Goal: Task Accomplishment & Management: Complete application form

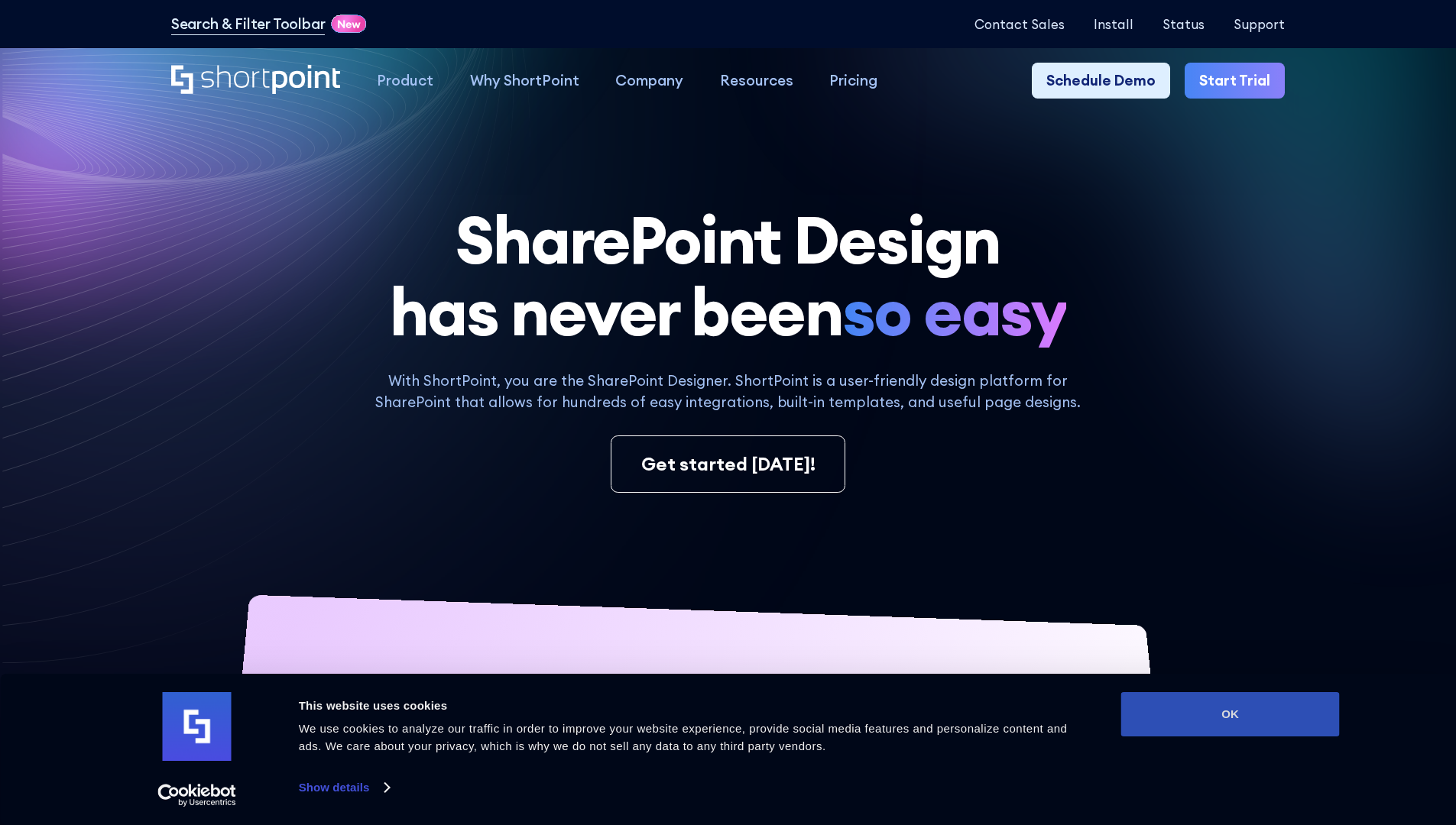
click at [1230, 714] on button "OK" at bounding box center [1231, 714] width 219 height 44
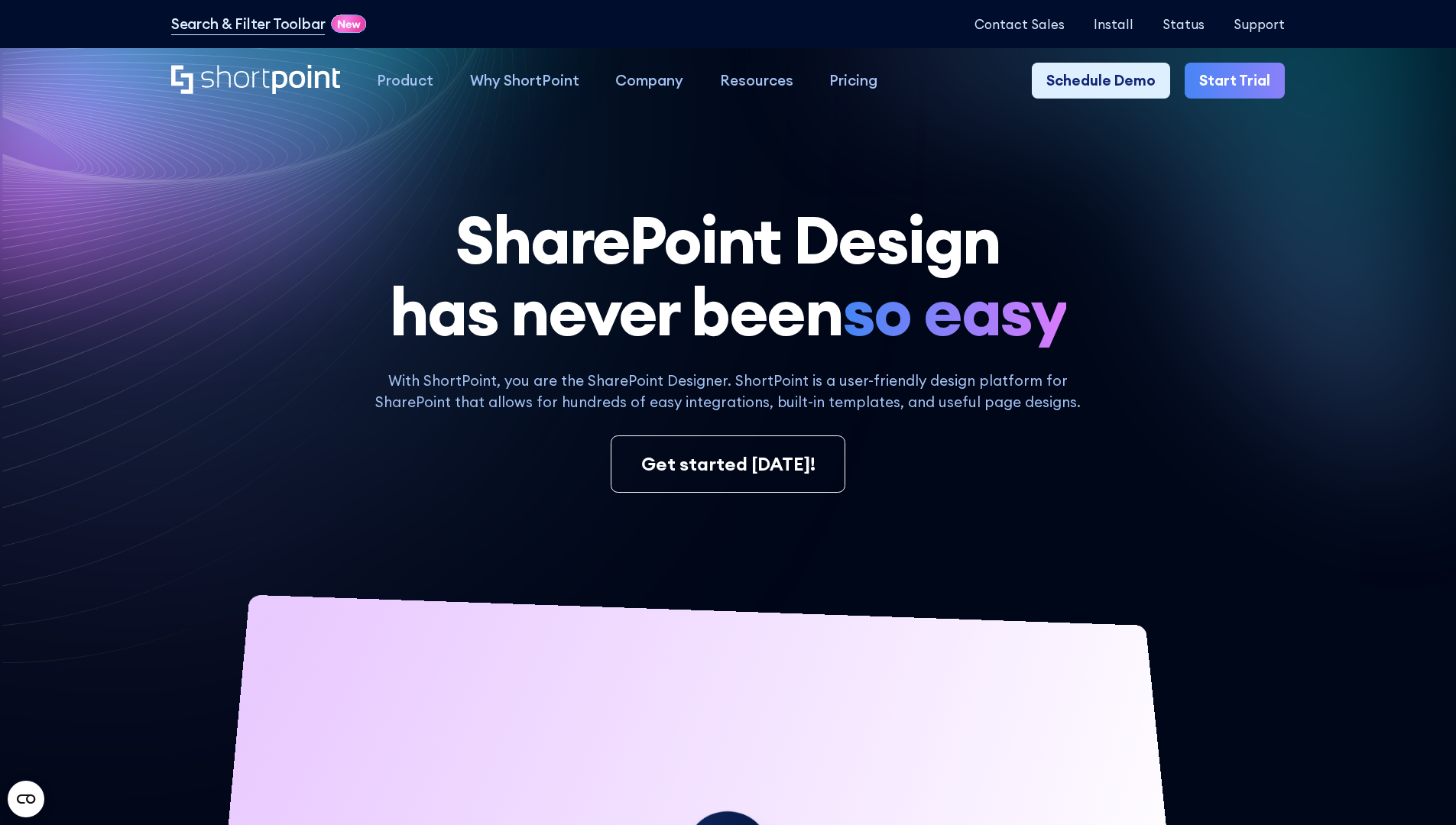
click at [1240, 81] on link "Start Trial" at bounding box center [1235, 81] width 100 height 37
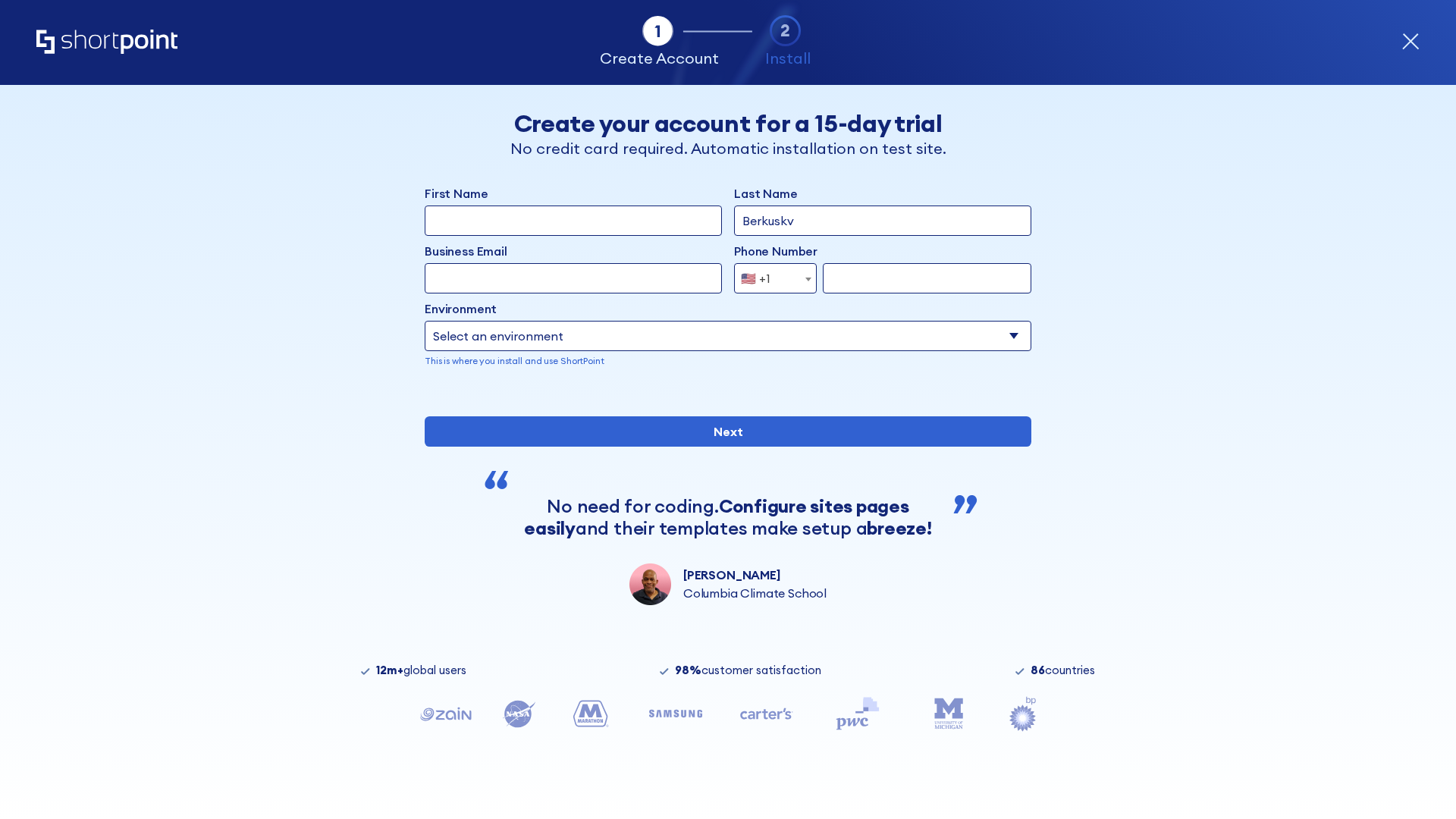
type input "Berkuskv"
type input "test@shortpoint.com"
type input "2125556789"
select select "Microsoft 365"
type input "2125556789"
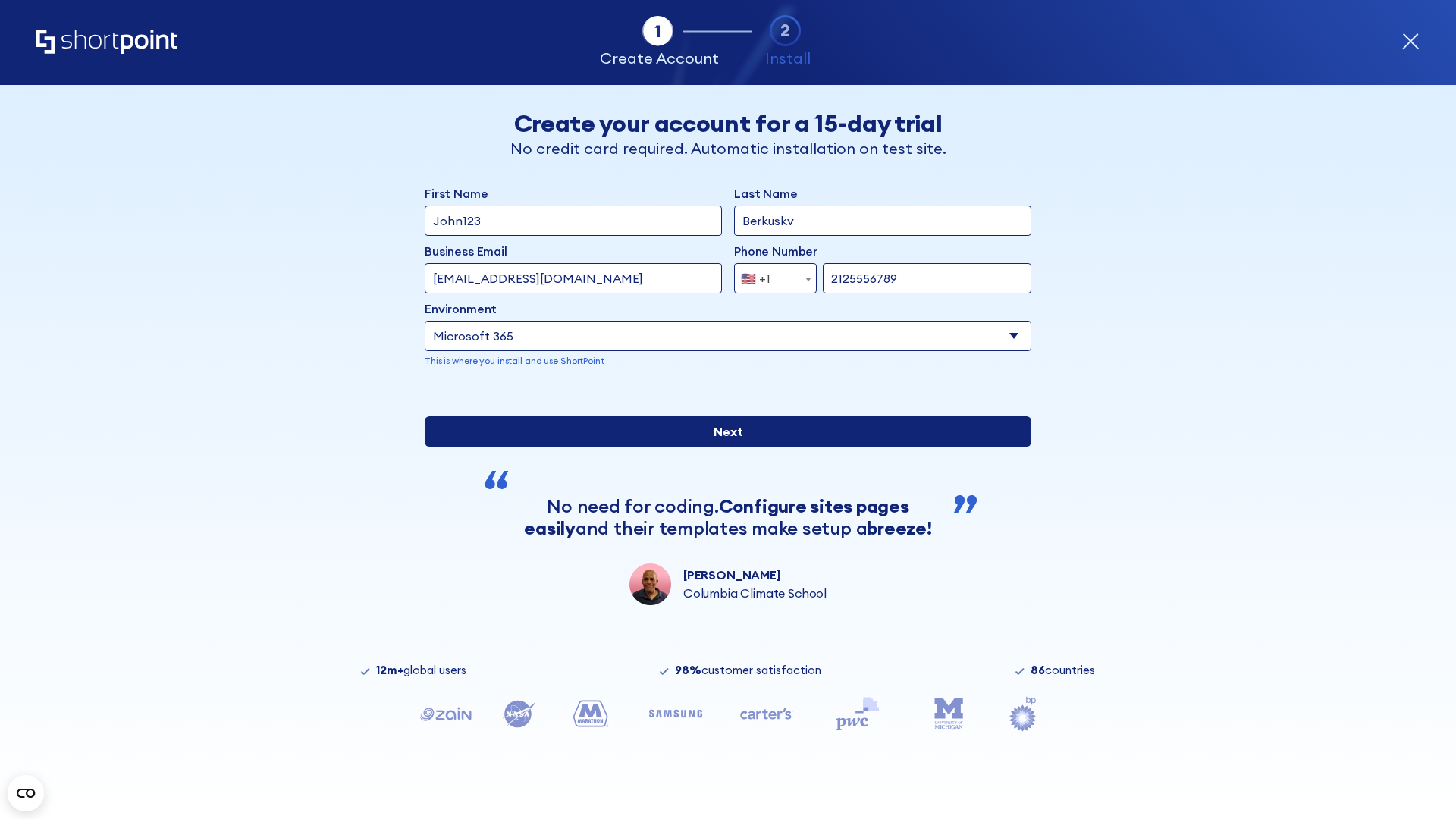
scroll to position [4, 0]
click at [722, 447] on input "Next" at bounding box center [727, 431] width 607 height 31
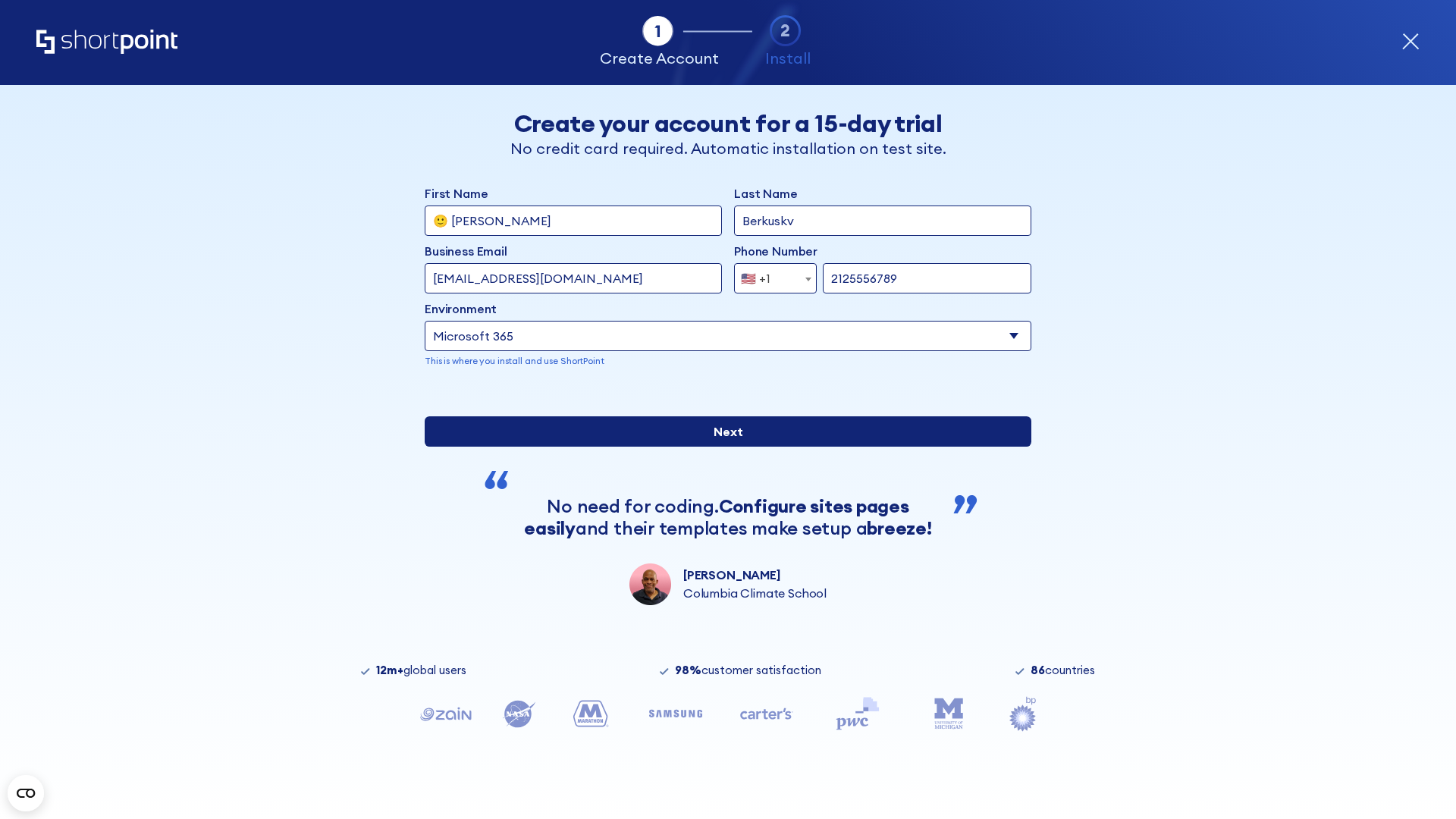
click at [722, 447] on input "Next" at bounding box center [727, 431] width 607 height 31
type input "Archebald"
click at [722, 447] on input "Next" at bounding box center [727, 431] width 607 height 31
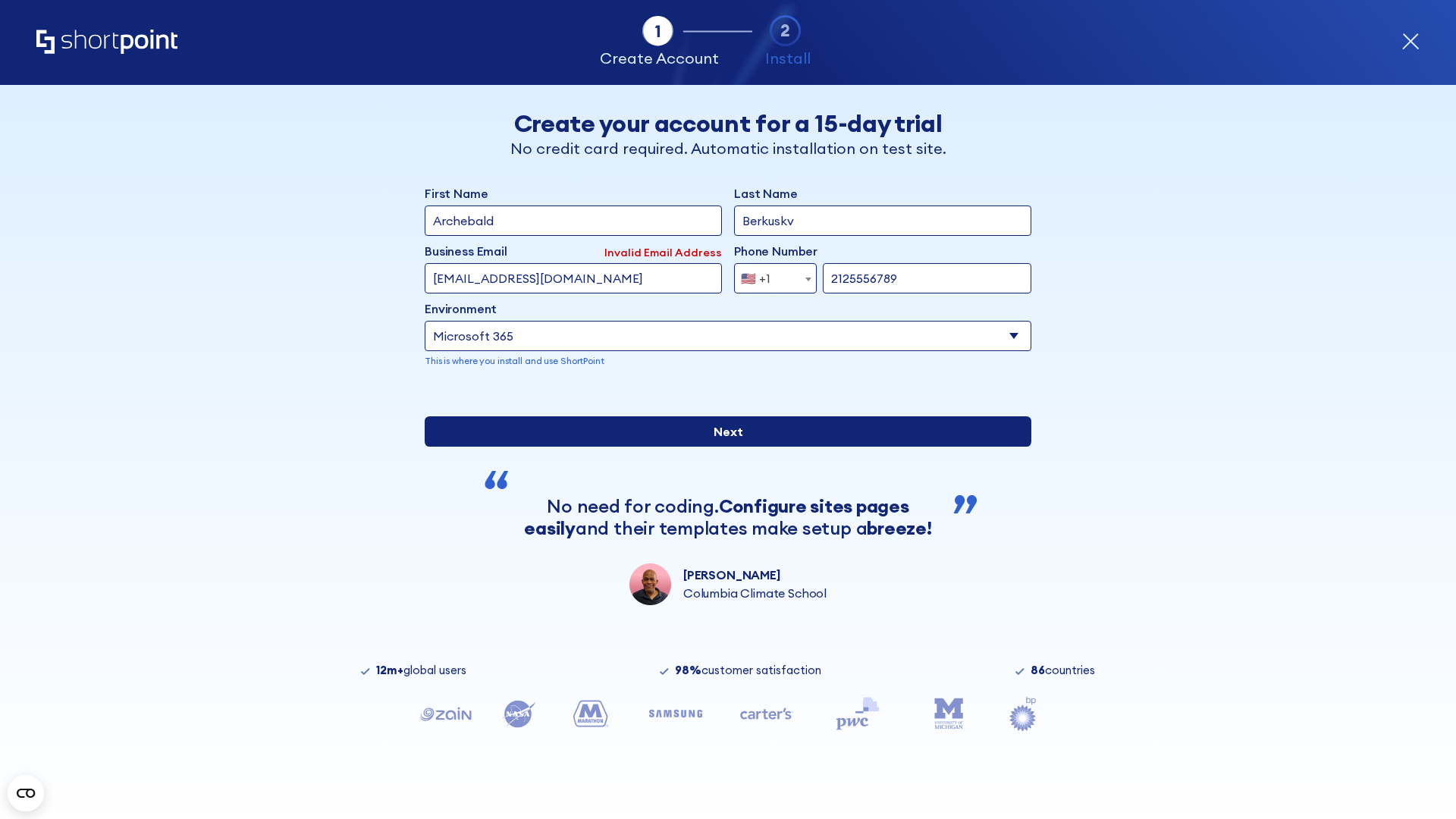
click at [722, 447] on input "Next" at bounding box center [727, 431] width 607 height 31
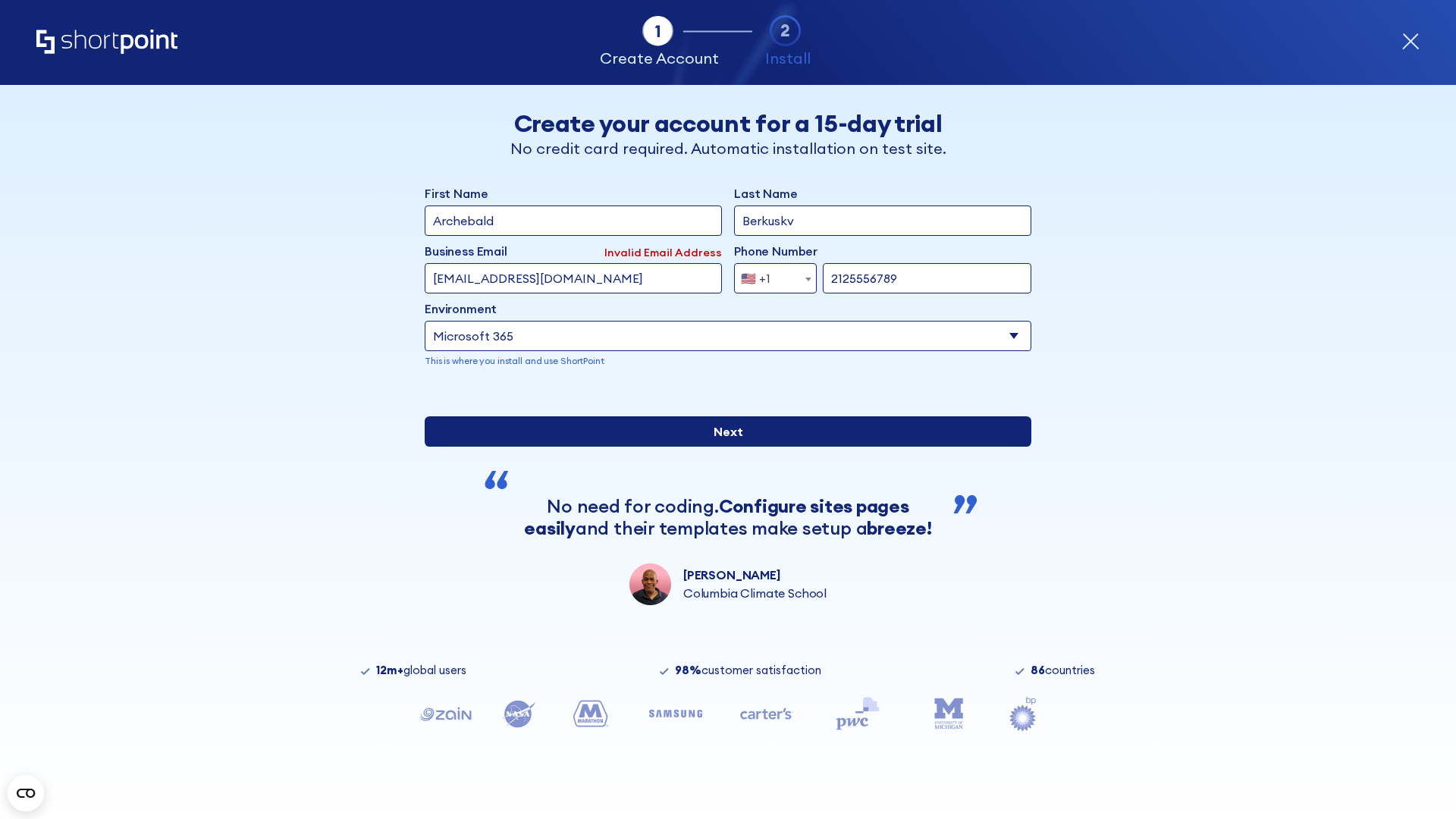
click at [722, 447] on input "Next" at bounding box center [727, 431] width 607 height 31
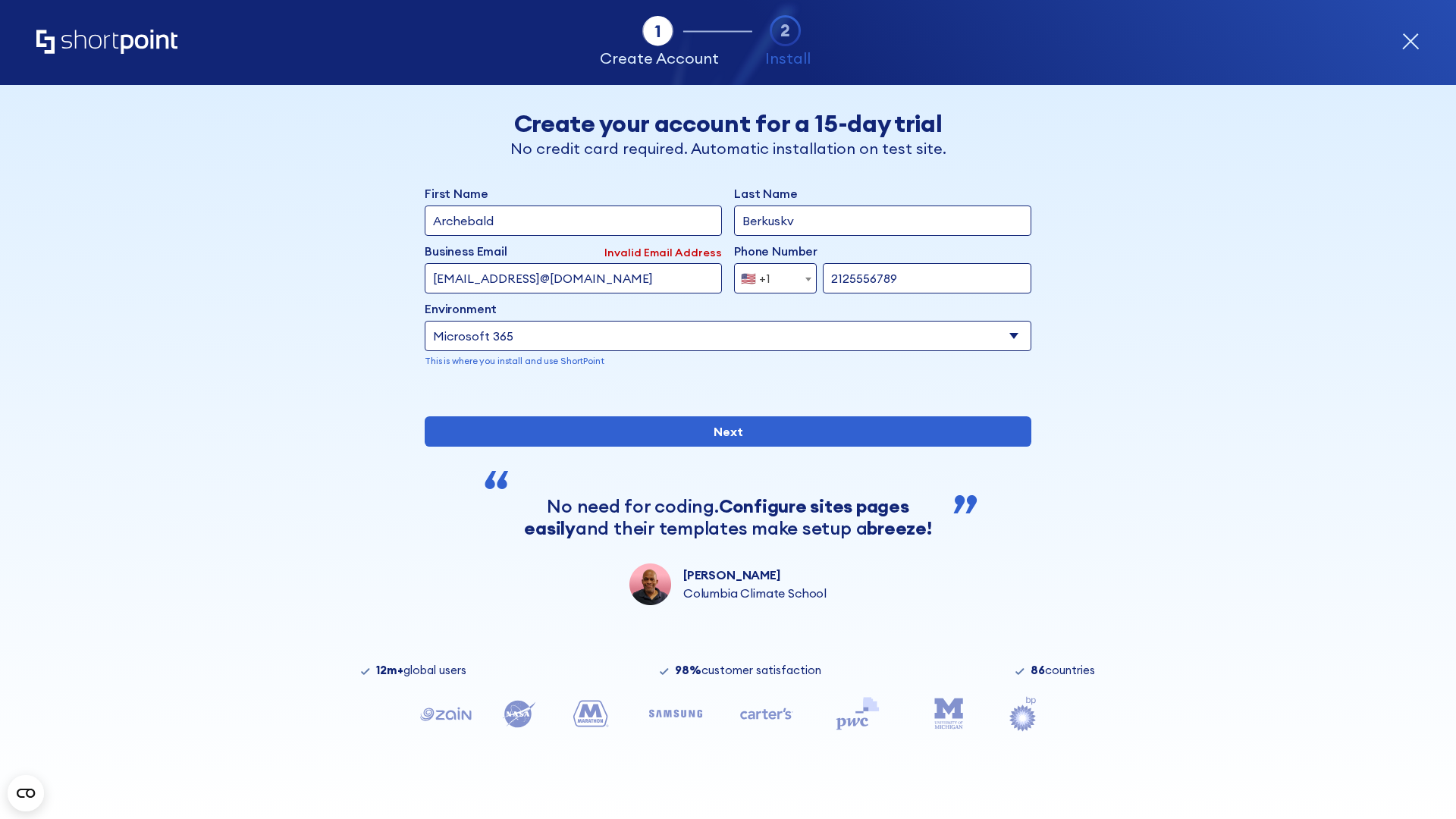
type input "testEmail@protonmail.comtest@shortpoint.com"
click at [769, 275] on span "🇺🇸 +1" at bounding box center [760, 278] width 51 height 31
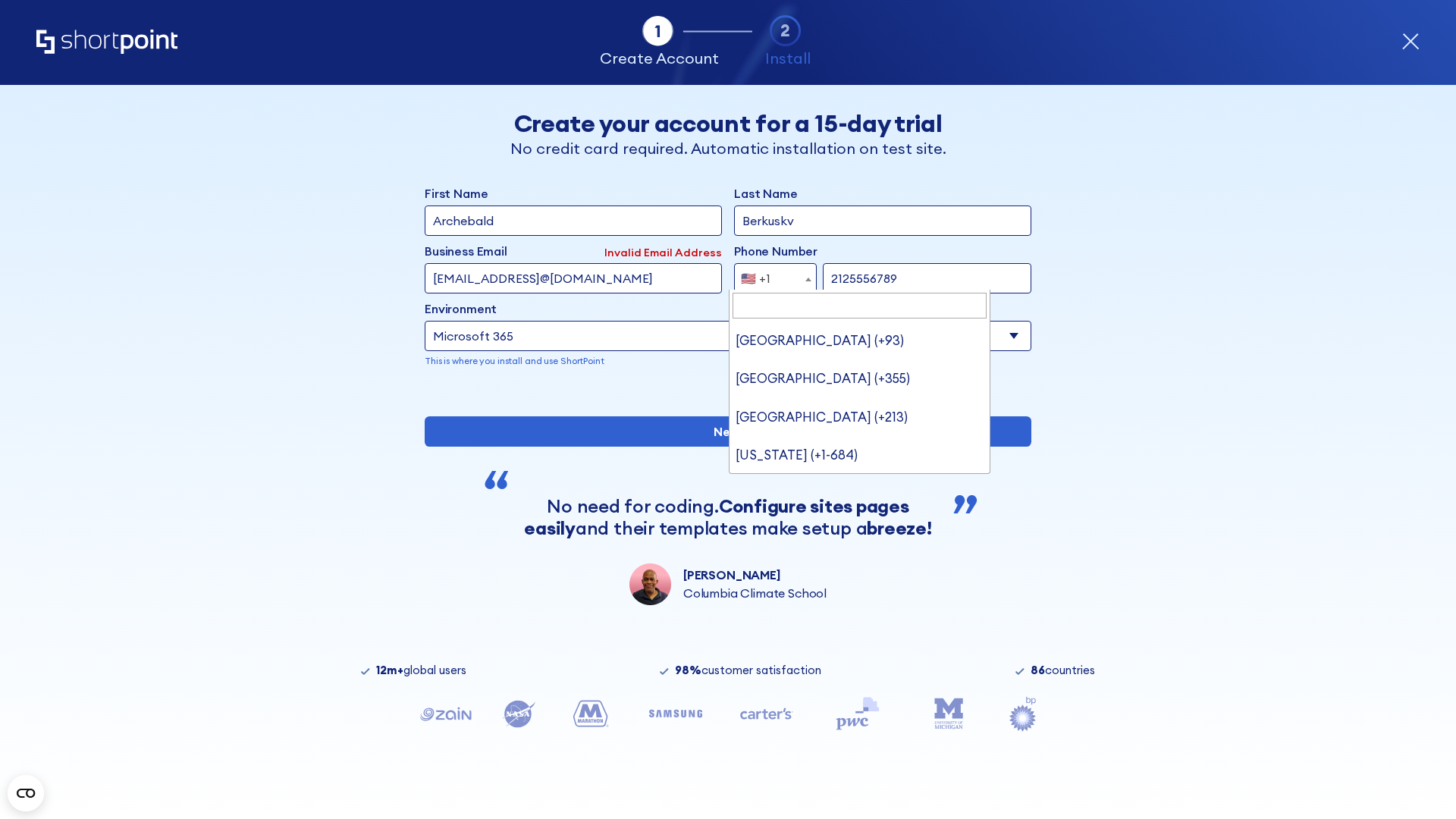
type input "Saudi Arabia (+966)"
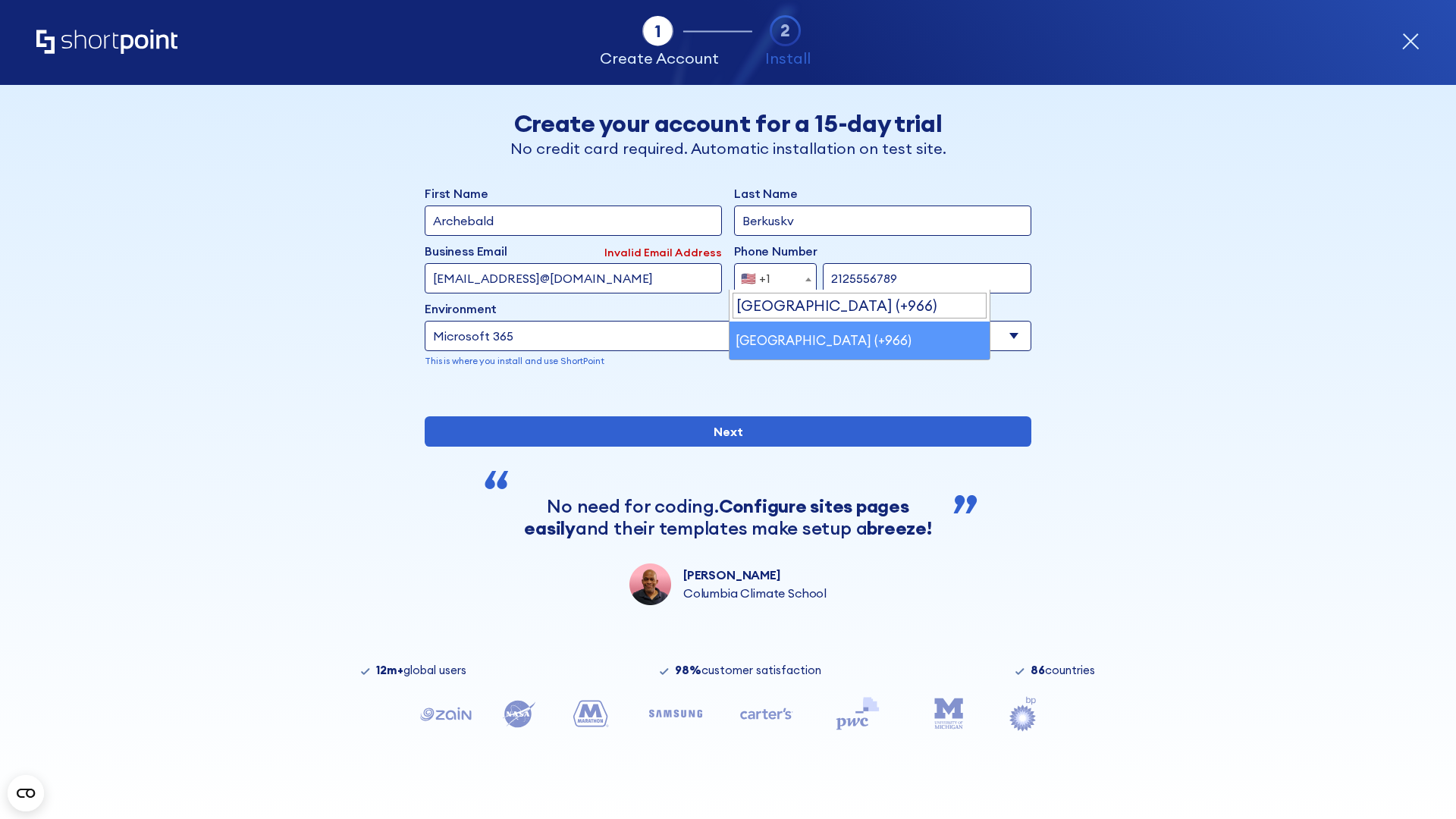
select select "+966"
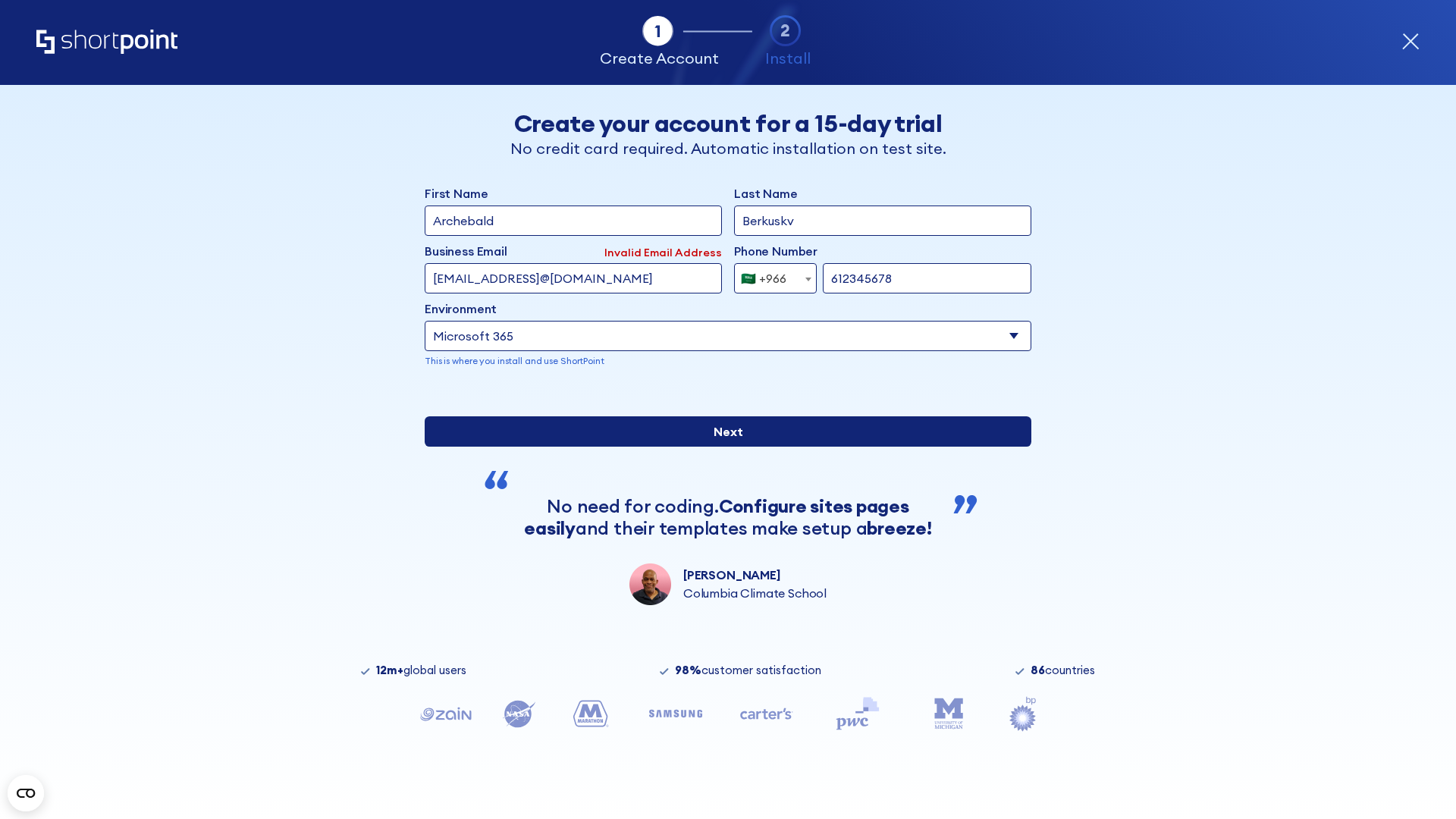
type input "612345678"
click at [722, 447] on input "Next" at bounding box center [727, 431] width 607 height 31
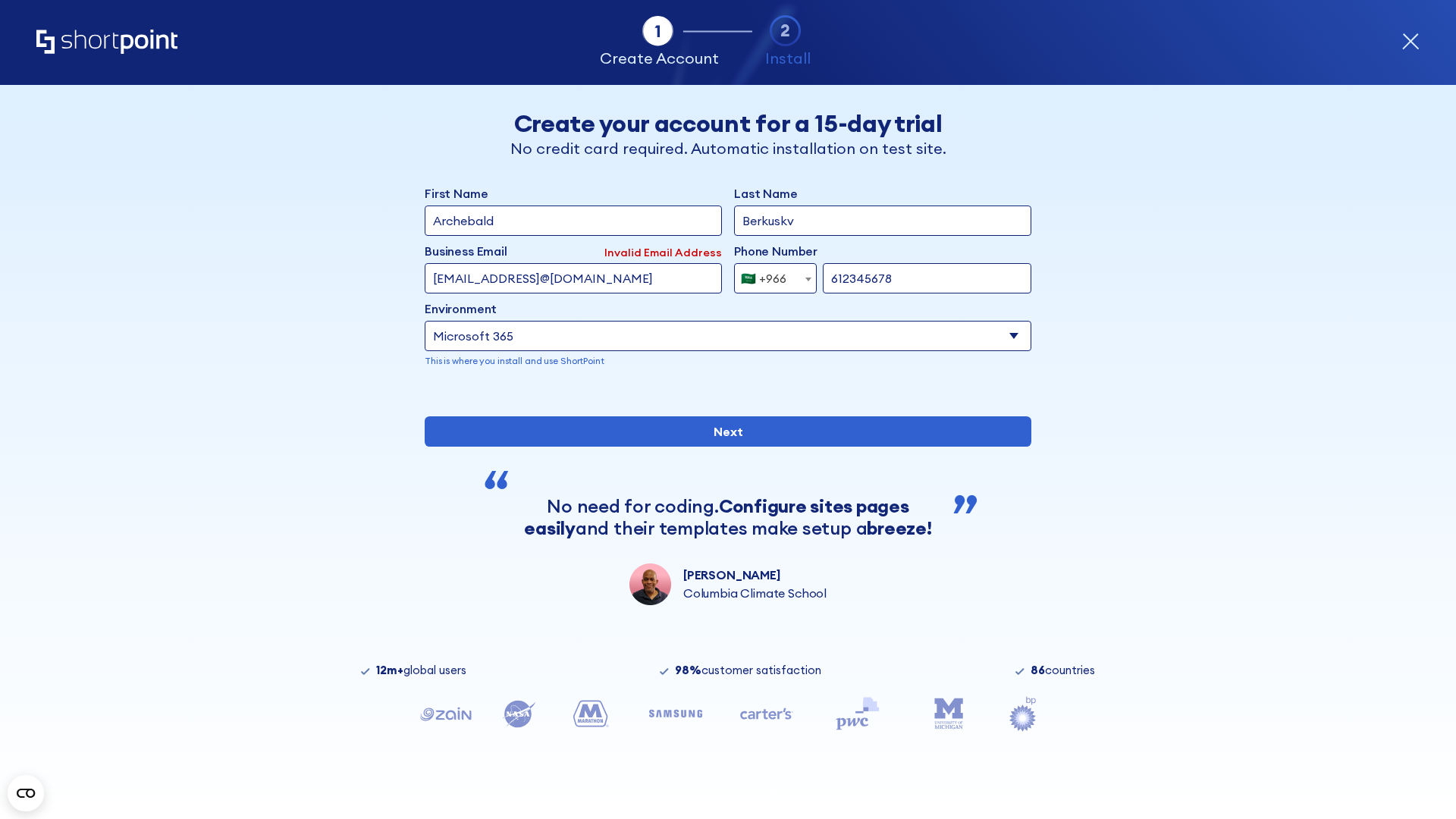
click at [769, 275] on div "🇸🇦 +966" at bounding box center [763, 278] width 45 height 31
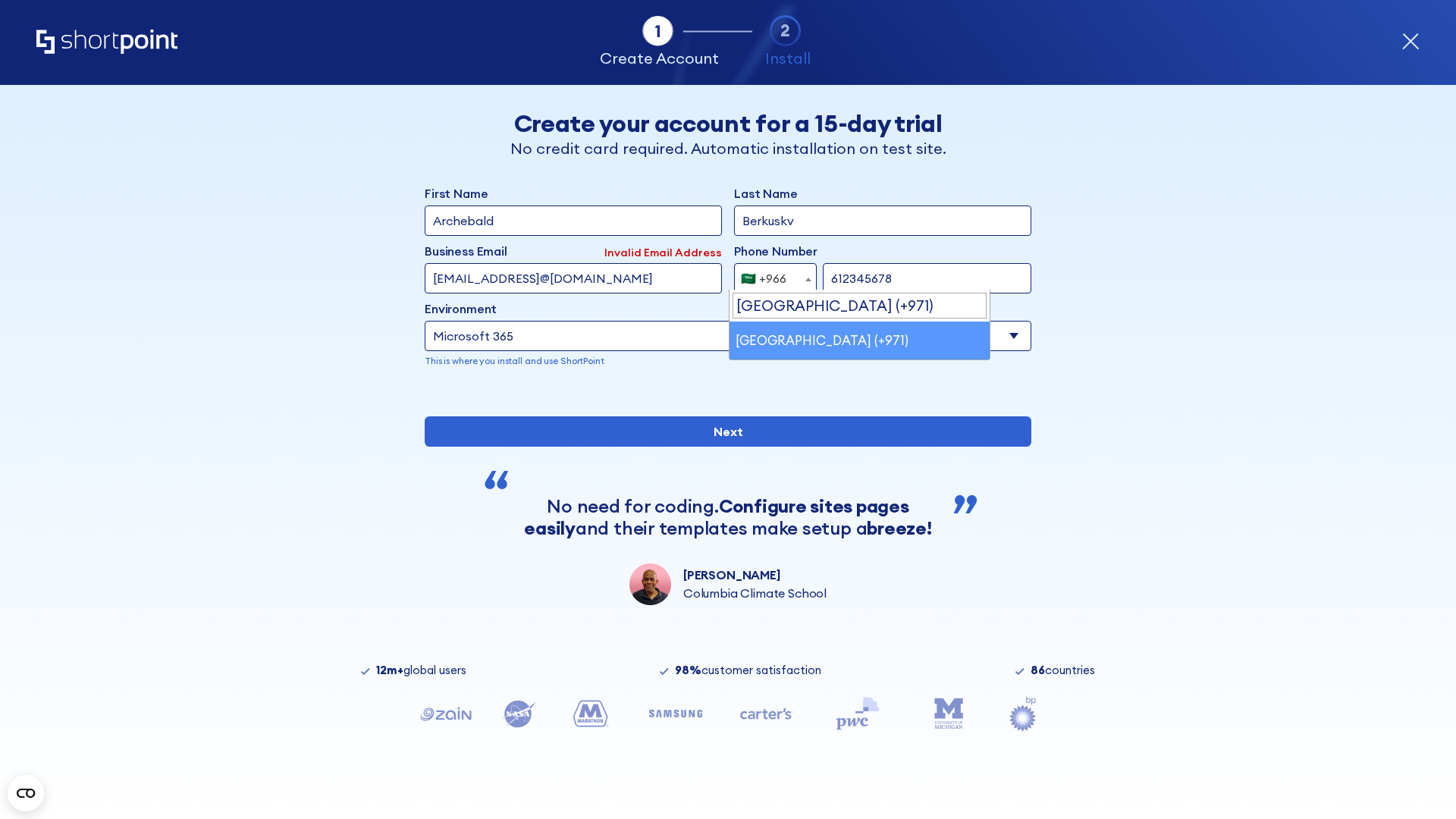
select select "+971"
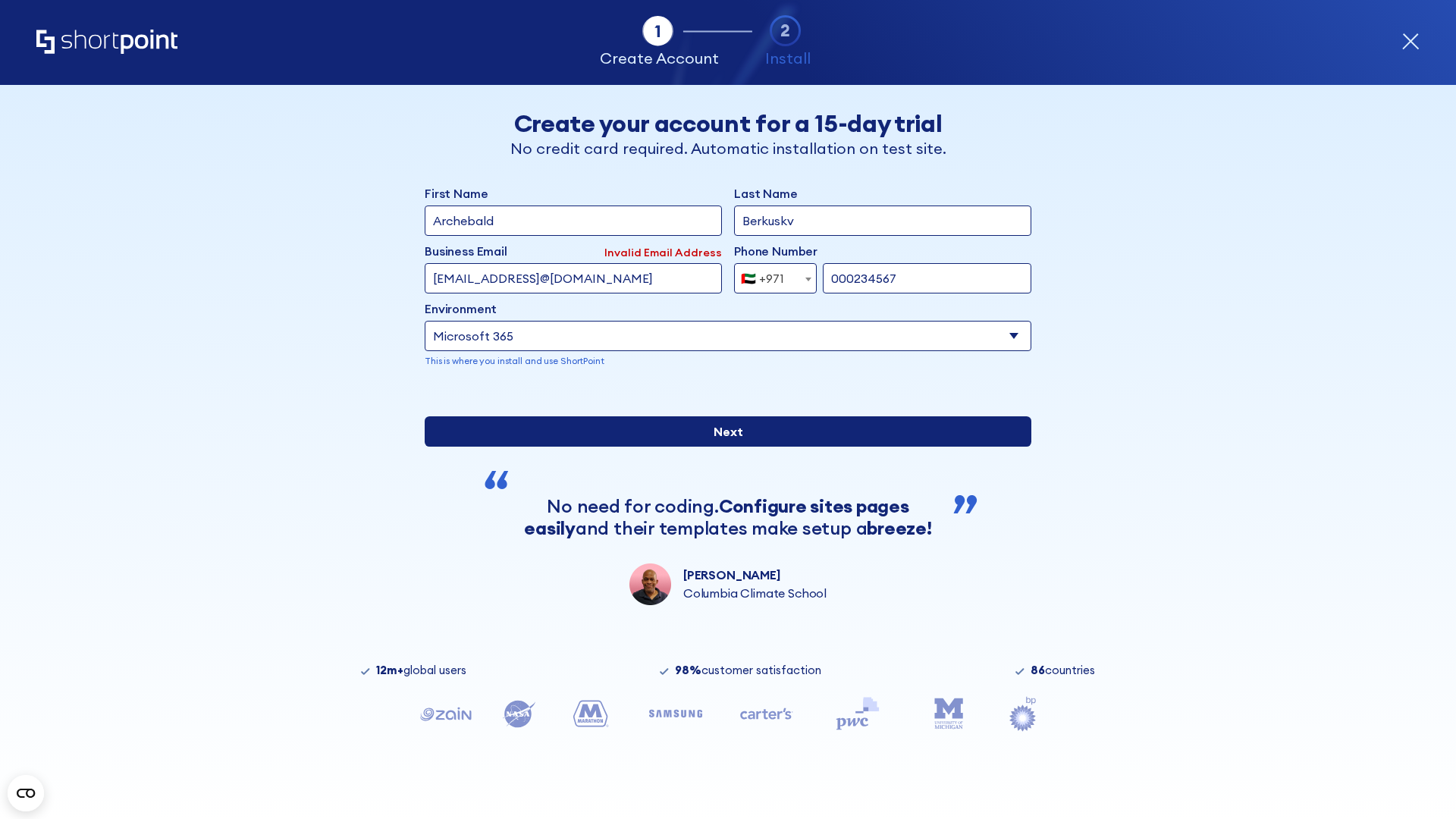
type input "000234567"
click at [722, 447] on input "Next" at bounding box center [727, 431] width 607 height 31
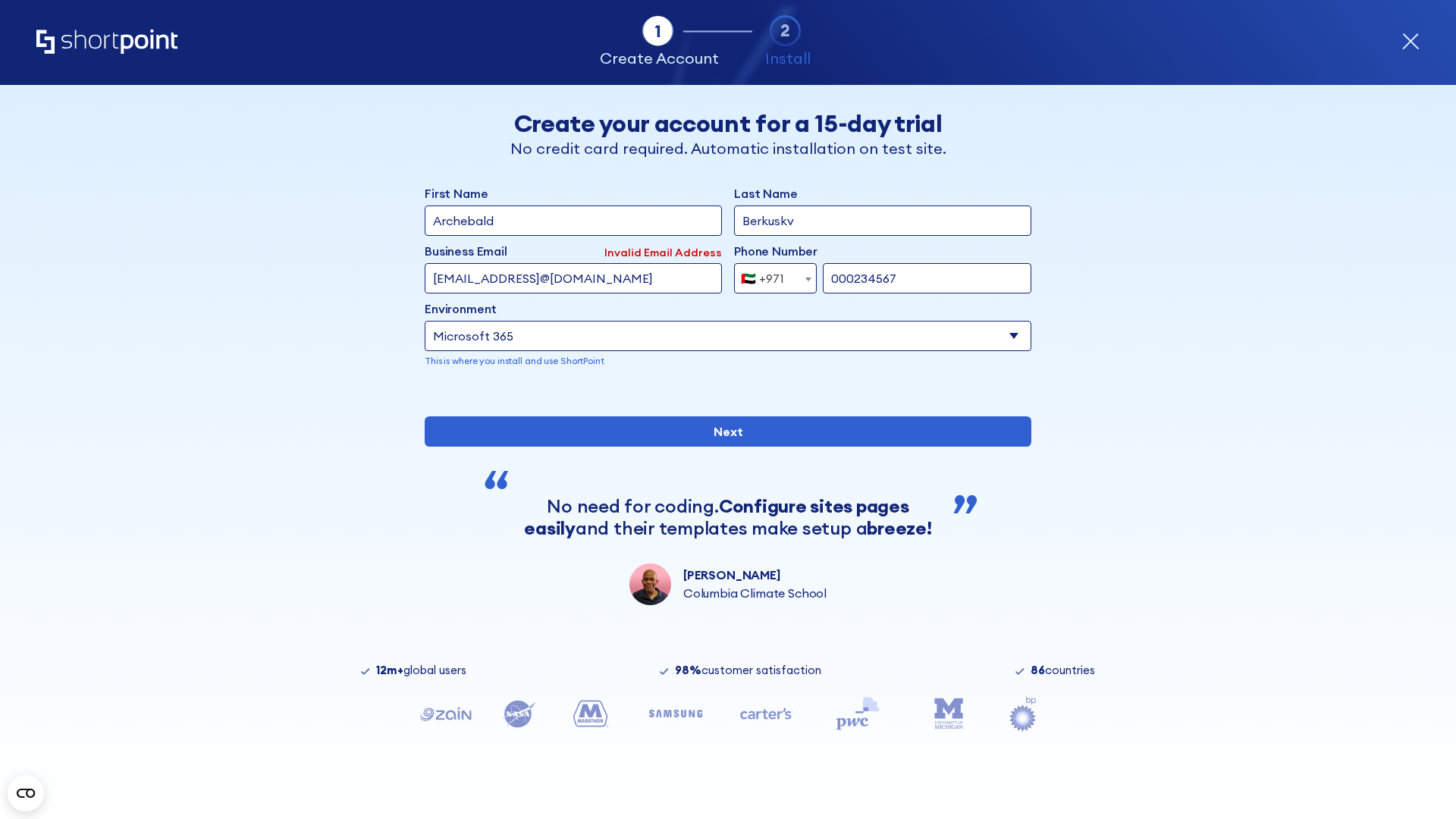
click at [769, 275] on div "🇦🇪 +971" at bounding box center [763, 278] width 43 height 31
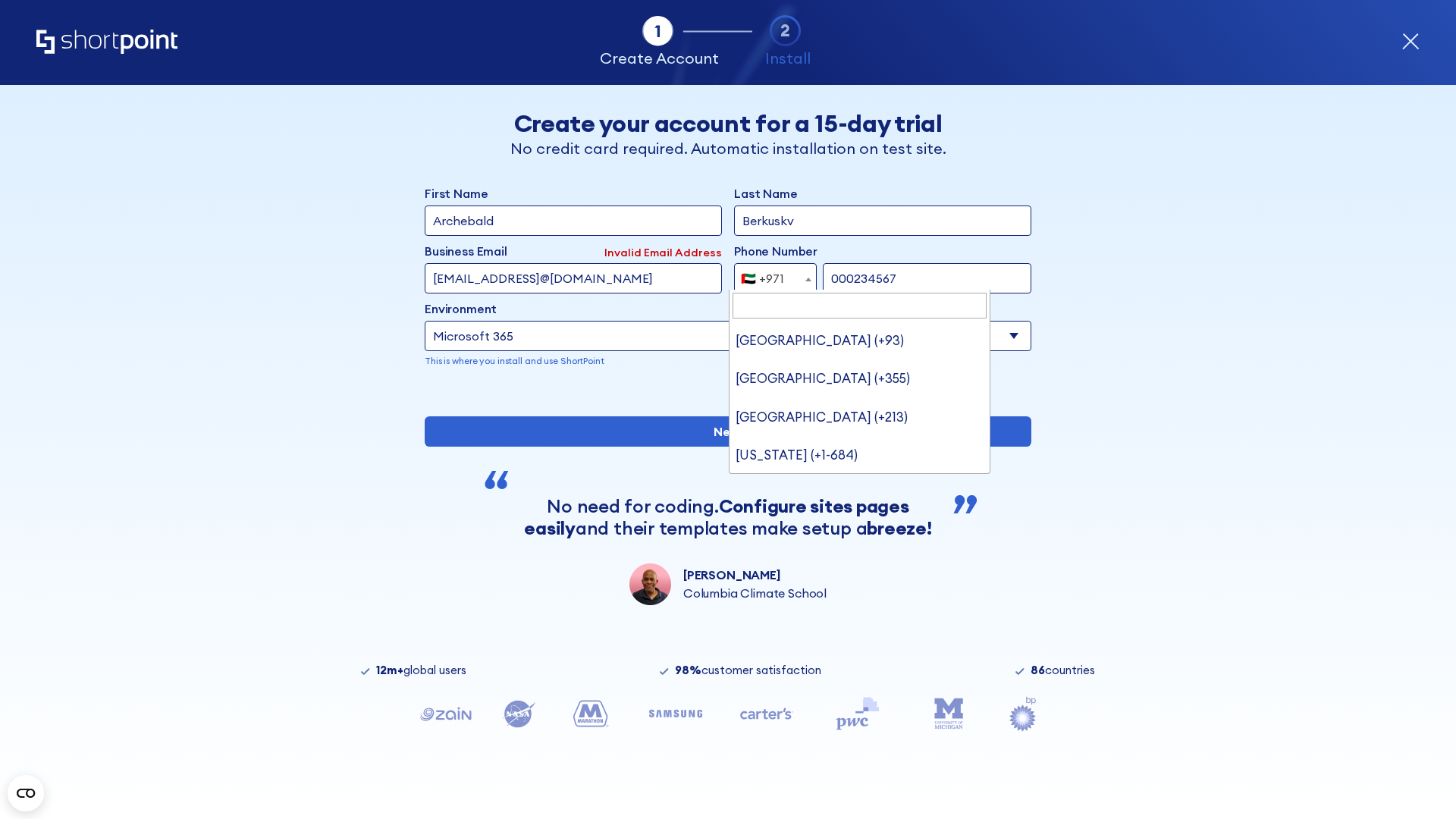
type input "United Kingdom (+44)"
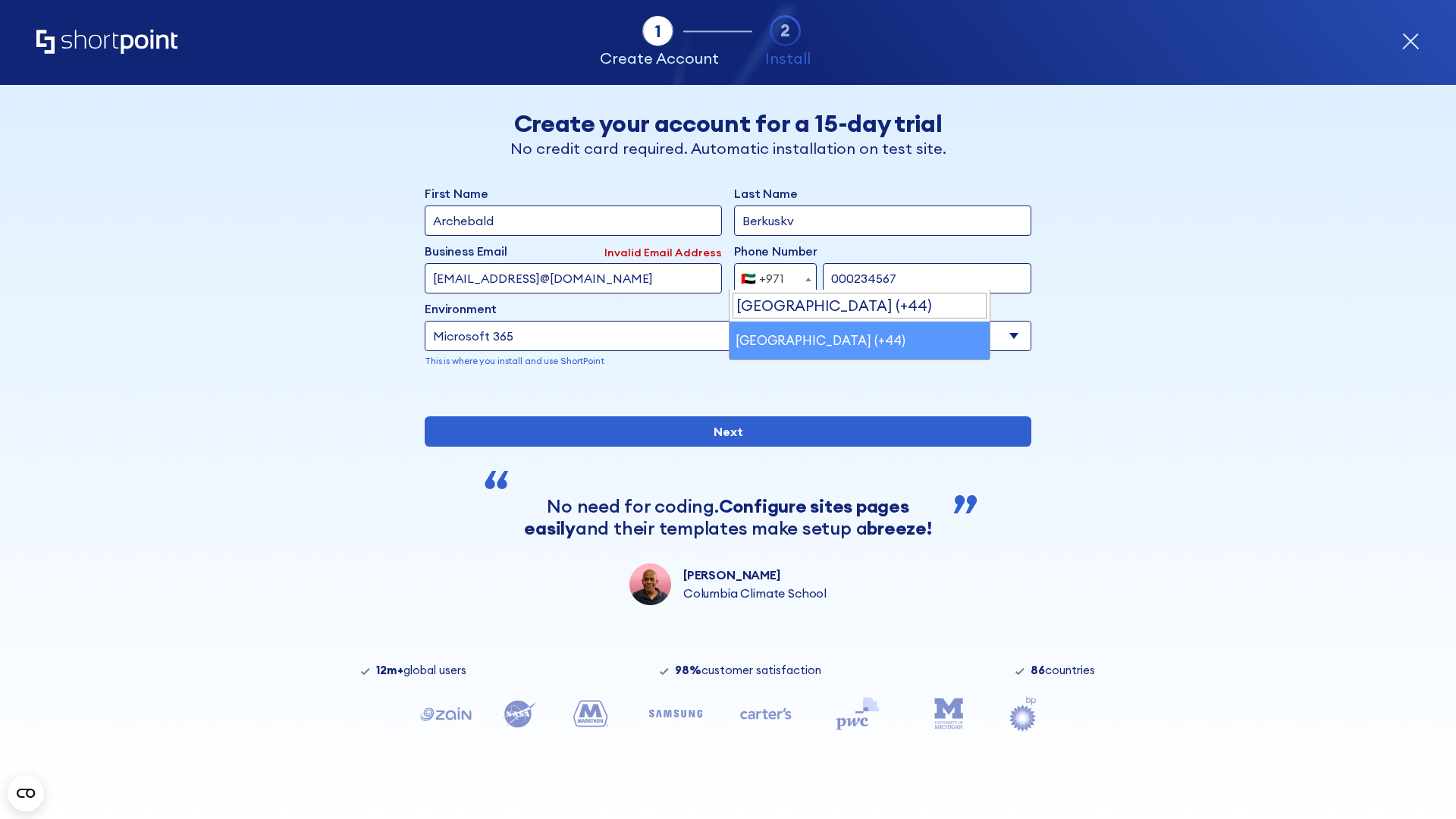
select select "+44"
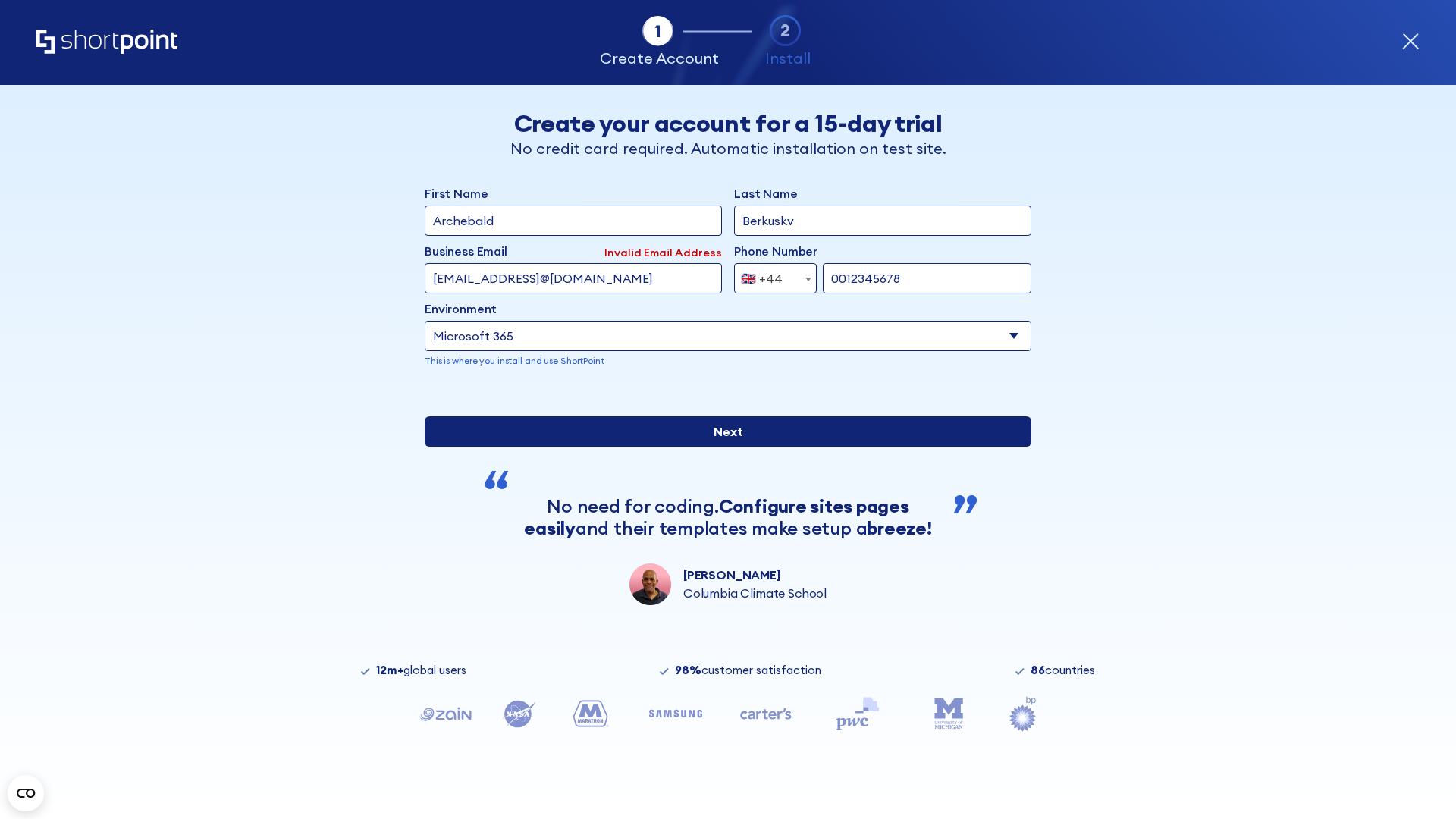
type input "0012345678"
click at [722, 447] on input "Next" at bounding box center [727, 431] width 607 height 31
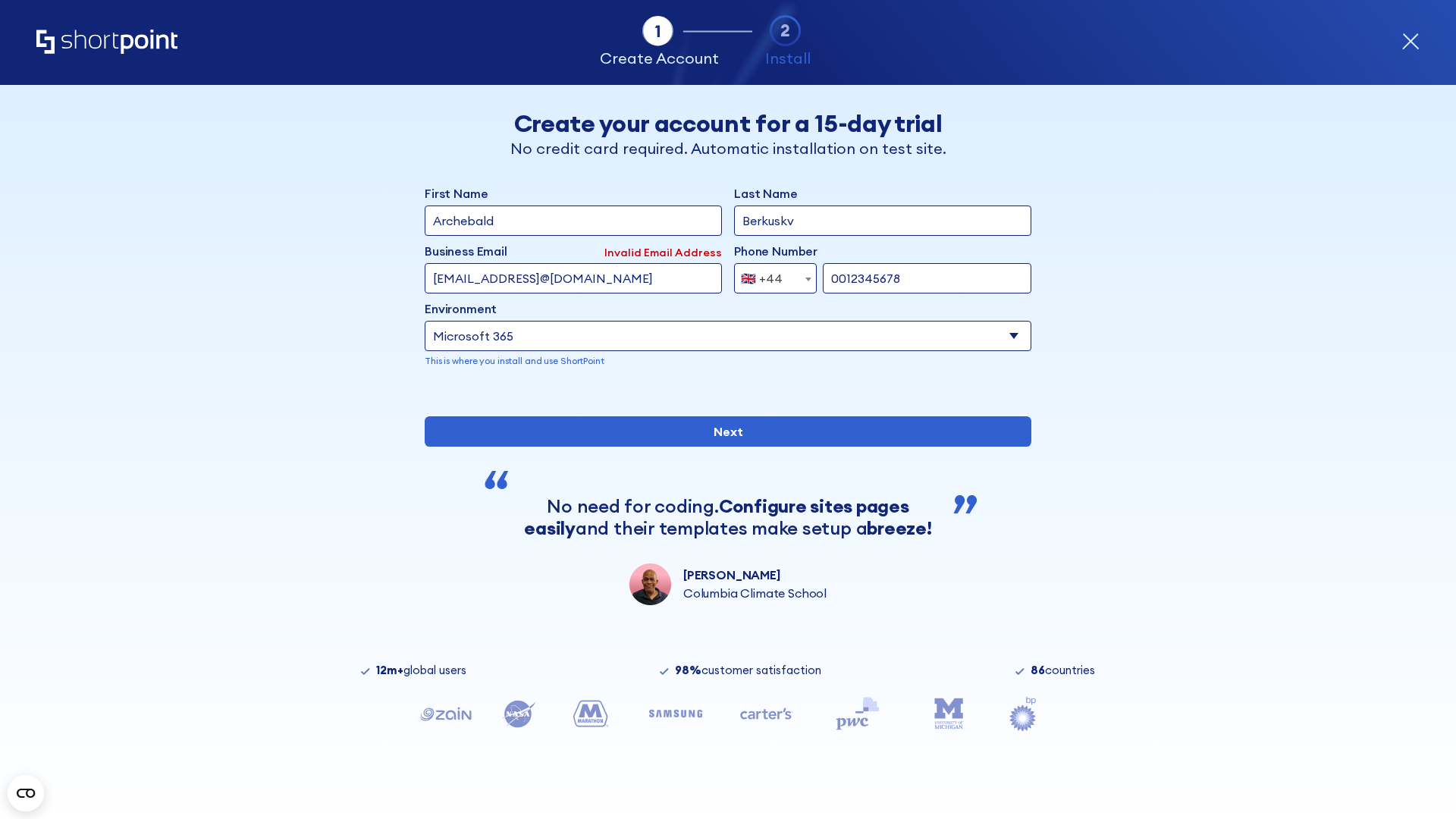
click at [769, 275] on div "🇬🇧 +44" at bounding box center [762, 278] width 42 height 31
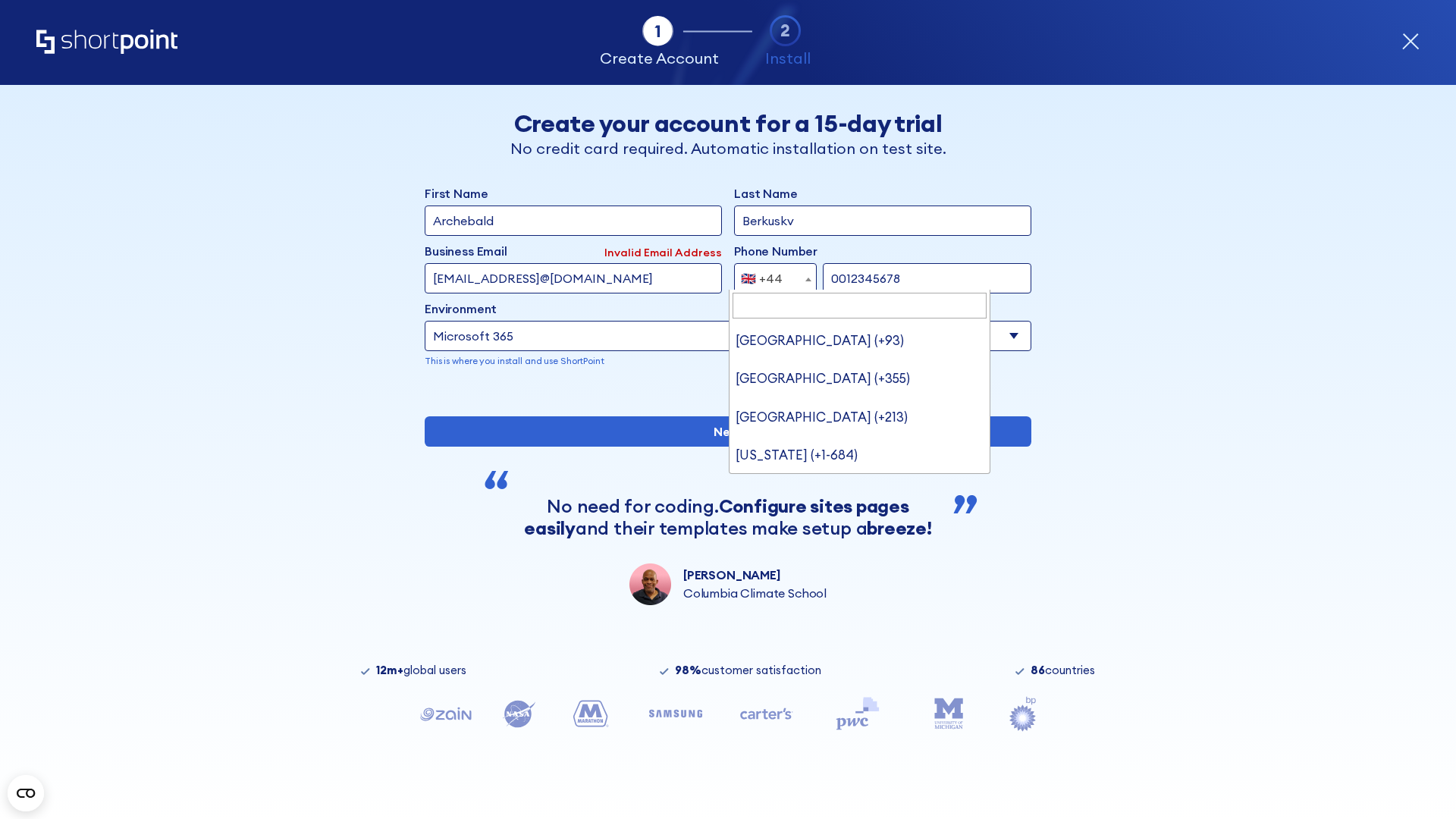
type input "Ukraine (+380)"
select select "+380"
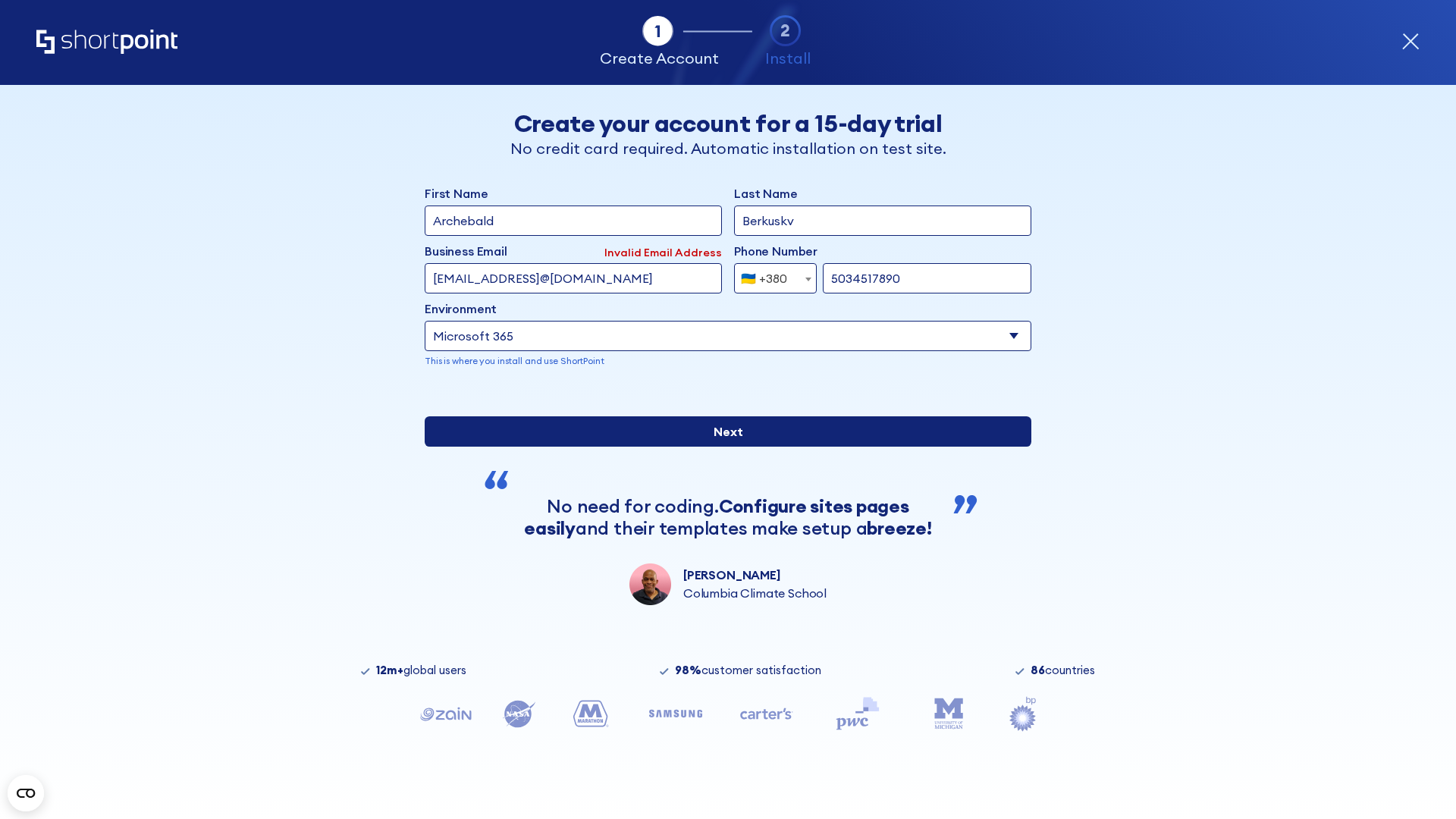
type input "5034517890"
click at [722, 447] on input "Next" at bounding box center [727, 431] width 607 height 31
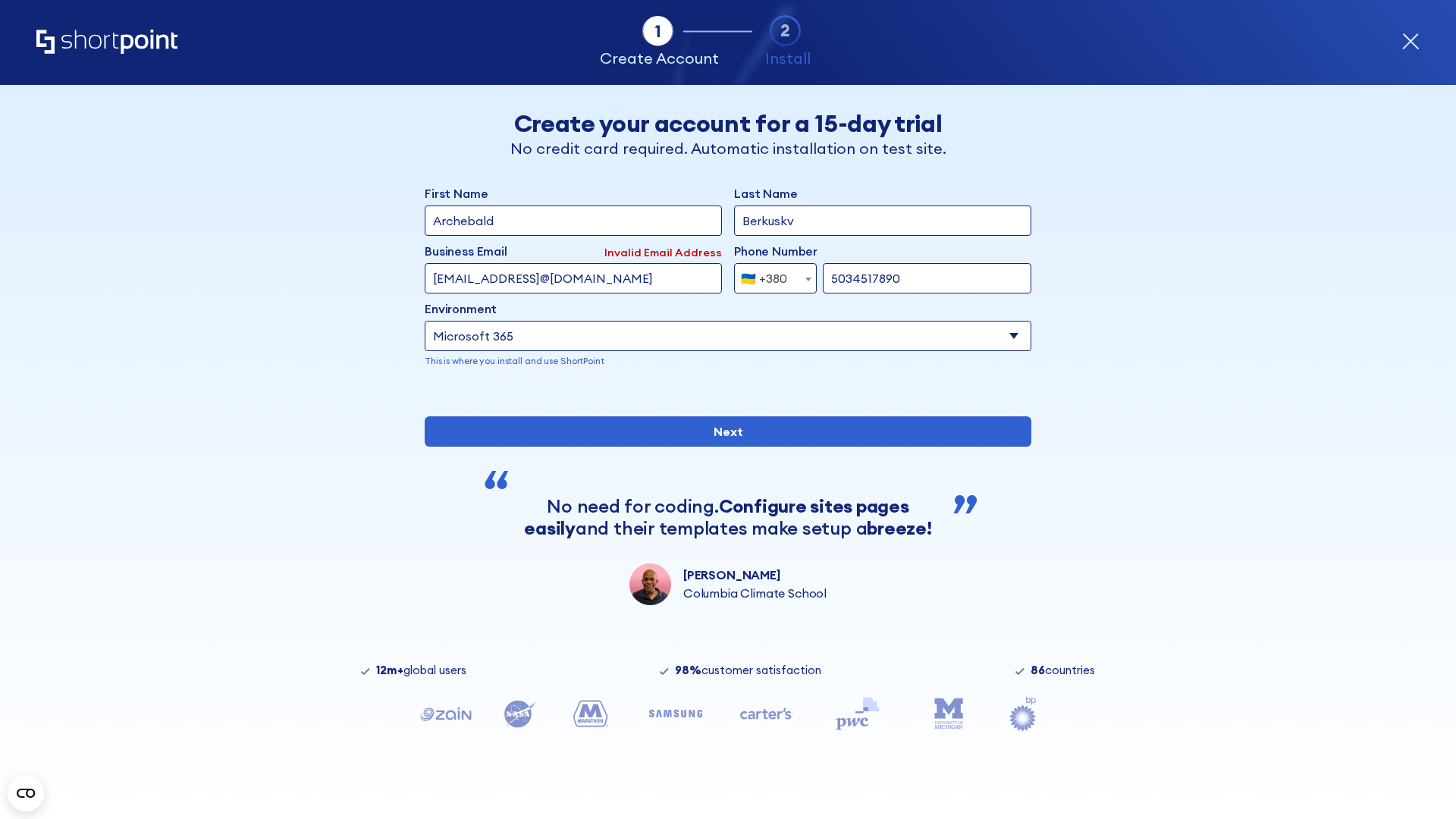
click at [769, 275] on div "🇺🇦 +380" at bounding box center [764, 278] width 46 height 31
select select "+1"
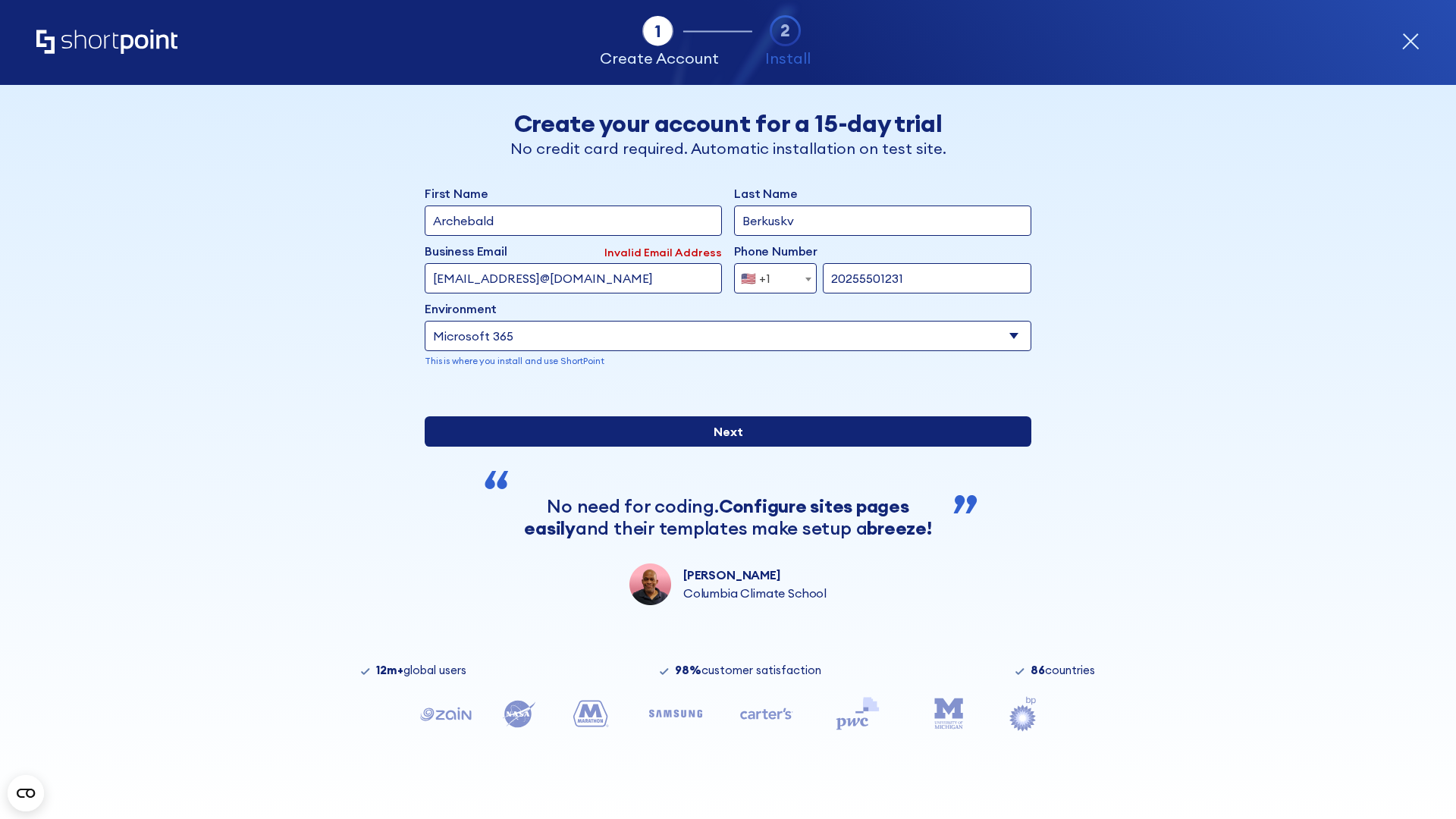
type input "20255501231"
click at [722, 447] on input "Next" at bounding box center [727, 431] width 607 height 31
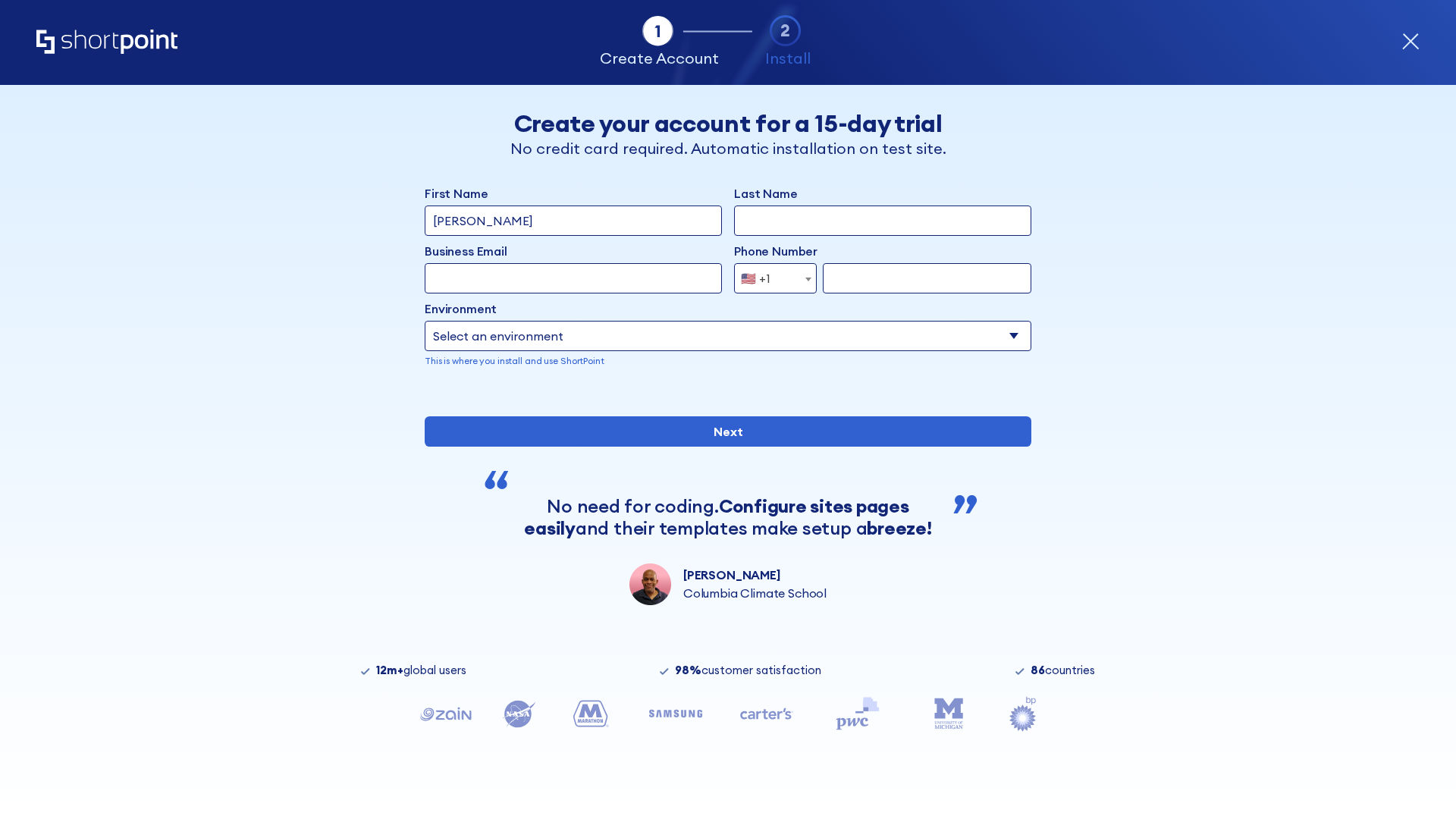
type input "Mary-Jane"
type input "Berkuskv"
type input "john@company.com"
click at [769, 278] on span "🇺🇸 +1" at bounding box center [760, 278] width 51 height 31
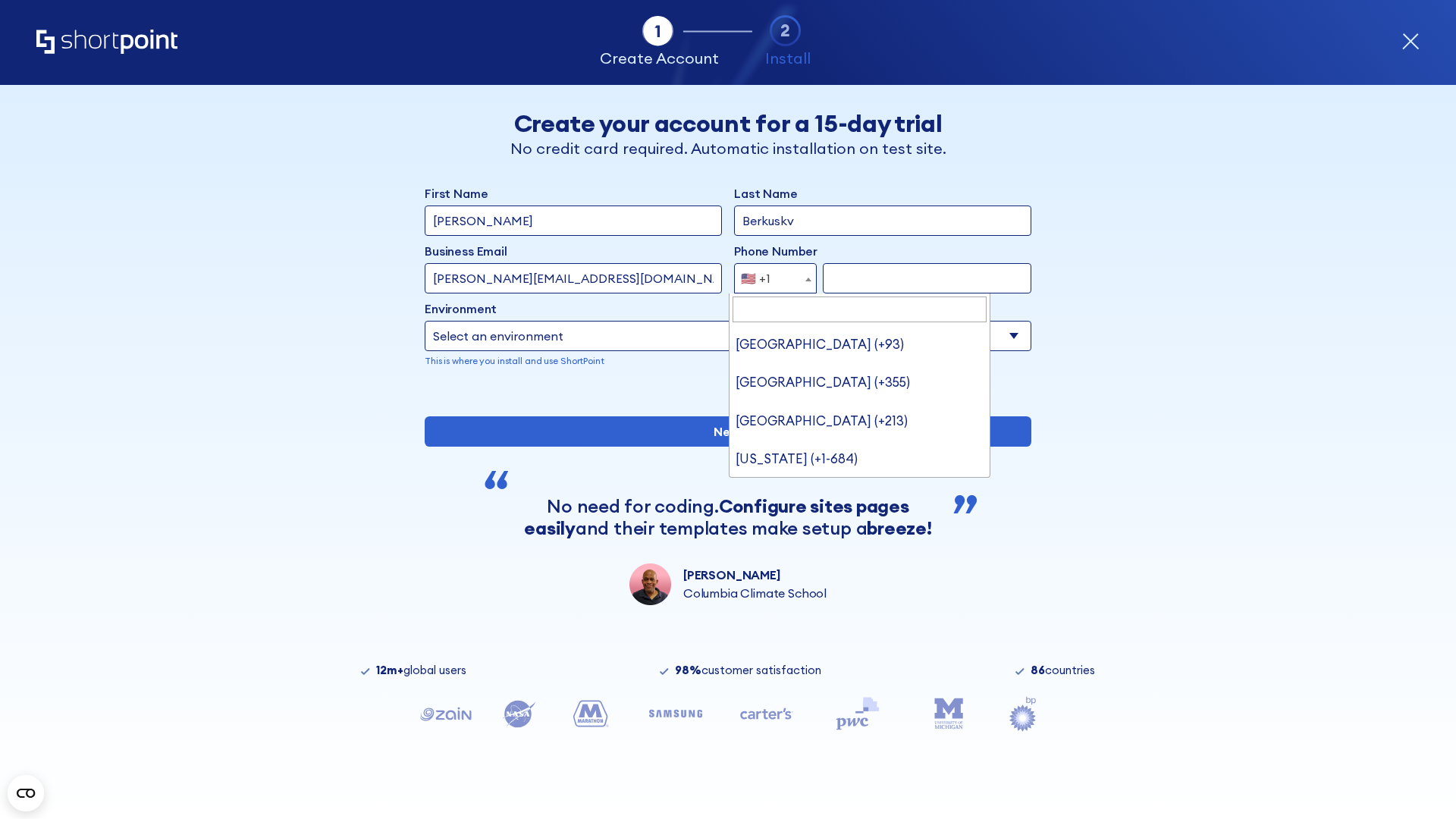
type input "Saudi Arabia (+966)"
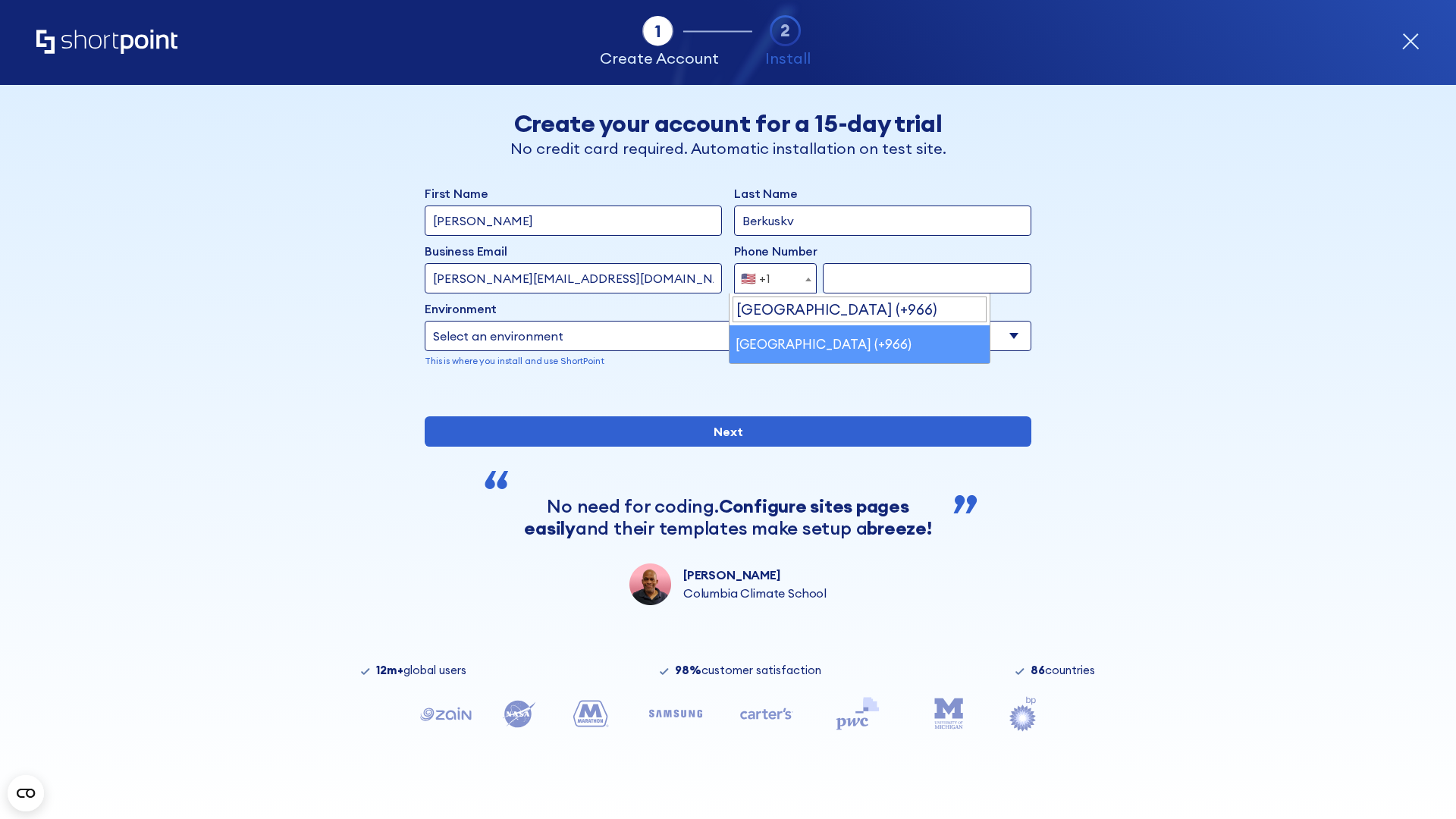
select select "+966"
type input "512345678"
select select "Microsoft 365"
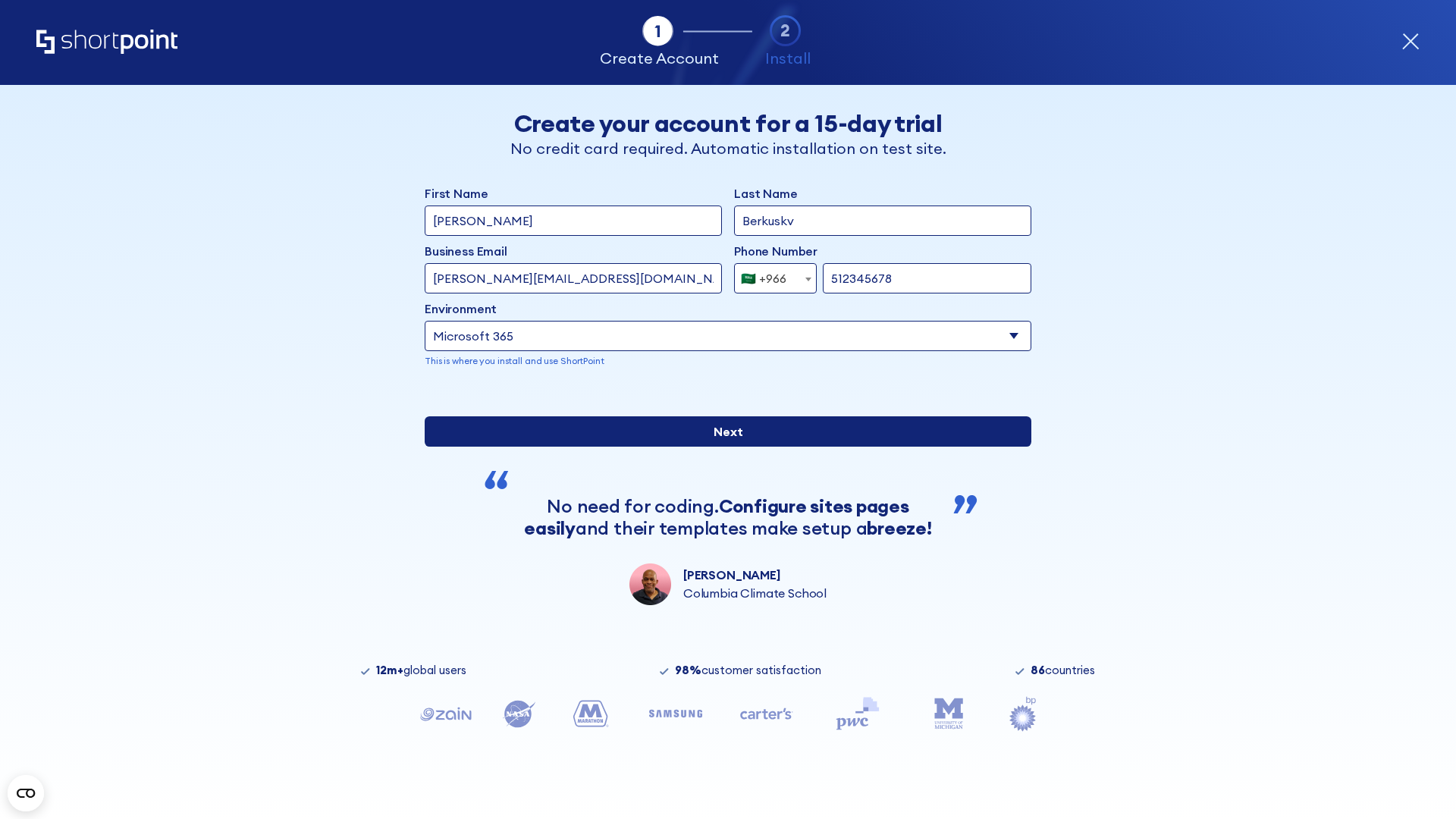
type input "512345678"
click at [722, 447] on input "Next" at bounding box center [727, 431] width 607 height 31
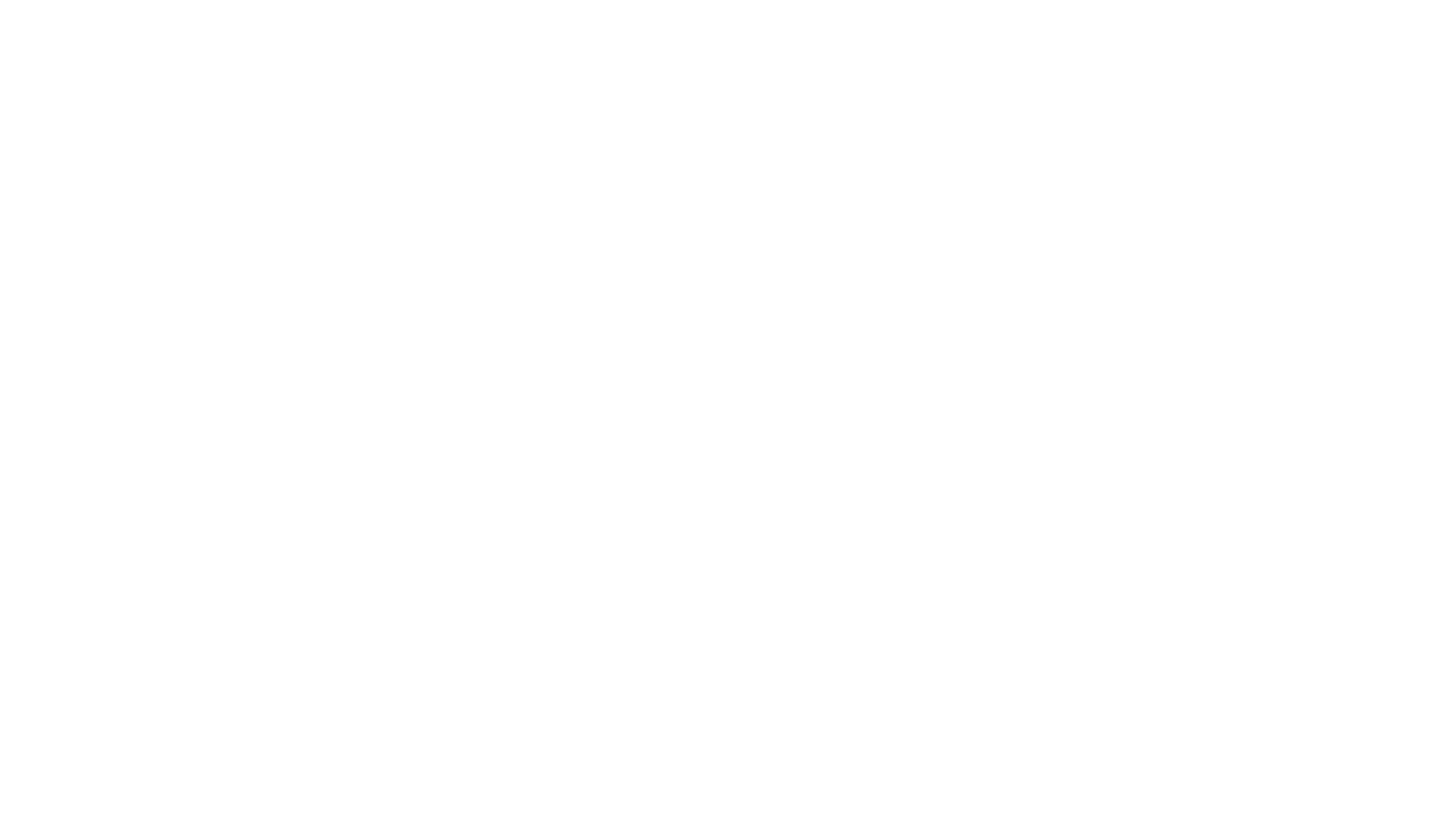
select select "+966"
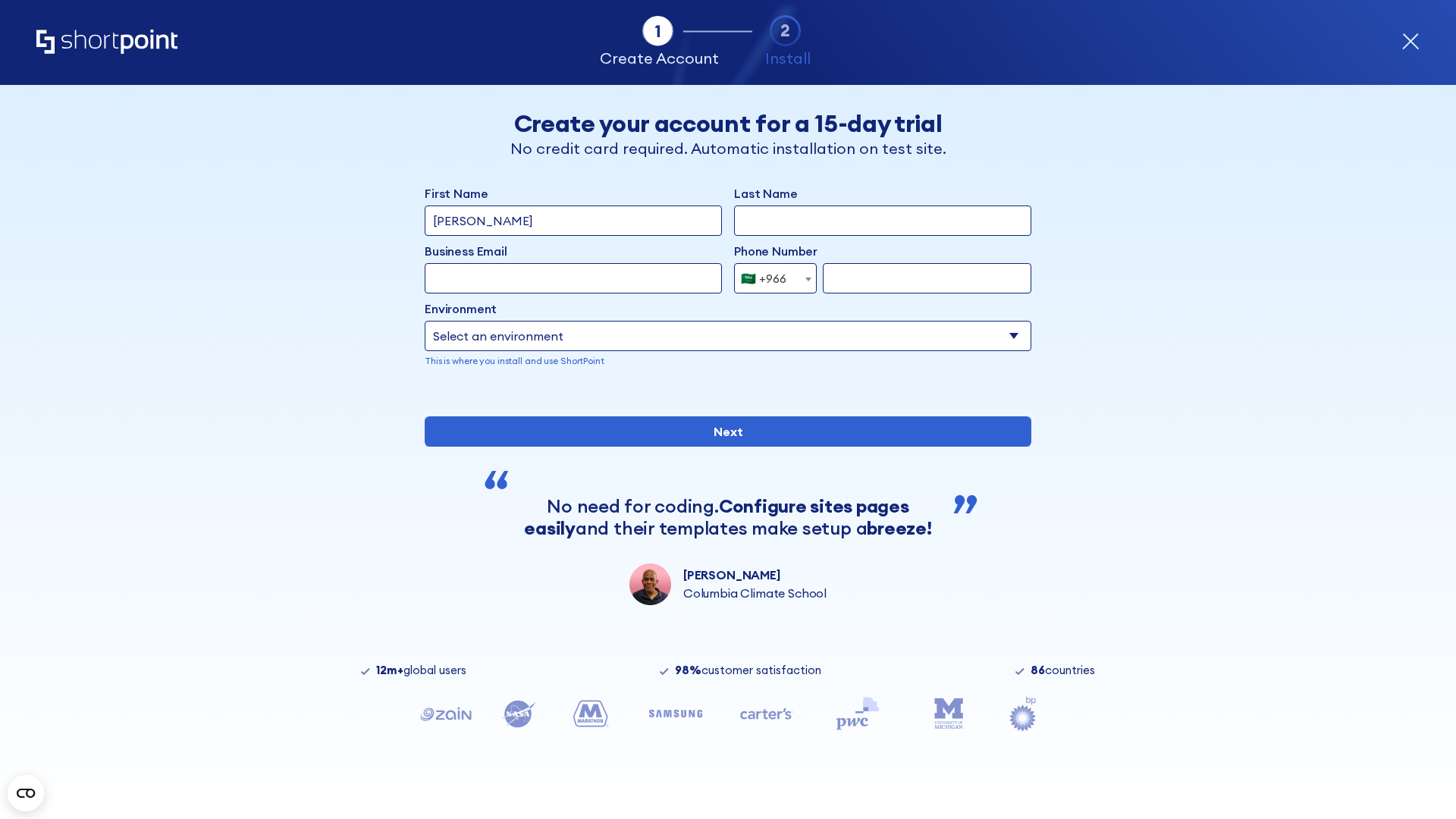
type input "[PERSON_NAME]"
type input "Berkuskv"
type input "hr@mybusiness.org"
click at [769, 278] on div "🇸🇦 +966" at bounding box center [763, 278] width 45 height 31
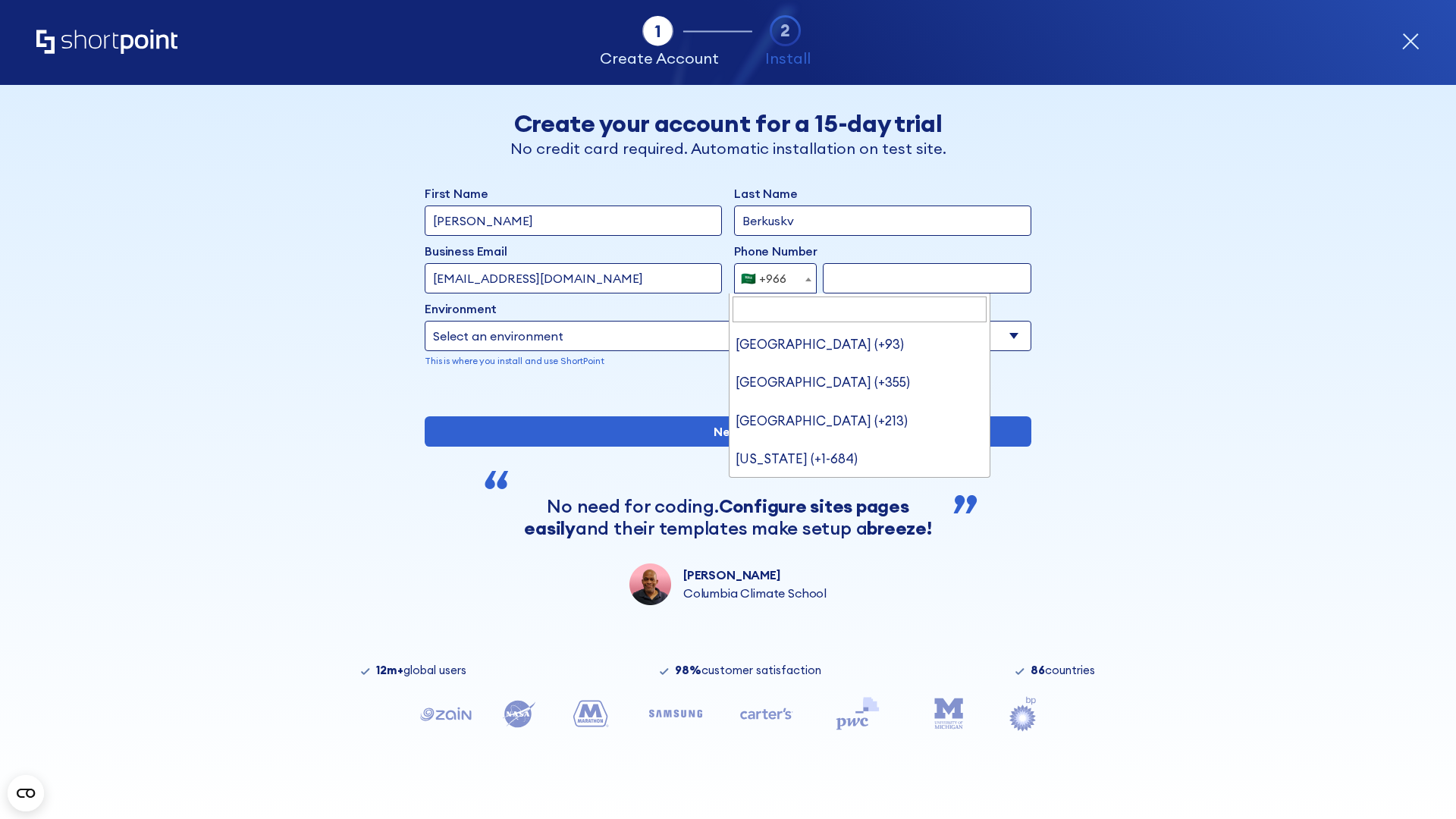
type input "[GEOGRAPHIC_DATA] (+971)"
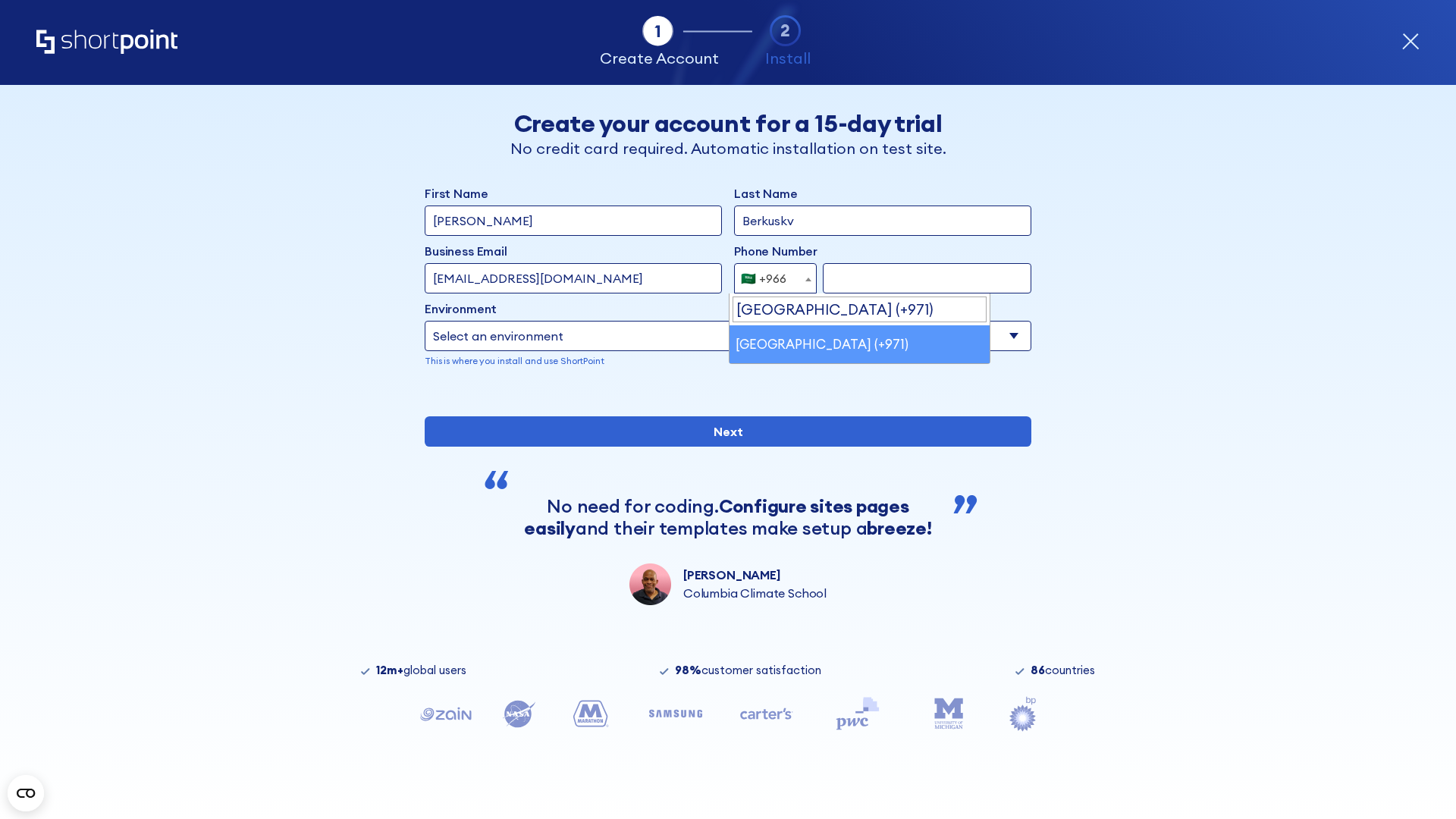
select select "+971"
type input "501234567"
select select "Microsoft 365"
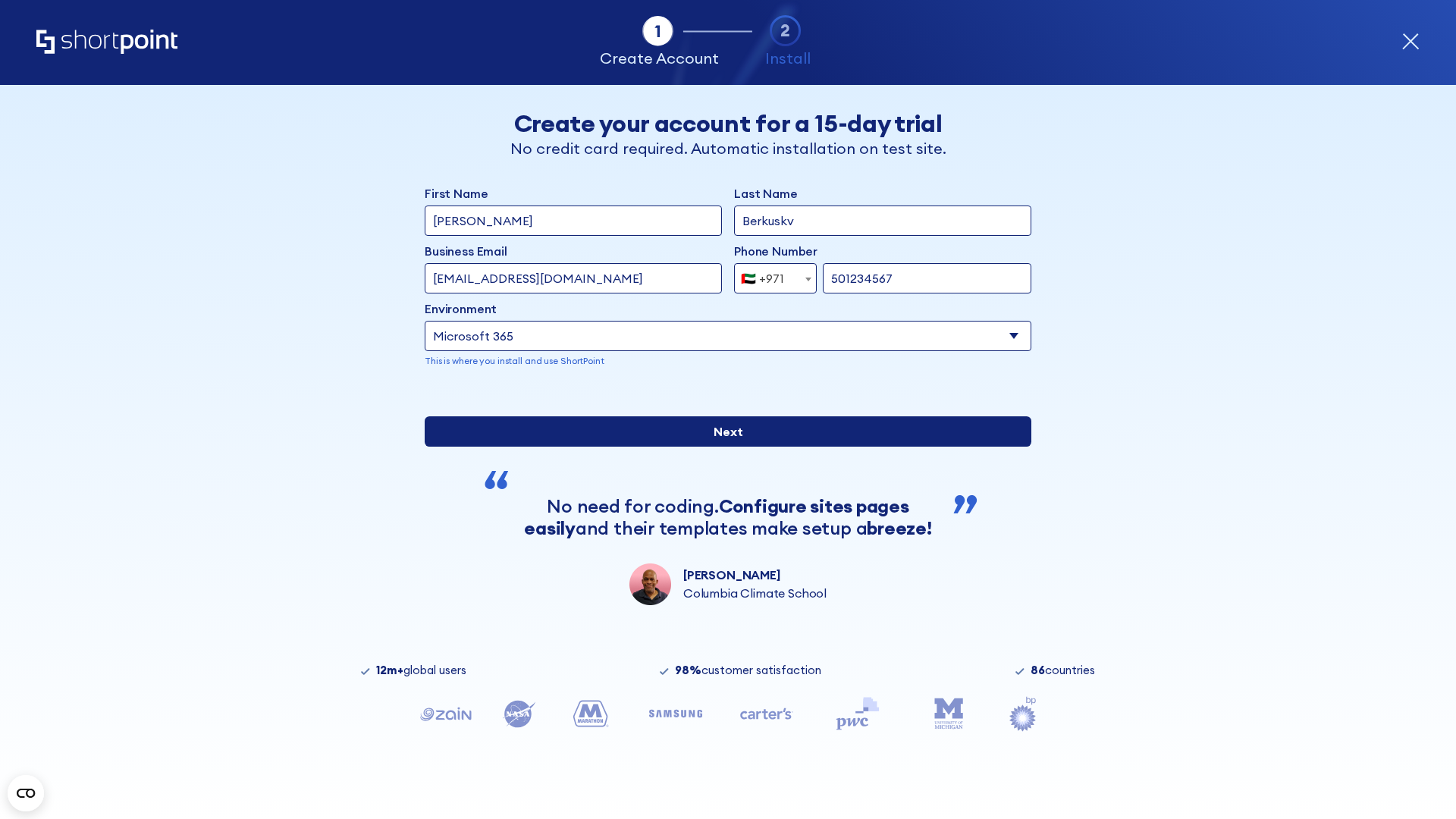
type input "501234567"
click at [722, 447] on input "Next" at bounding box center [727, 431] width 607 height 31
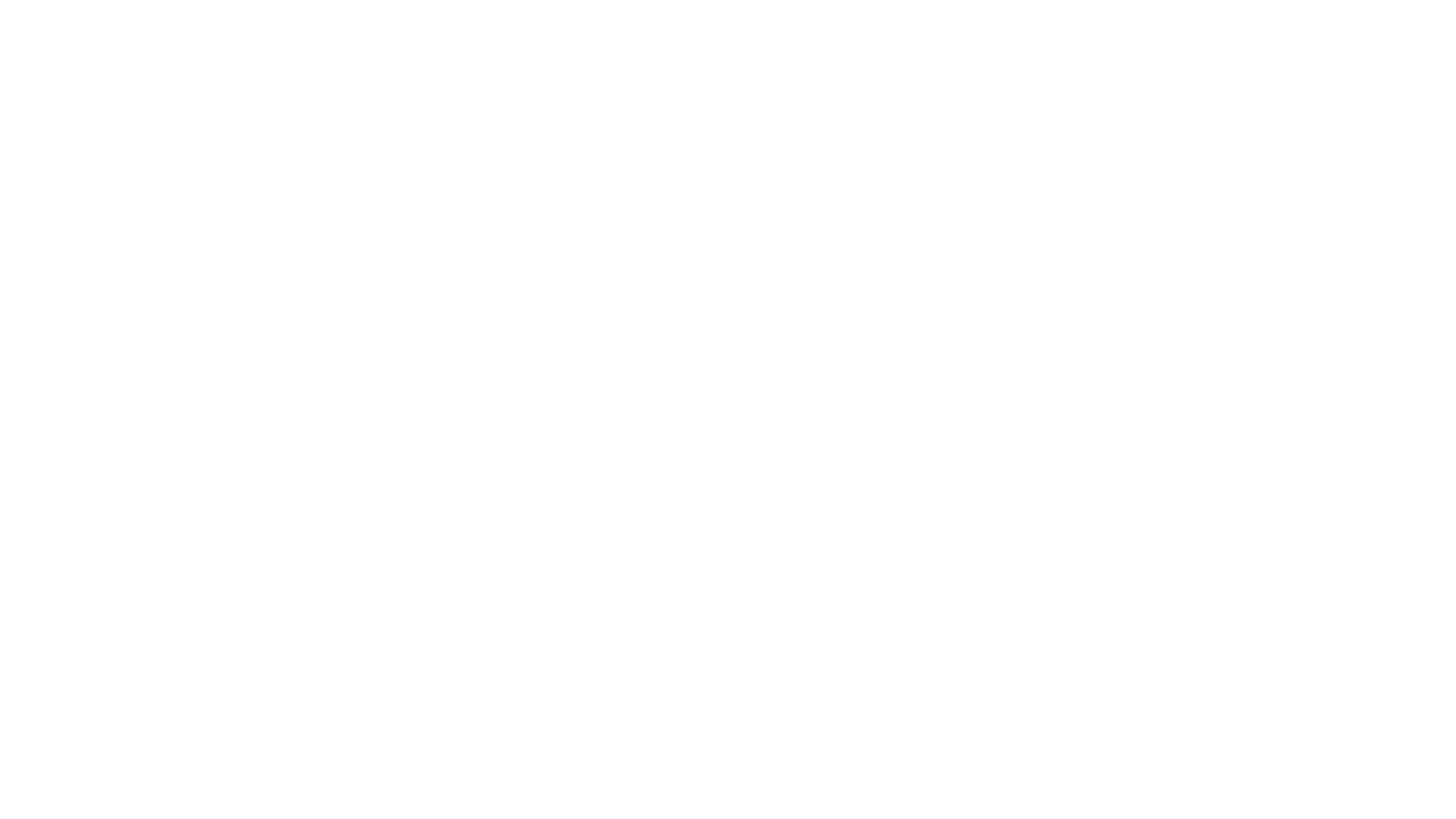
select select "+971"
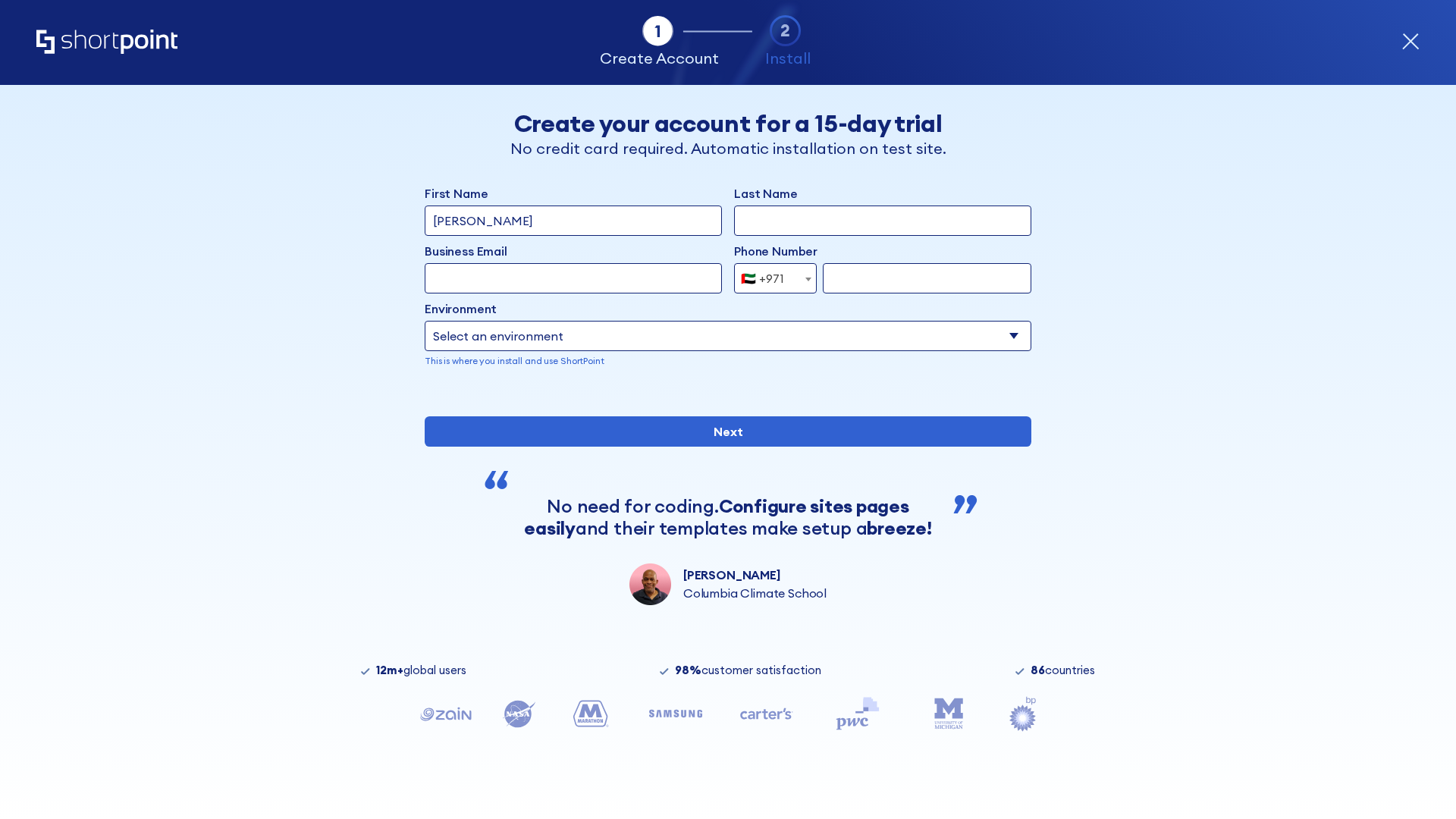
type input "[PERSON_NAME]"
type input "Berkuskv"
type input "[EMAIL_ADDRESS][DOMAIN_NAME]"
click at [769, 278] on div "🇦🇪 +971" at bounding box center [763, 278] width 43 height 31
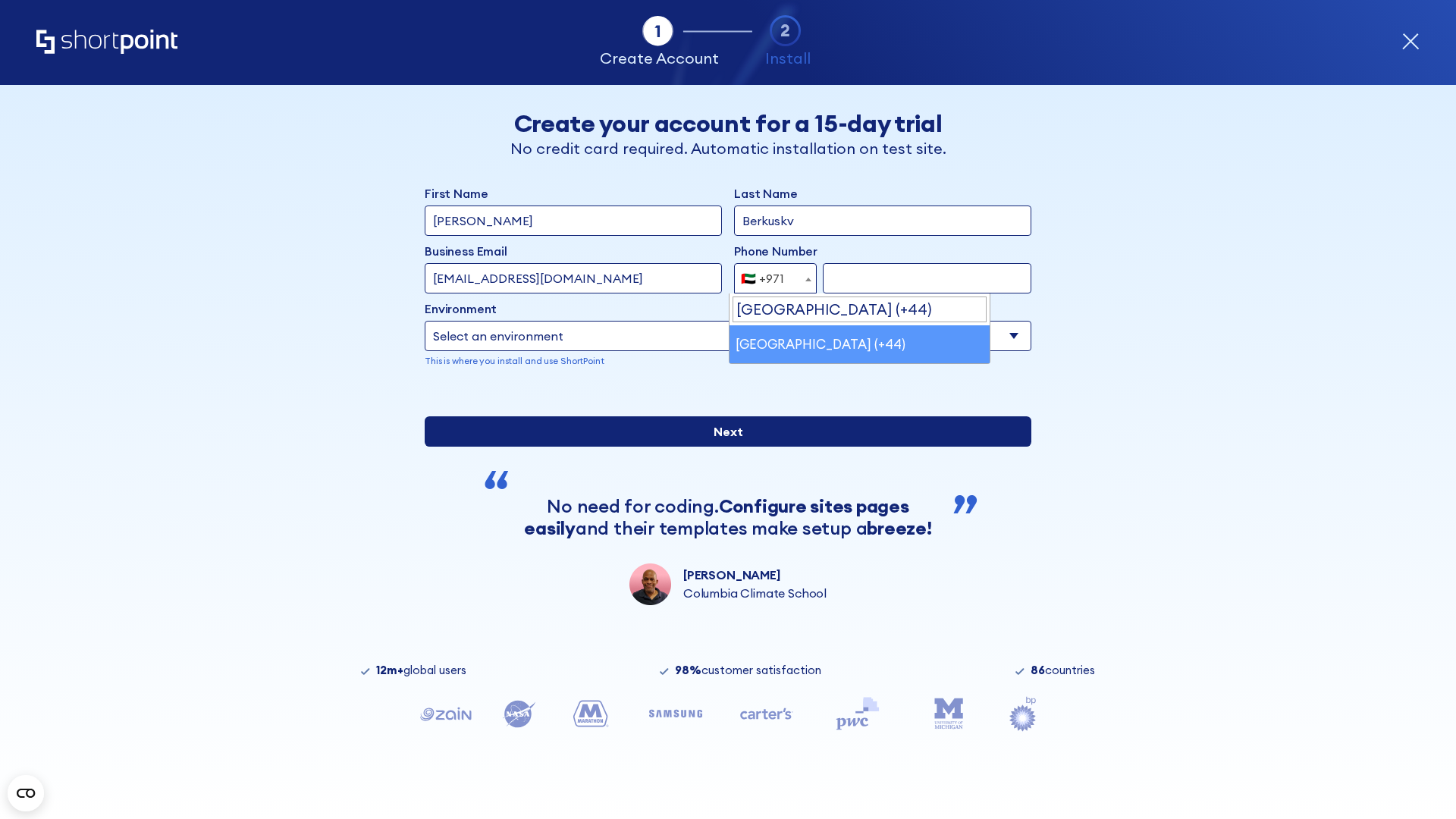
select select "+44"
type input "7912345678"
select select "Microsoft 365"
type input "7912345678"
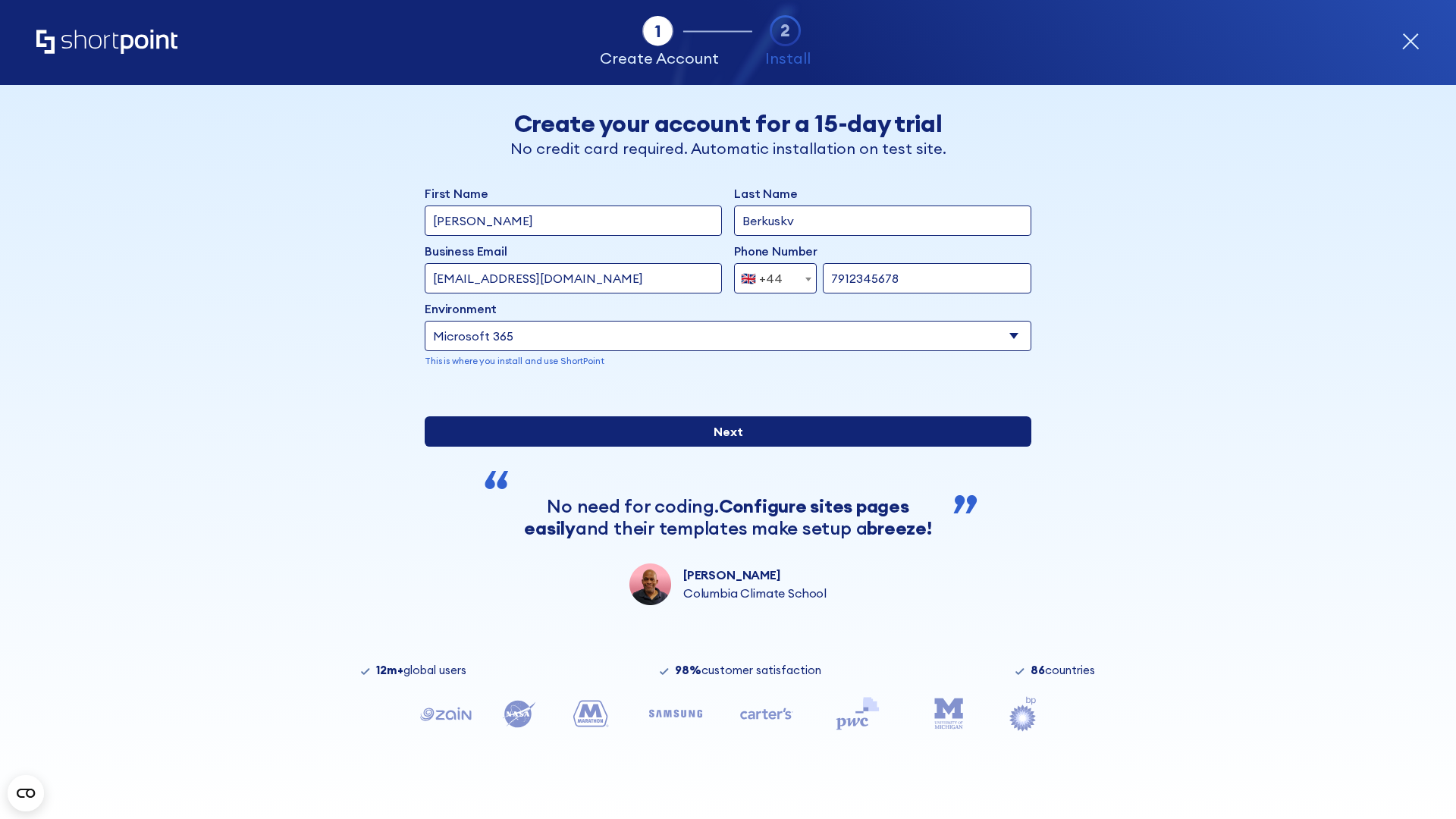
click at [722, 447] on input "Next" at bounding box center [727, 431] width 607 height 31
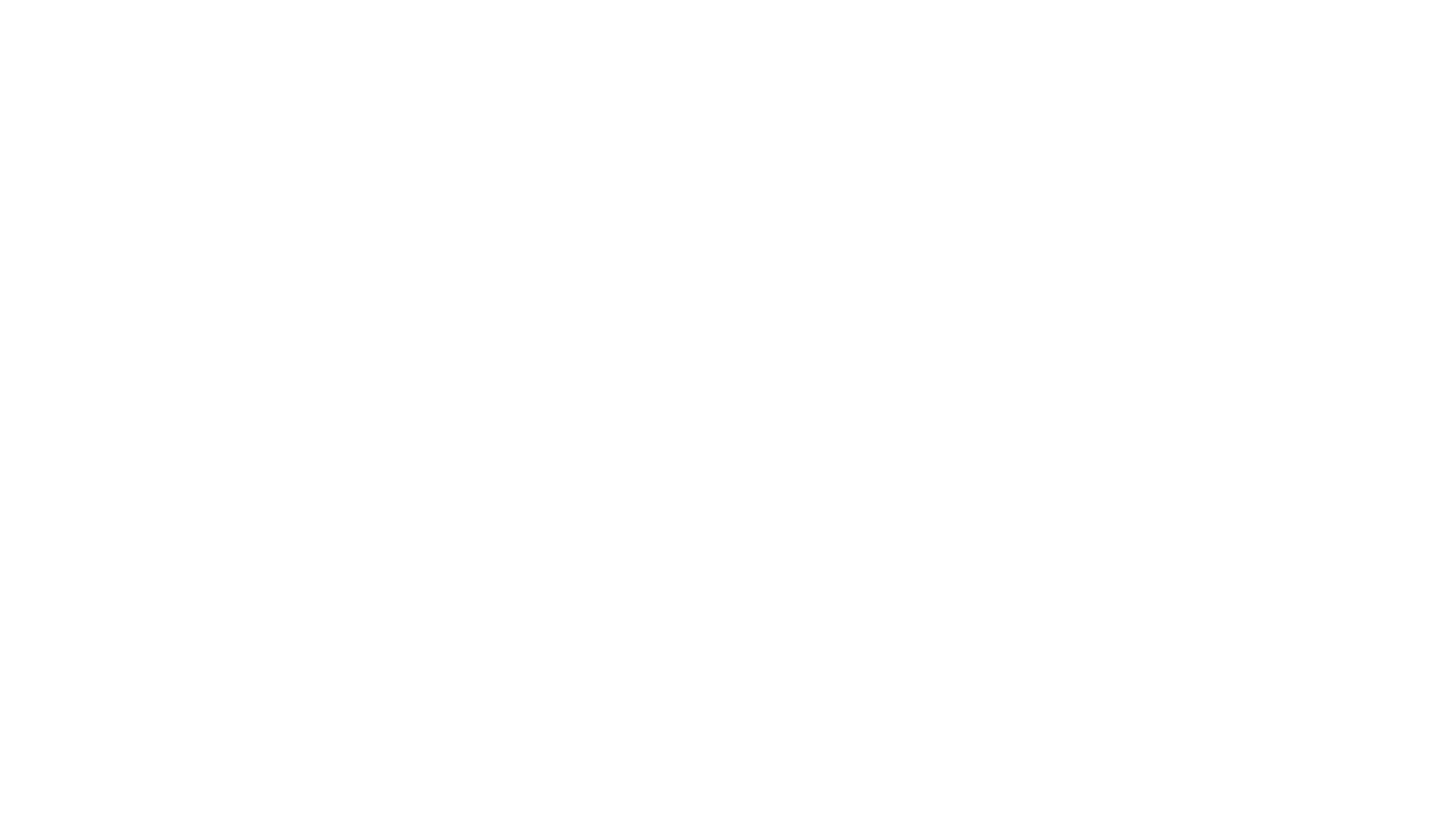
select select "+44"
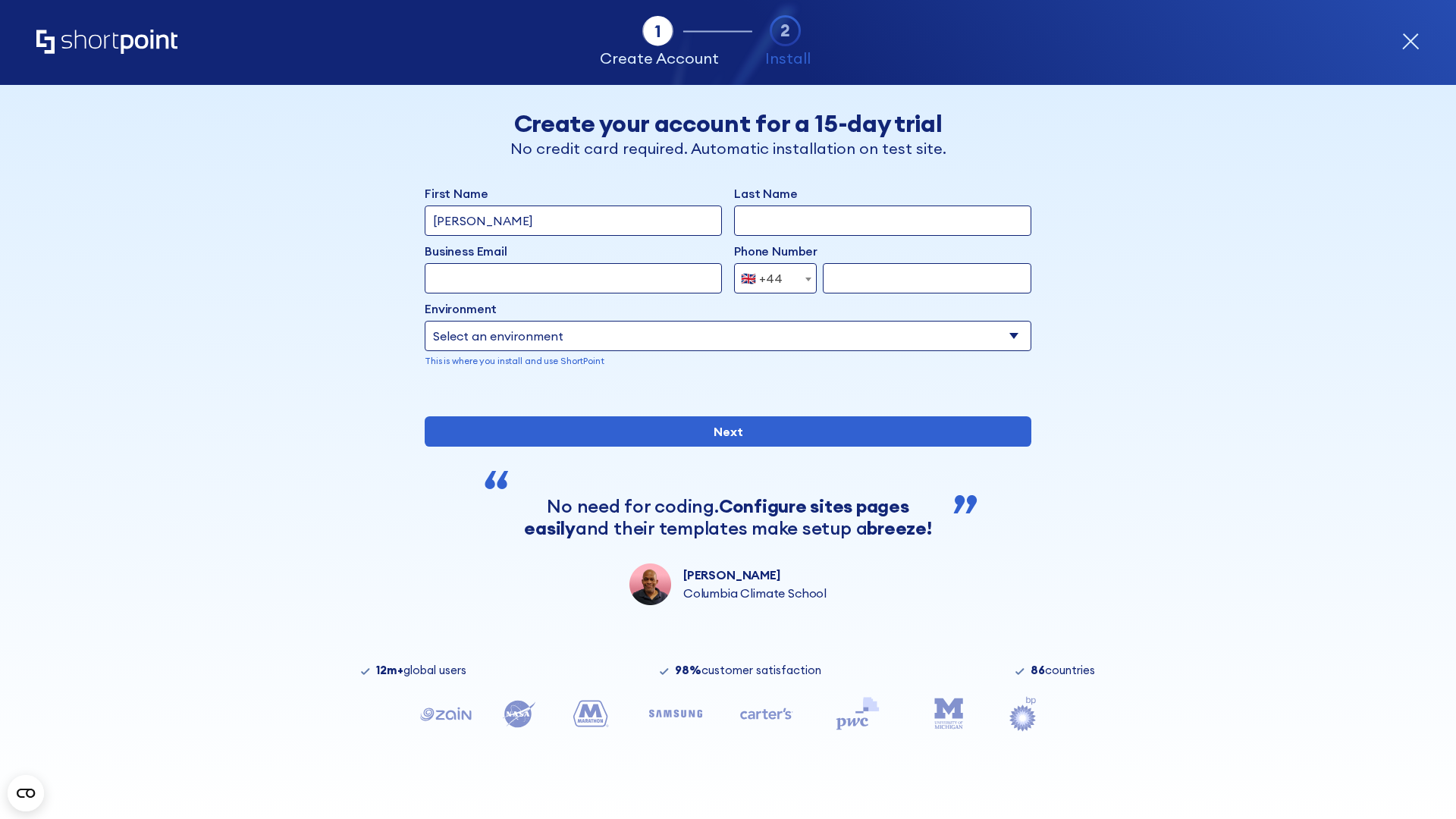
type input "[PERSON_NAME]"
type input "Berkuskv"
type input "[EMAIL_ADDRESS][DOMAIN_NAME]"
click at [769, 278] on div "🇬🇧 +44" at bounding box center [762, 278] width 42 height 31
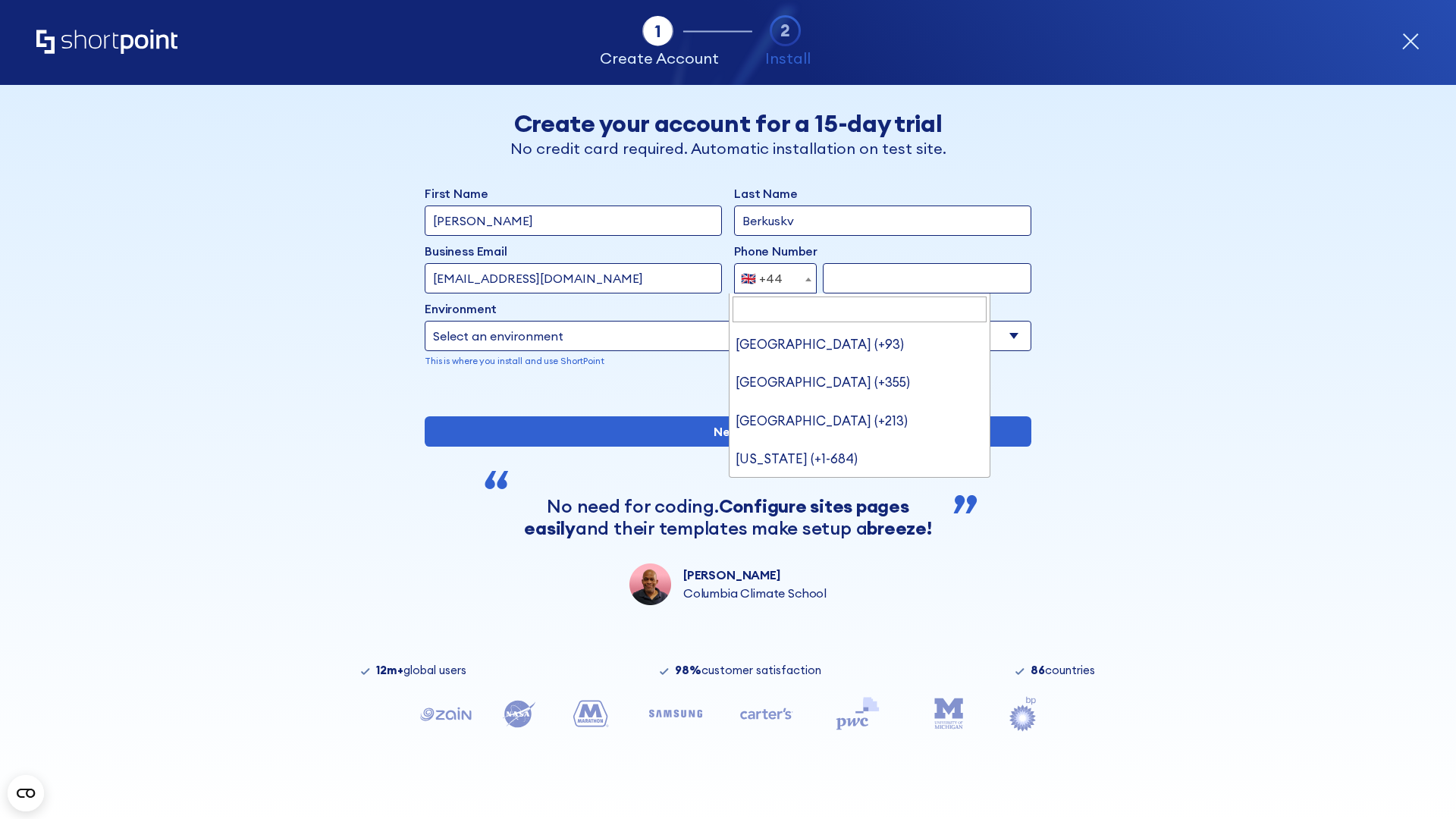
type input "Ukraine (+380)"
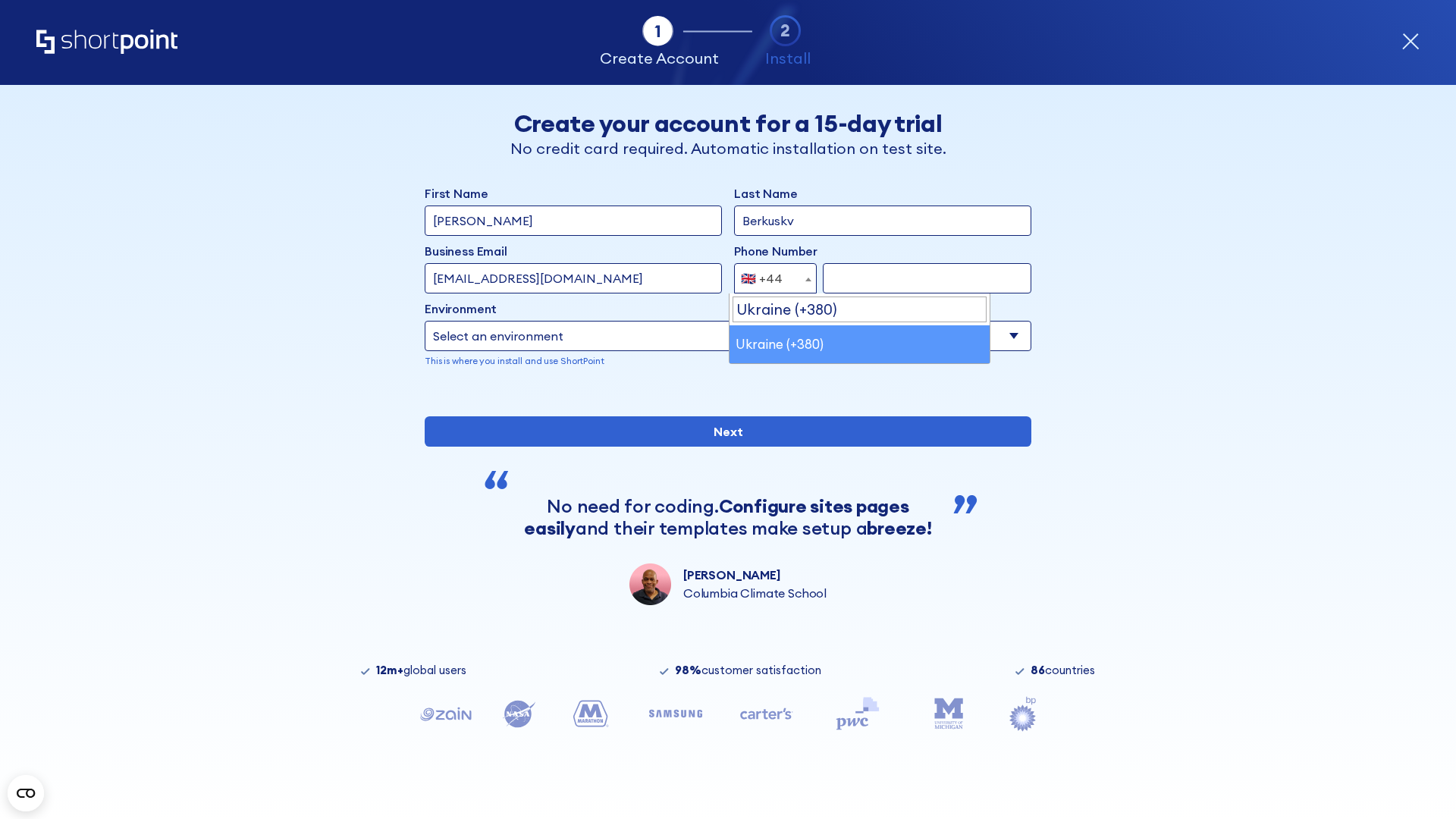
select select "+380"
type input "663451789"
select select "Microsoft 365"
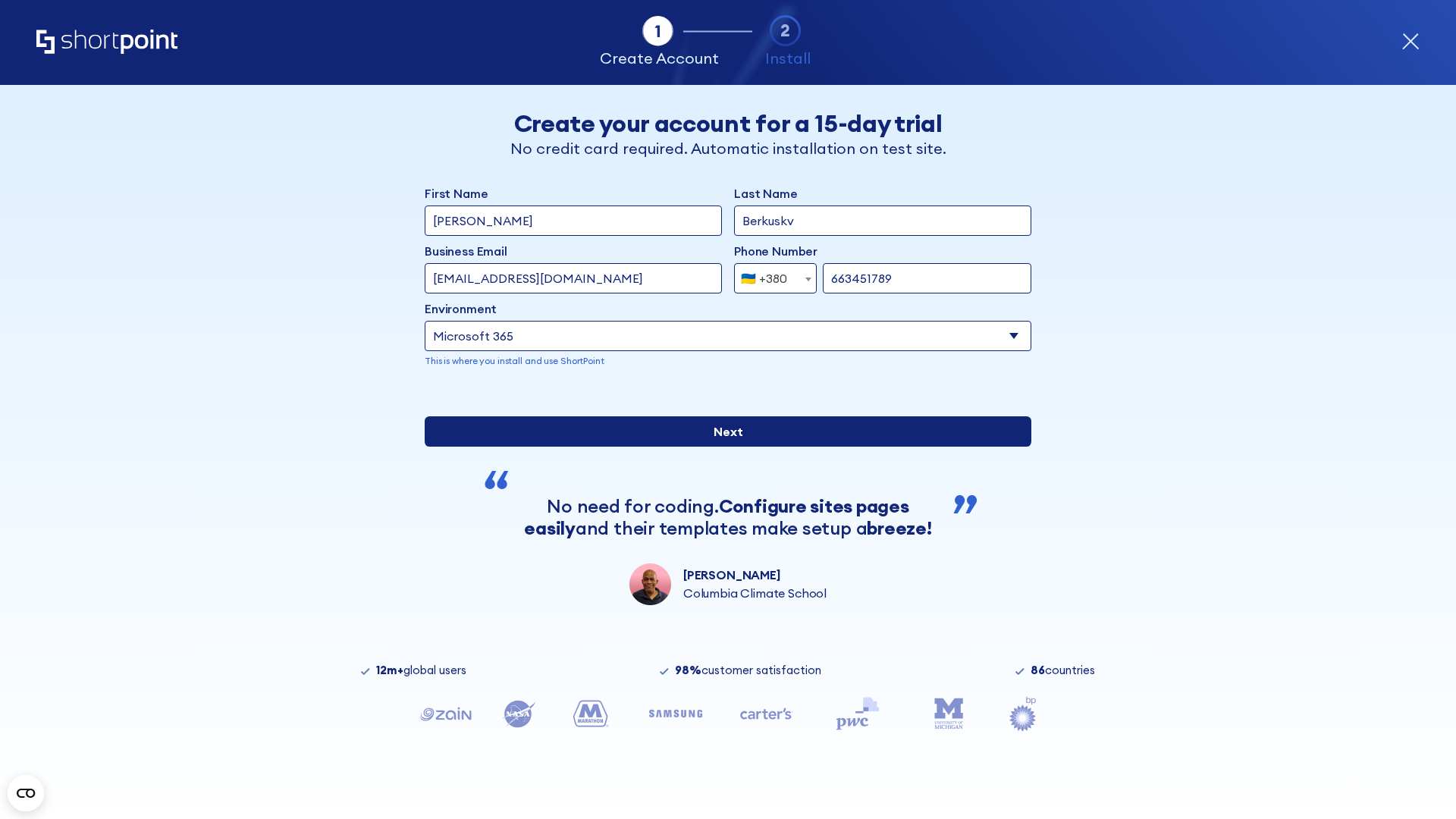
type input "663451789"
click at [722, 447] on input "Next" at bounding box center [727, 431] width 607 height 31
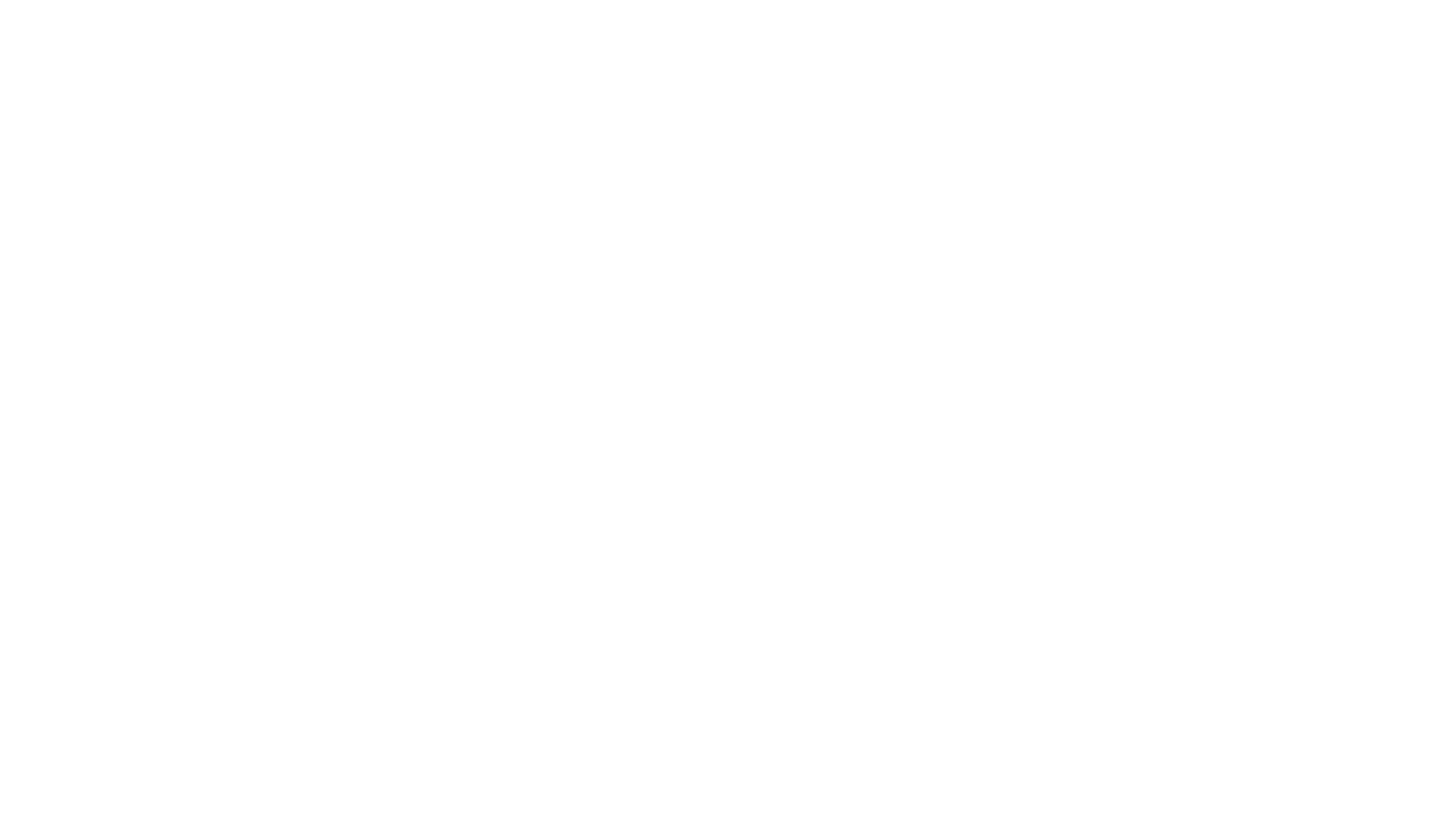
select select "+380"
type input "Élodie L'Haÿ"
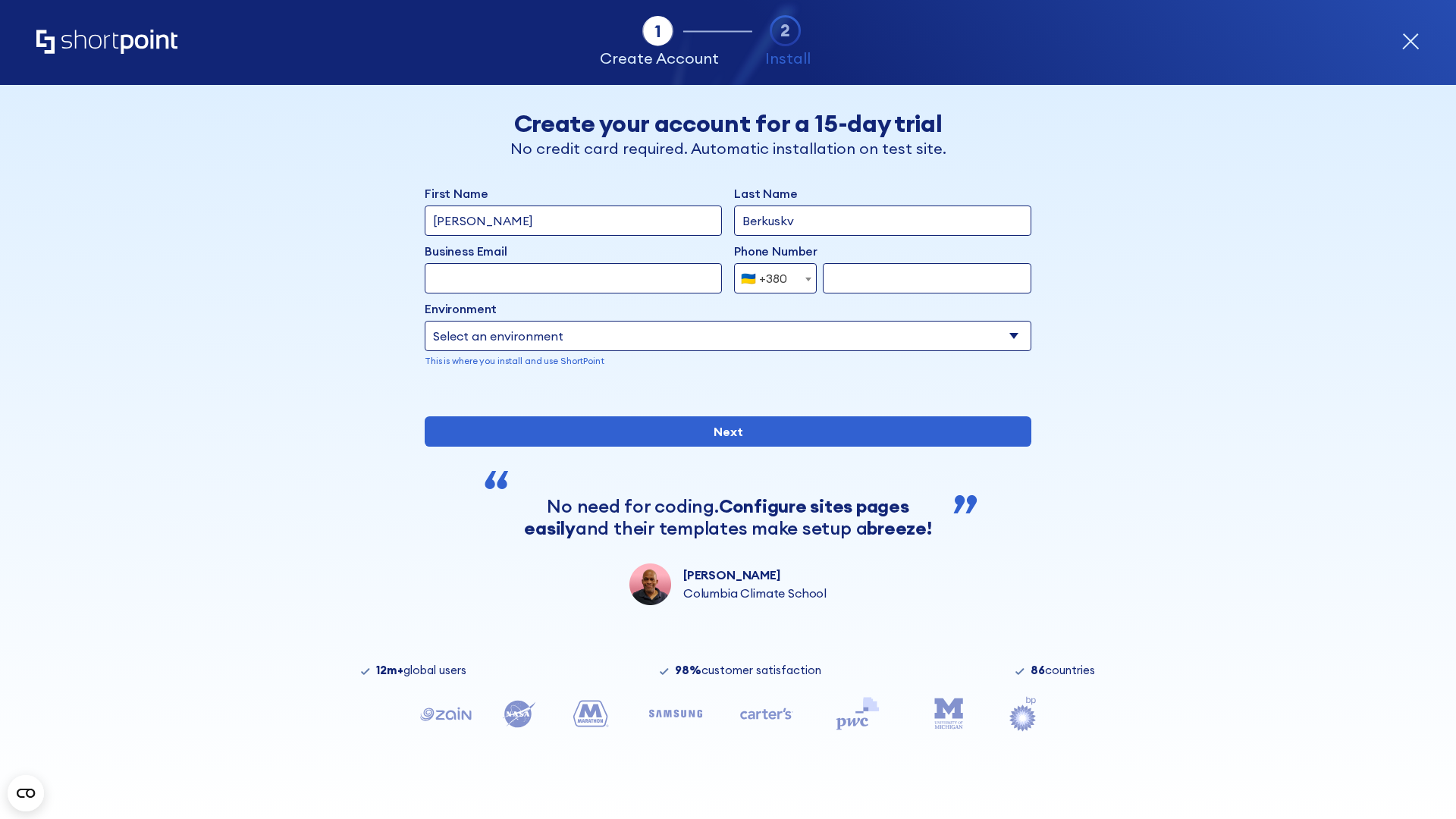
type input "Berkuskv"
type input "team@hospital-uae.health"
click at [769, 278] on div "🇺🇦 +380" at bounding box center [764, 278] width 46 height 31
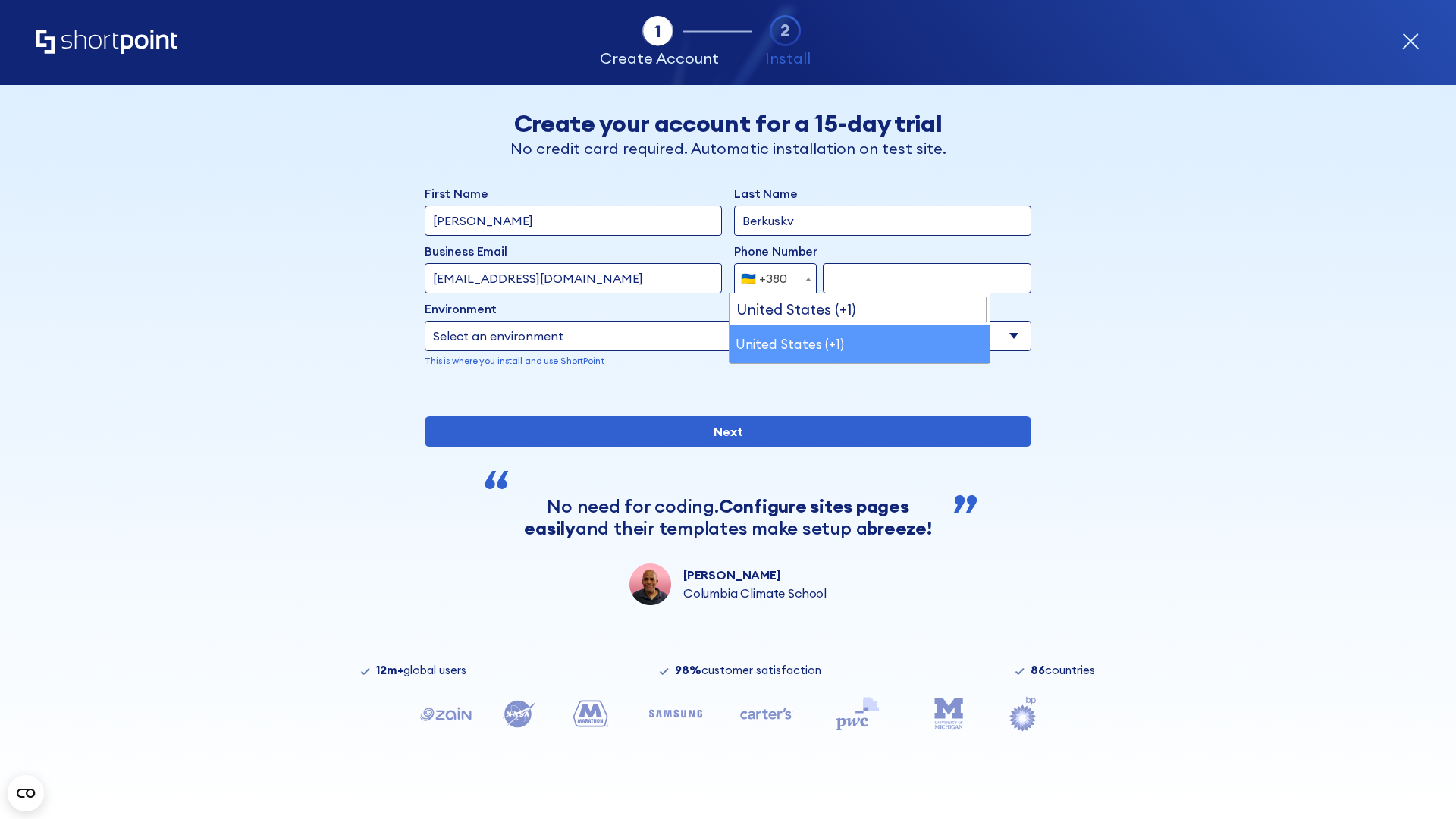
select select "+1"
type input "2025550123"
select select "Microsoft 365"
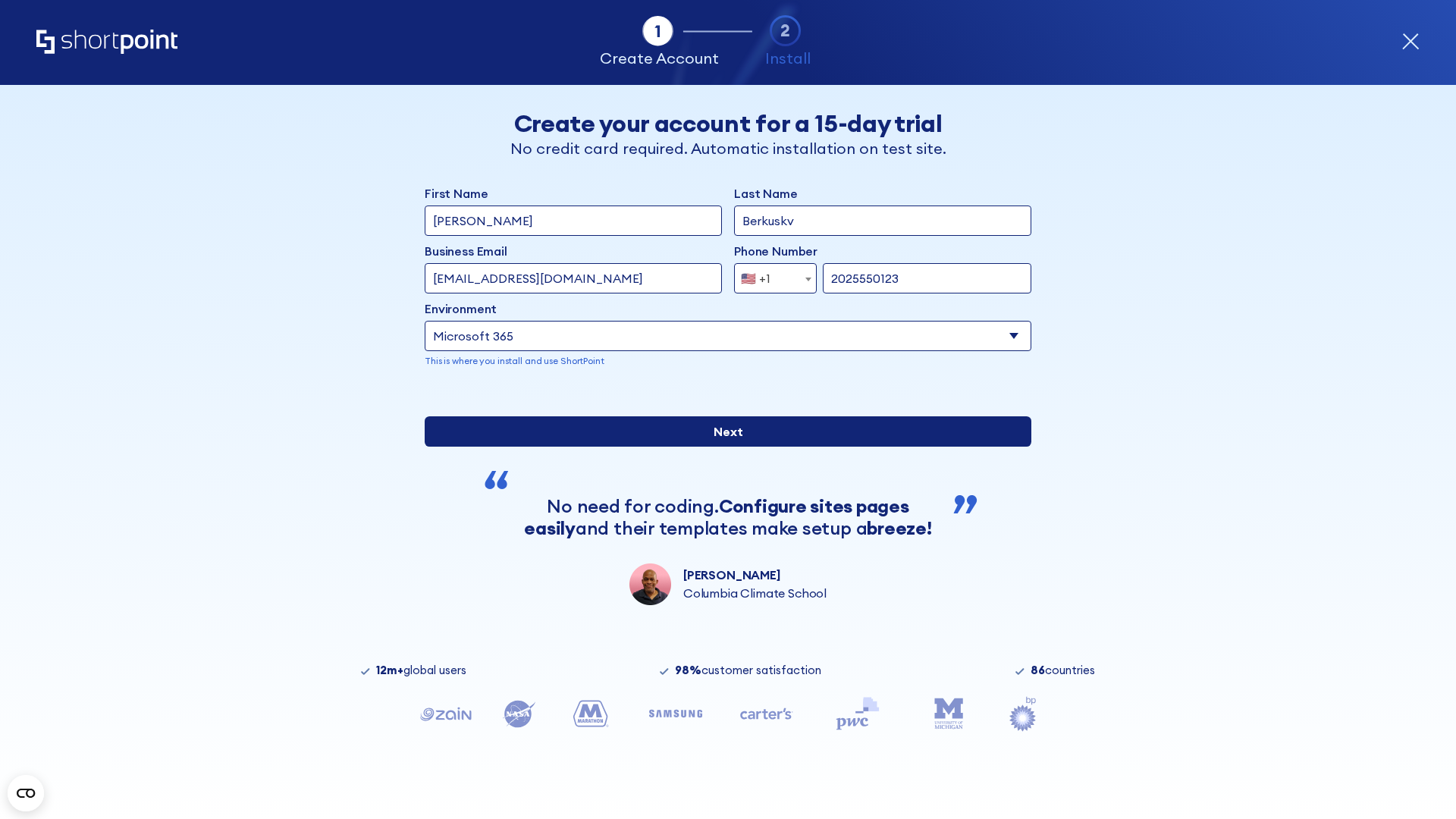
type input "2025550123"
click at [722, 447] on input "Next" at bounding box center [727, 431] width 607 height 31
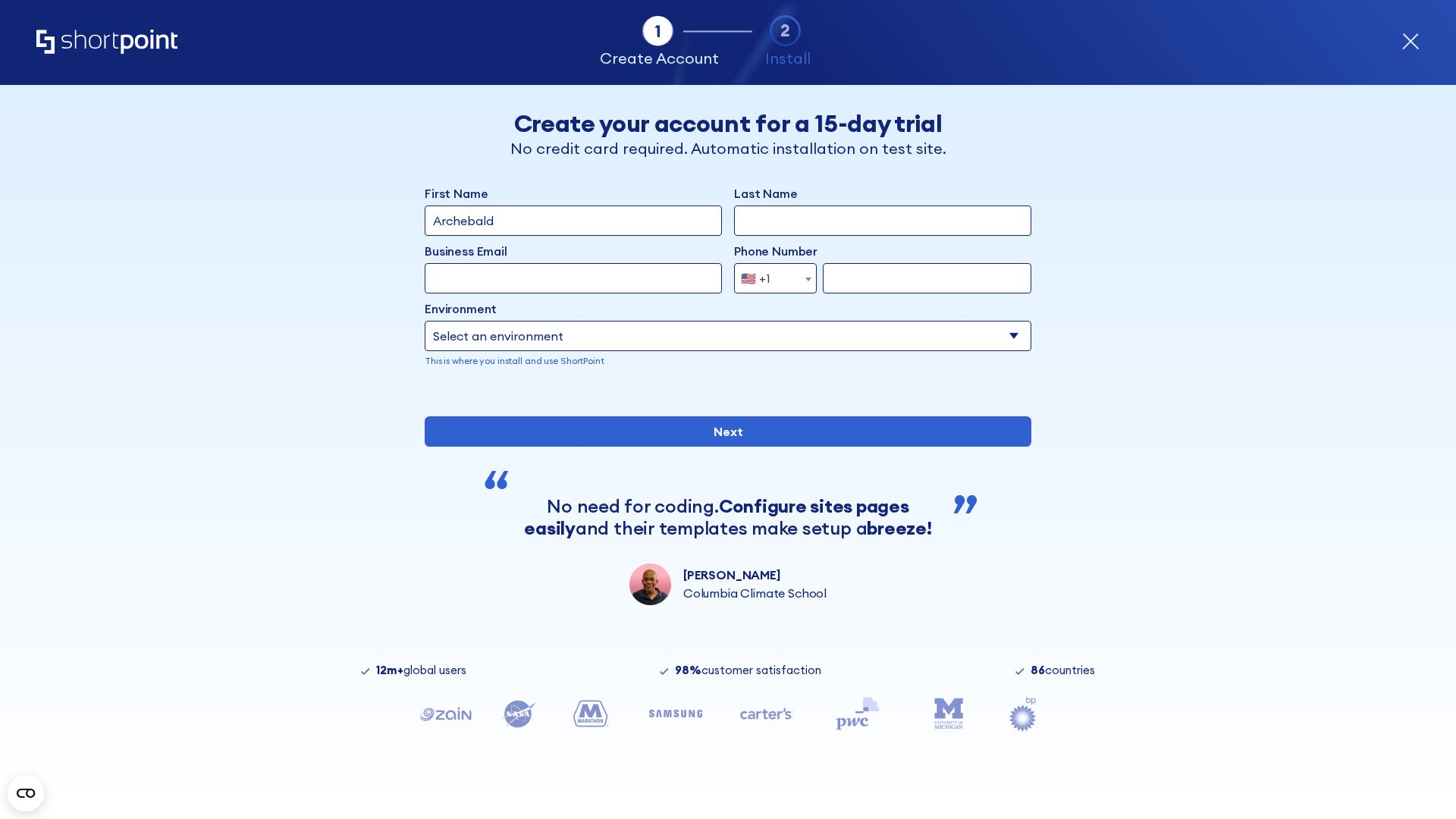
type input "Archebald"
type input "Berkuskv"
type input "[EMAIL_ADDRESS][DOMAIN_NAME]"
type input "2125556789"
select select "SharePoint 2019 (On-Premise)"
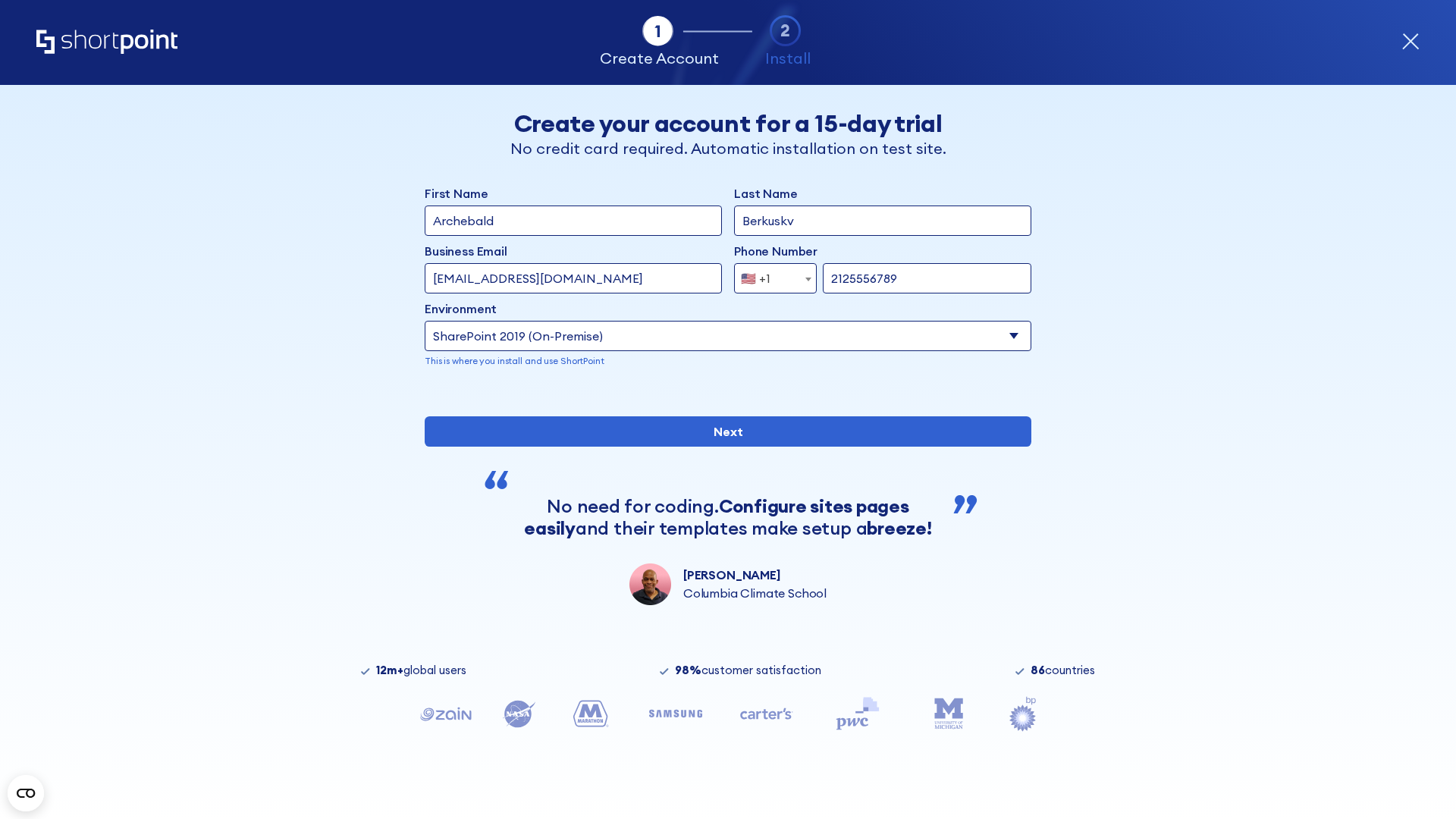
type input "2125556789"
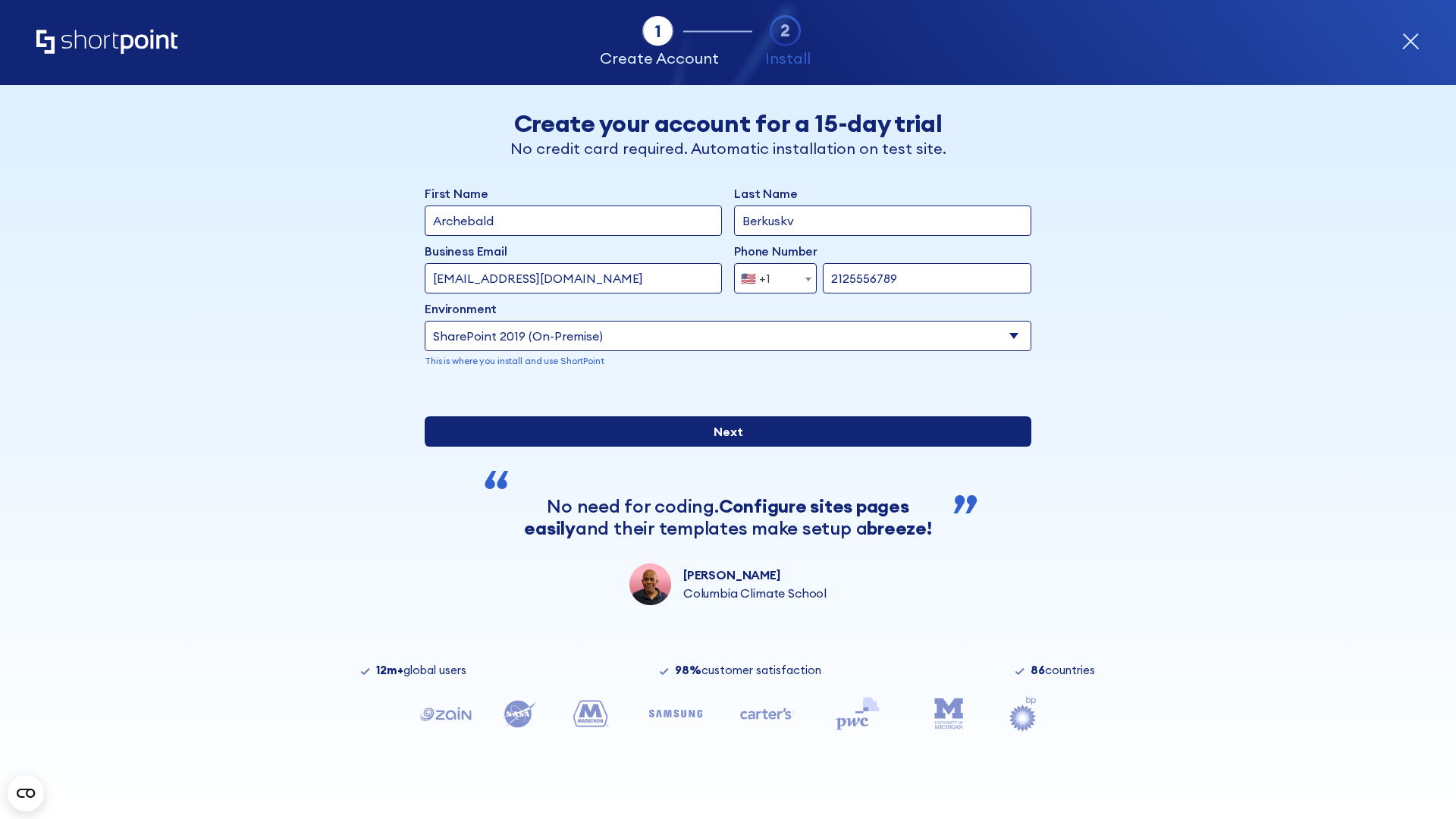
type input "[URL][DOMAIN_NAME]"
click at [722, 447] on input "Next" at bounding box center [727, 431] width 607 height 31
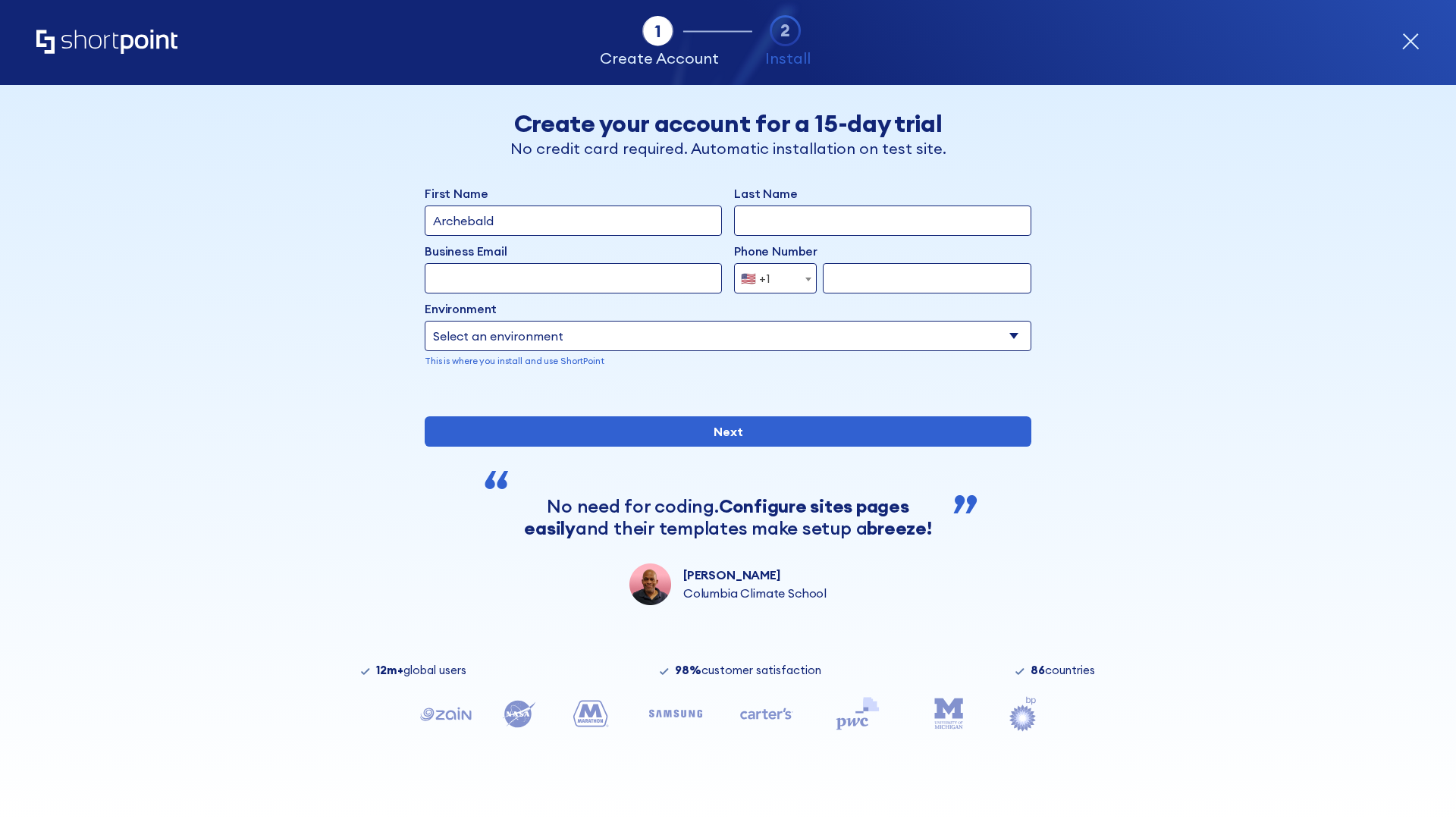
type input "Archebald"
type input "Berkuskv"
type input "[EMAIL_ADDRESS][DOMAIN_NAME]"
type input "2125556789"
select select "SharePoint 2019 (On-Premise)"
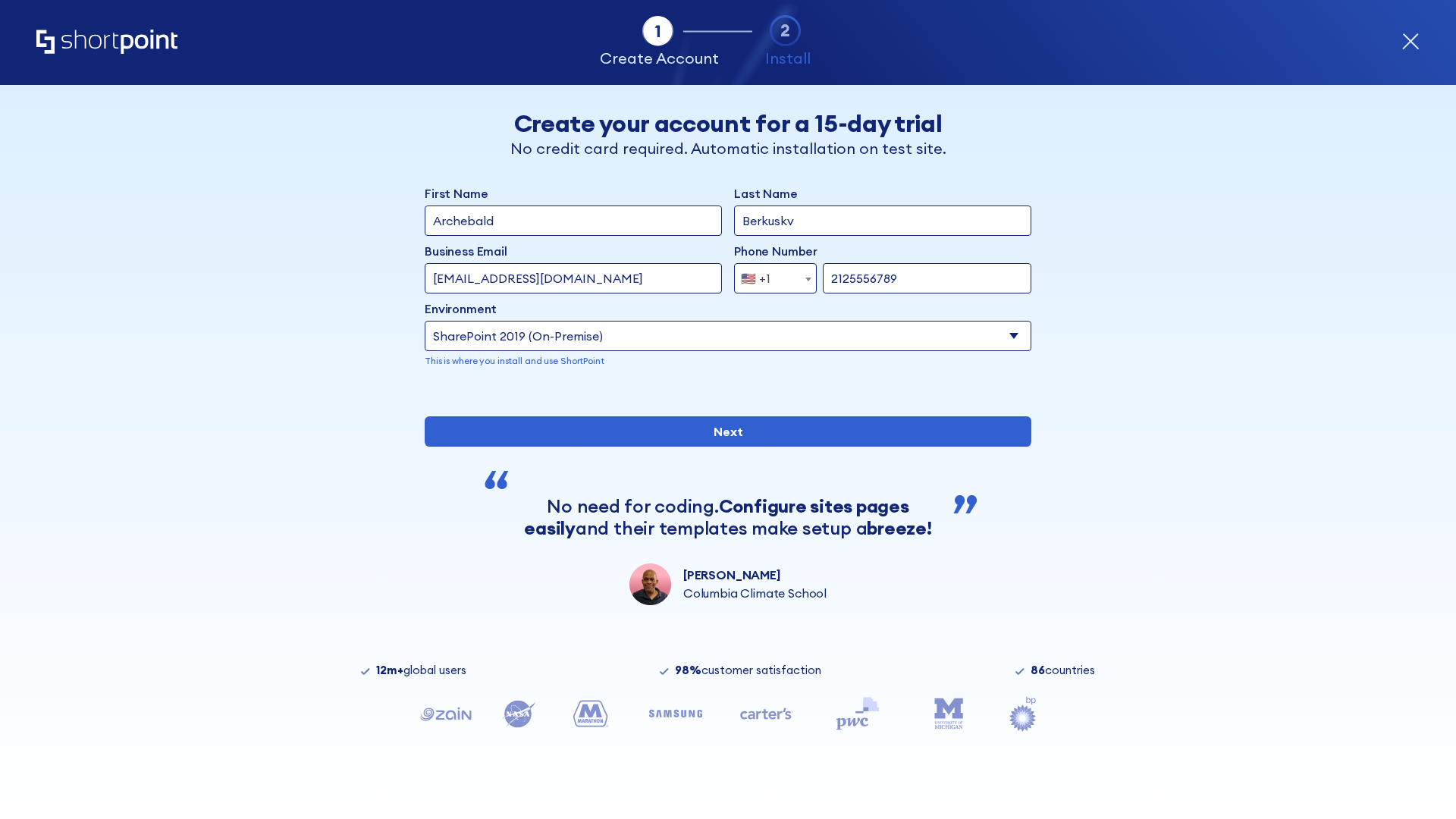
type input "2125556789"
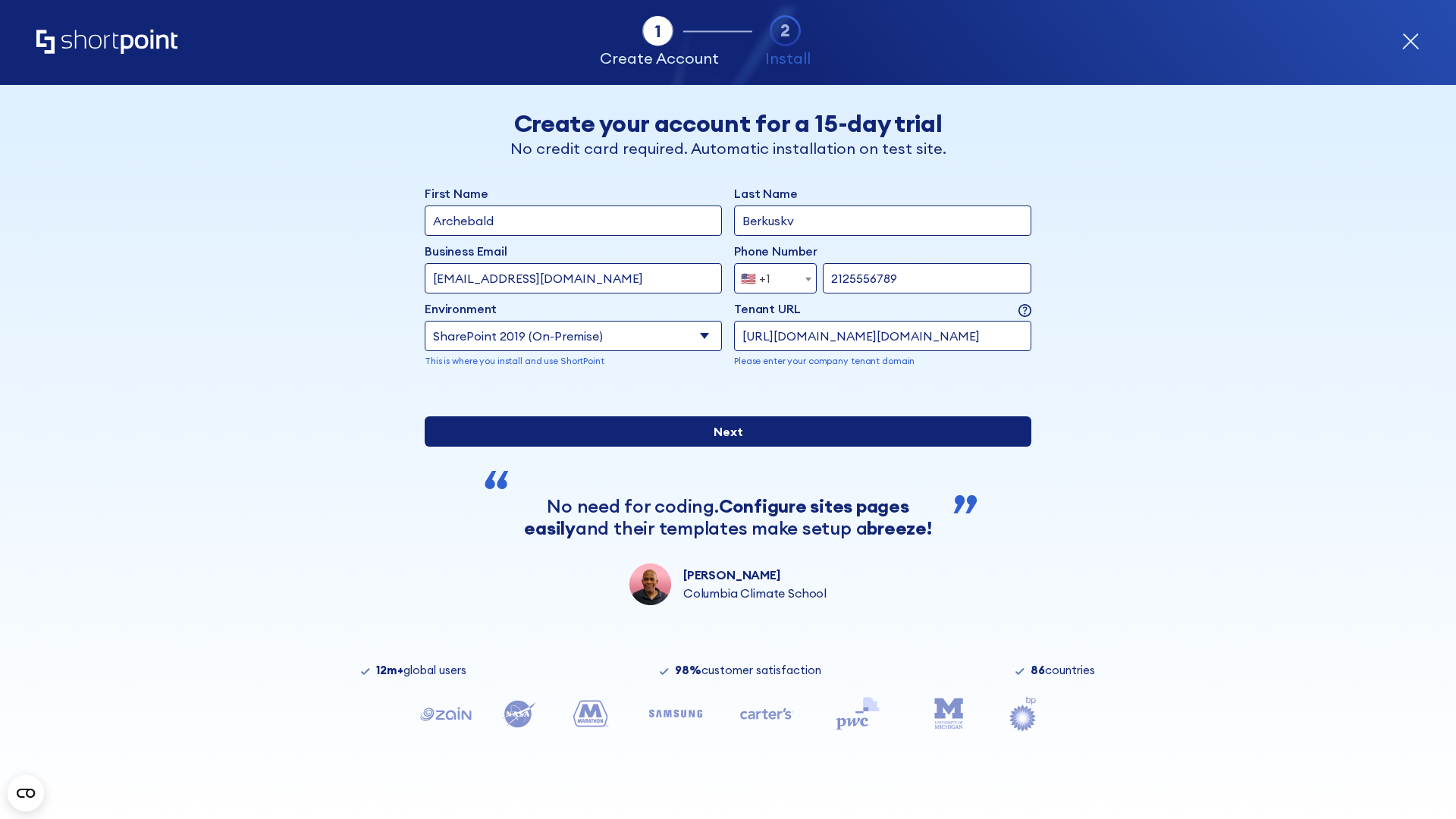
type input "[URL][DOMAIN_NAME][DOMAIN_NAME]"
click at [722, 522] on div "First Name Archebald Last Name Berkuskv Business Email Invalid Email Address te…" at bounding box center [727, 395] width 607 height 421
click at [722, 447] on input "Next" at bounding box center [727, 431] width 607 height 31
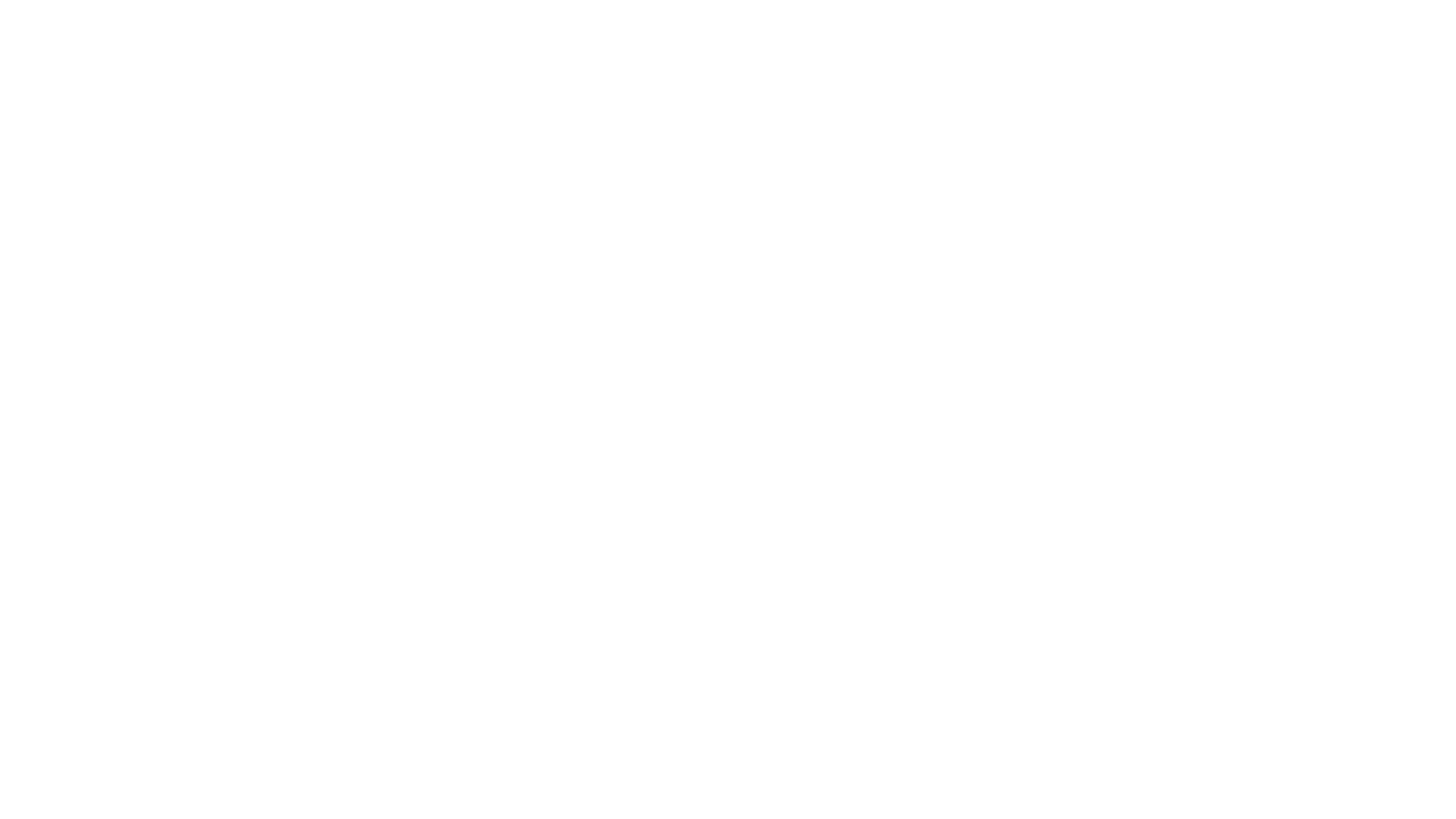
type input "Archebald"
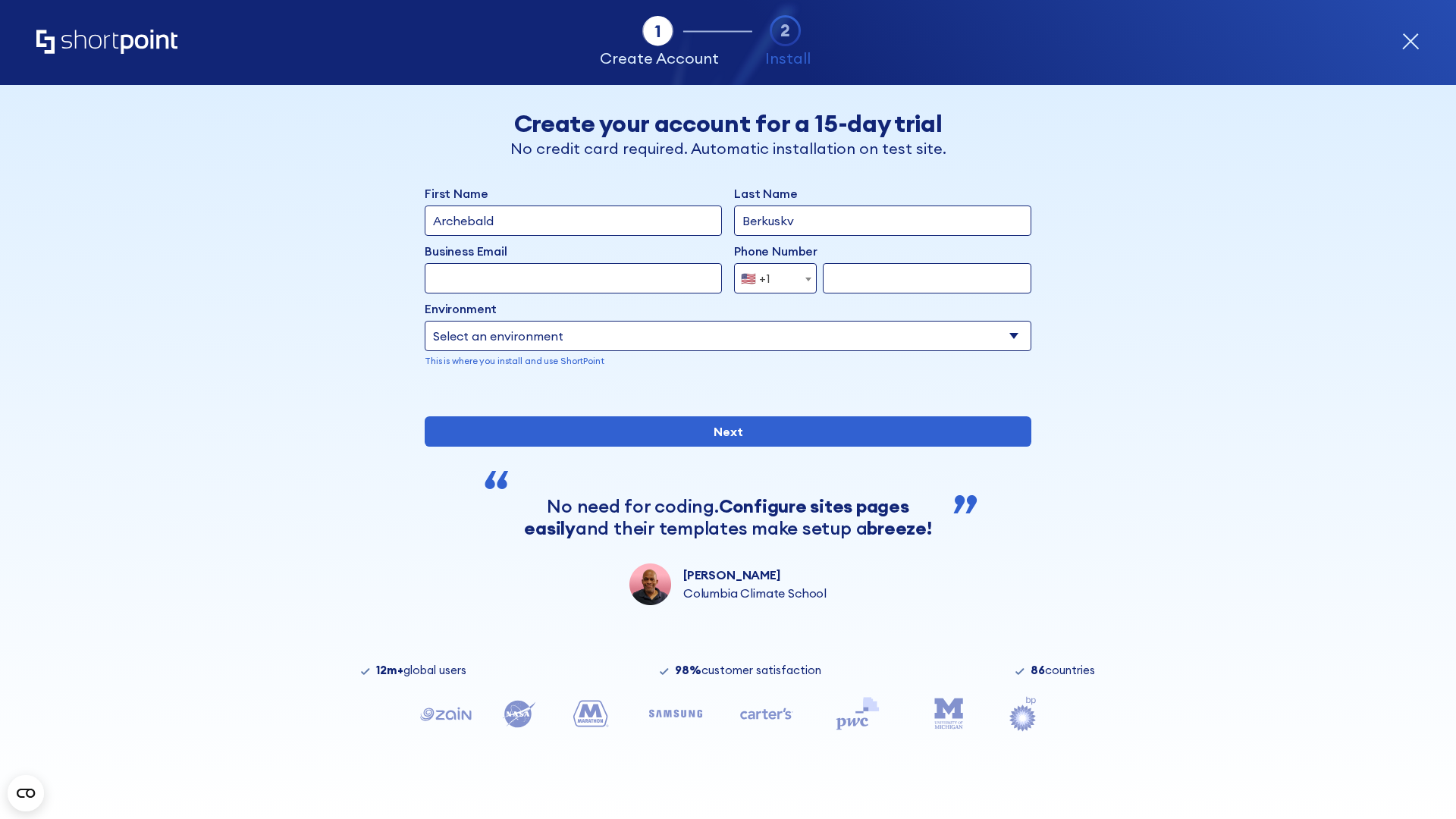
type input "Berkuskv"
type input "[EMAIL_ADDRESS][DOMAIN_NAME]"
type input "2125556789"
select select "SharePoint 2019 (On-Premise)"
type input "2125556789"
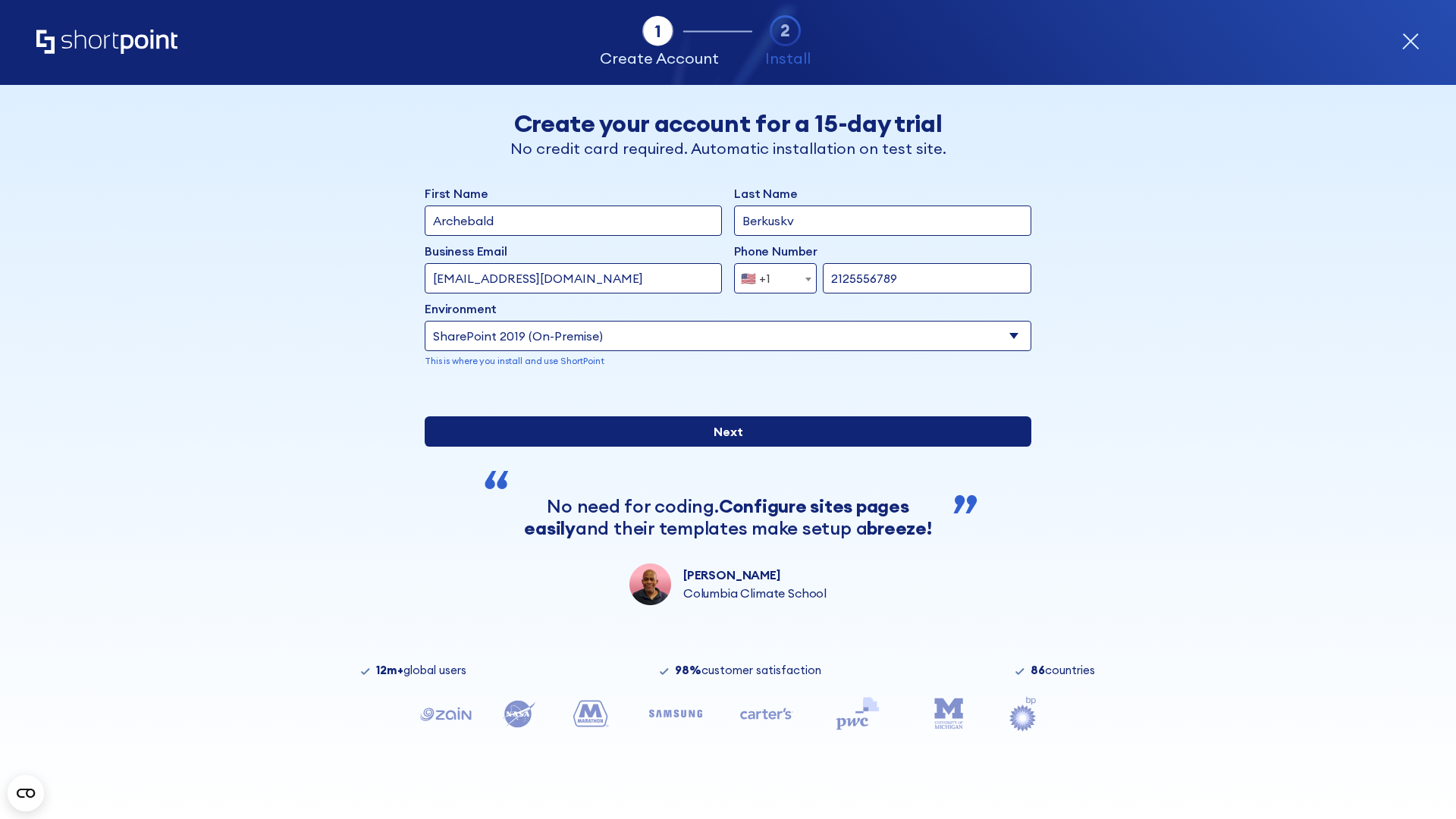
type input "[URL]"
click at [722, 504] on div "First Name Archebald Last Name Berkuskv Business Email Invalid Email Address te…" at bounding box center [727, 395] width 607 height 421
click at [722, 447] on input "Next" at bounding box center [727, 431] width 607 height 31
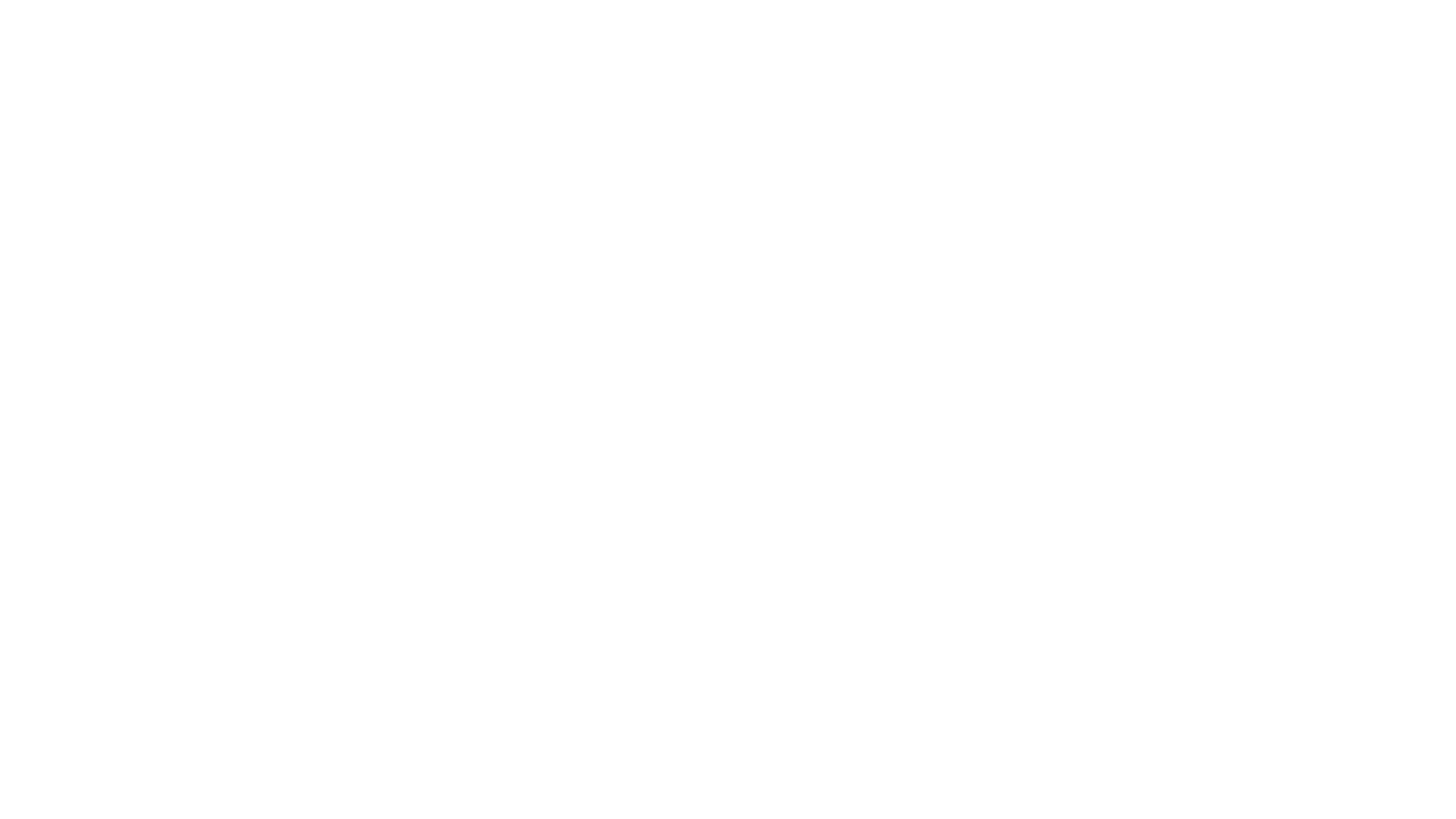
type input "Archebald"
type input "Berkuskv"
type input "[EMAIL_ADDRESS][DOMAIN_NAME]"
type input "2125556789"
select select "SharePoint 2019 (On-Premise)"
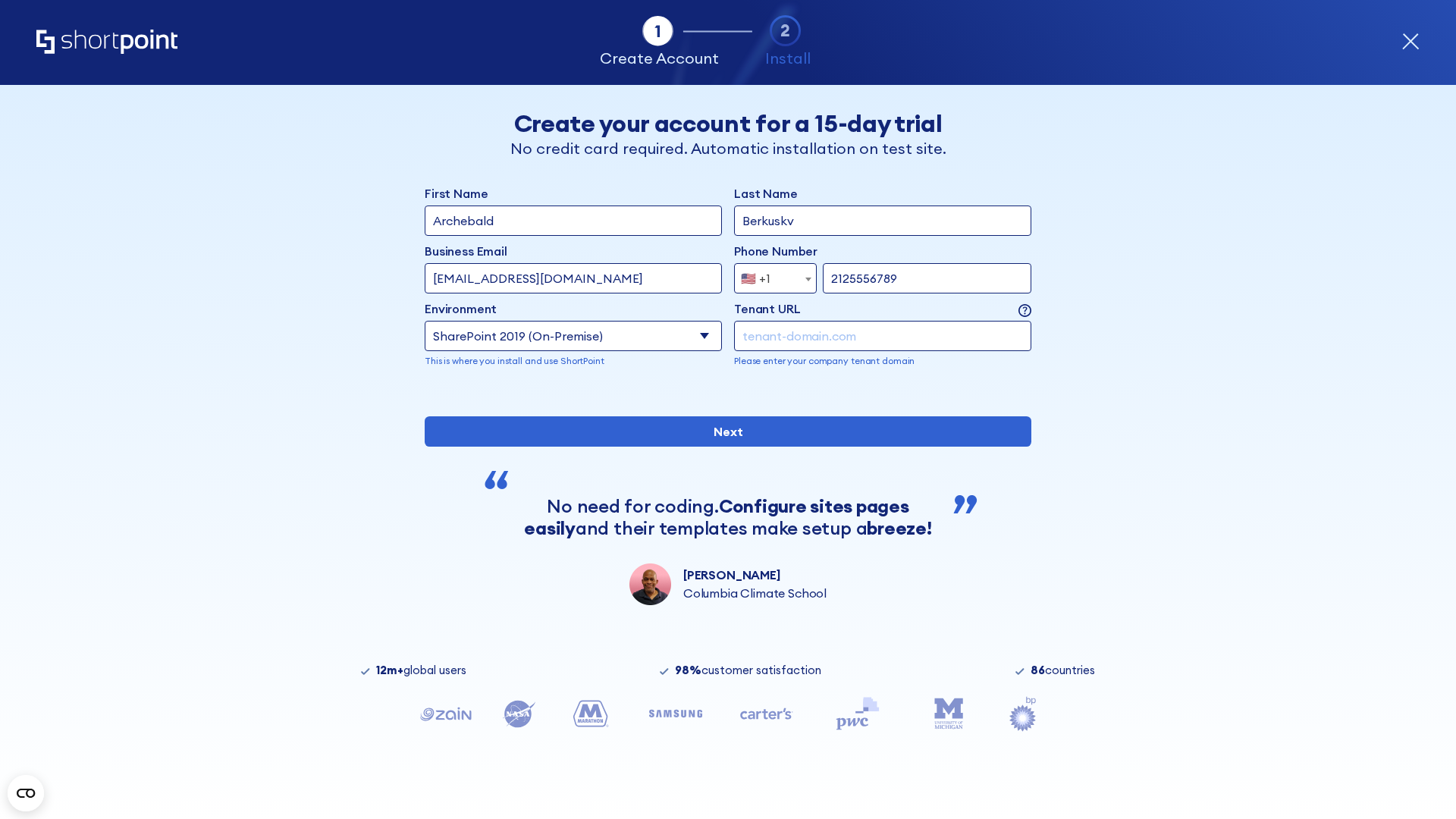
type input "2125556789"
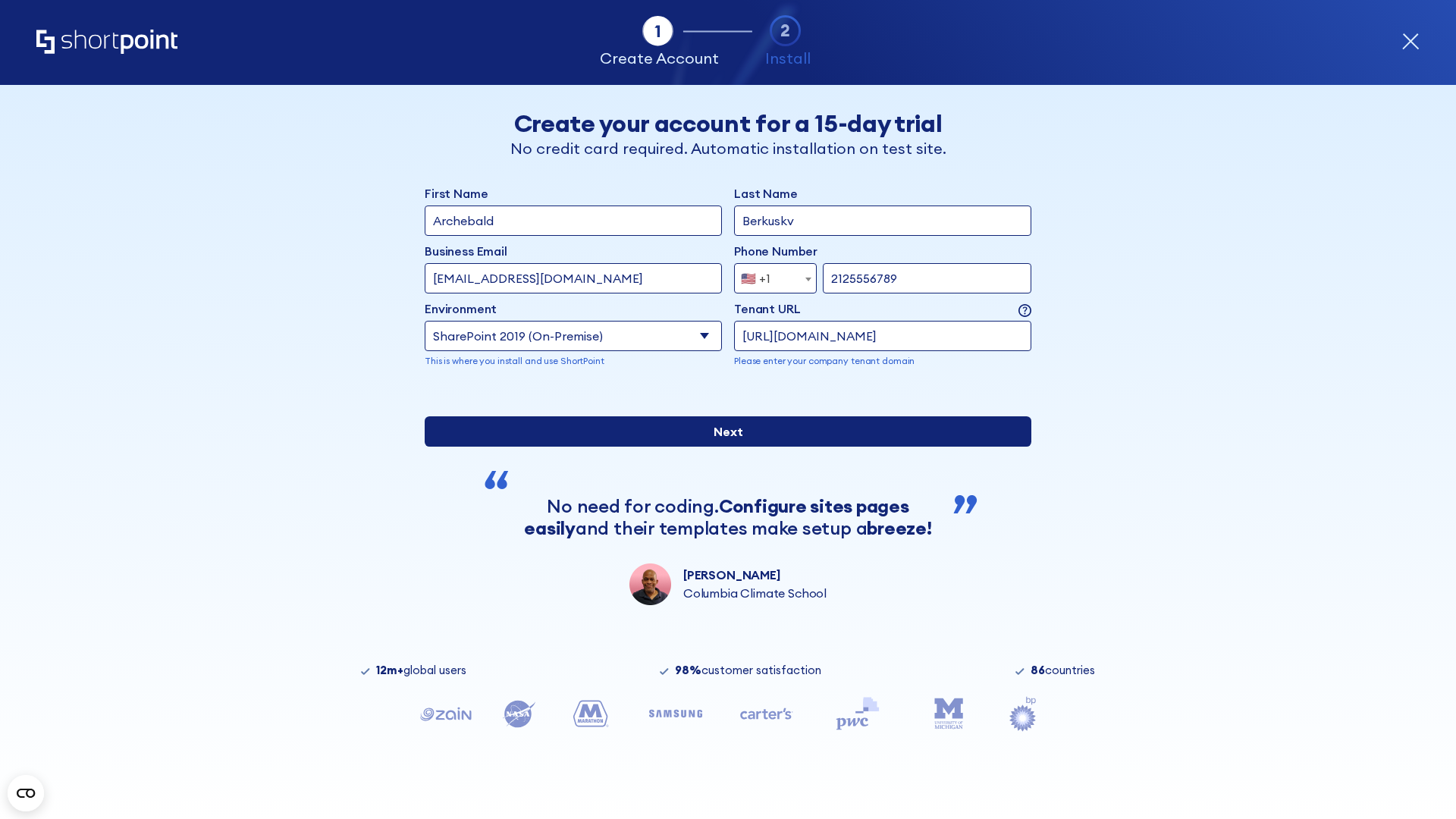
type input "[URL][DOMAIN_NAME]"
click at [722, 524] on div "First Name Archebald Last Name Berkuskv Business Email Invalid Email Address [E…" at bounding box center [727, 395] width 607 height 421
click at [722, 447] on input "Next" at bounding box center [727, 431] width 607 height 31
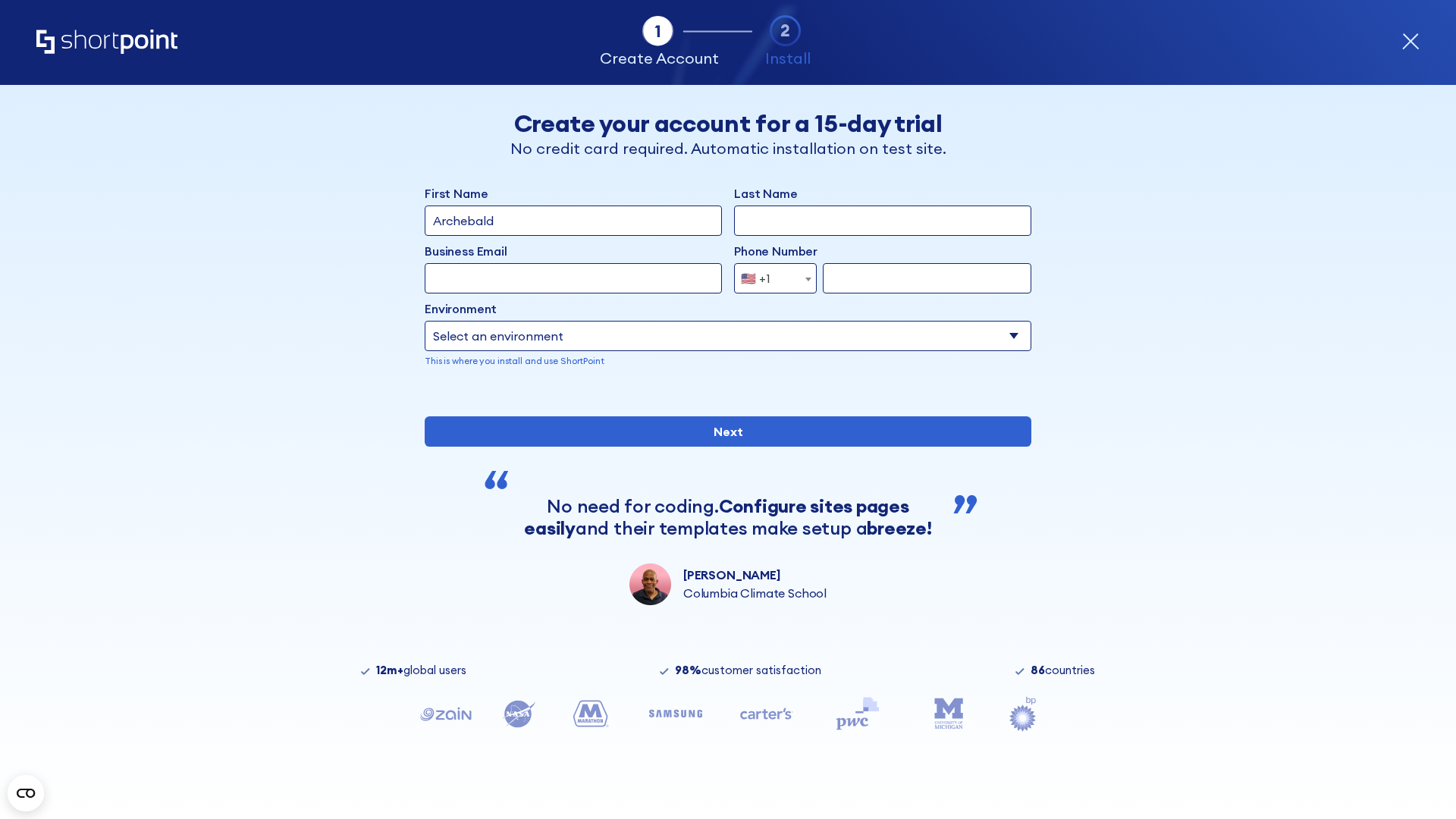
type input "Archebald"
type input "Berkuskv"
type input "[EMAIL_ADDRESS][DOMAIN_NAME]"
type input "2125556789"
select select "SharePoint 2019 (On-Premise)"
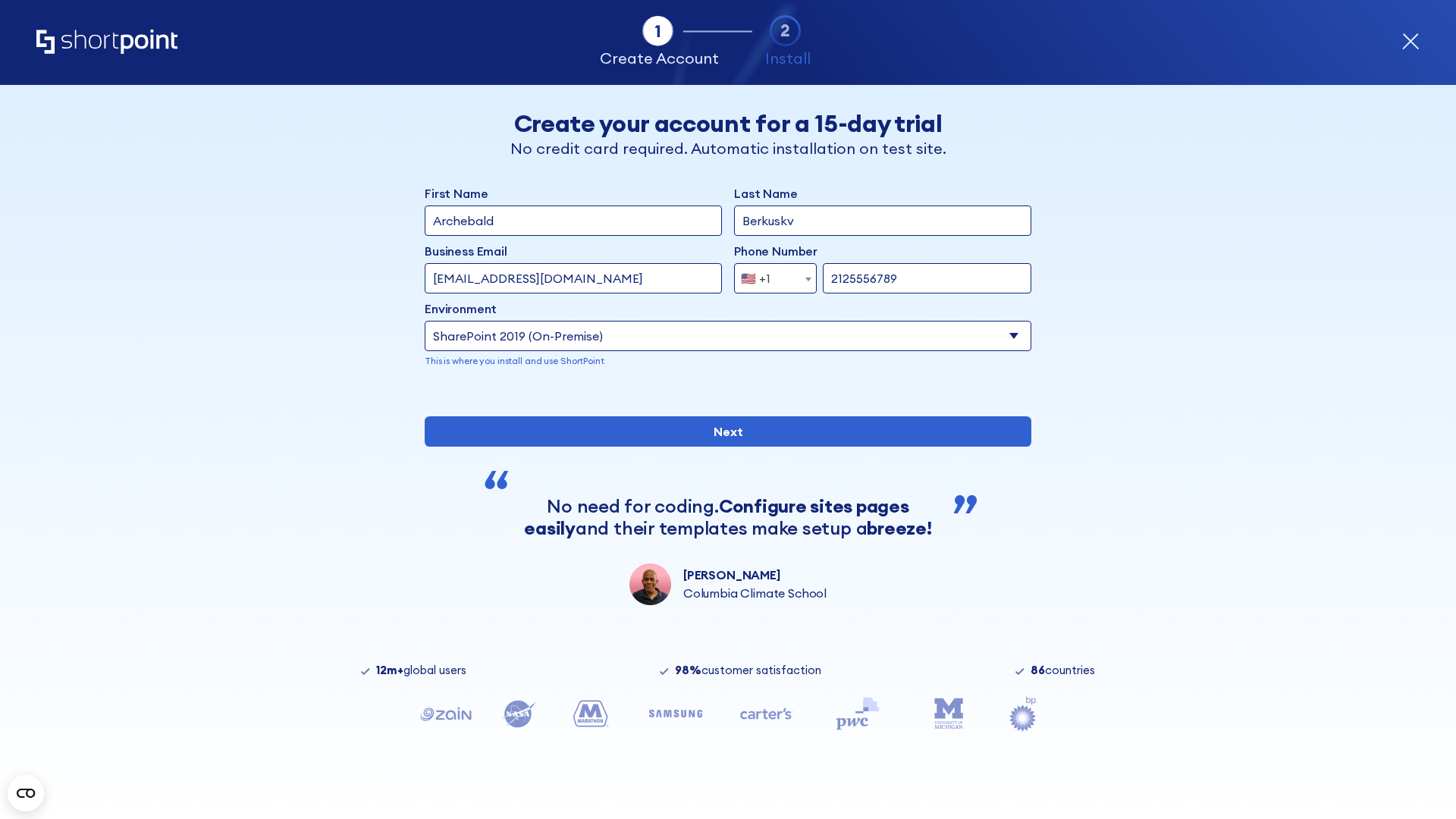
type input "2125556789"
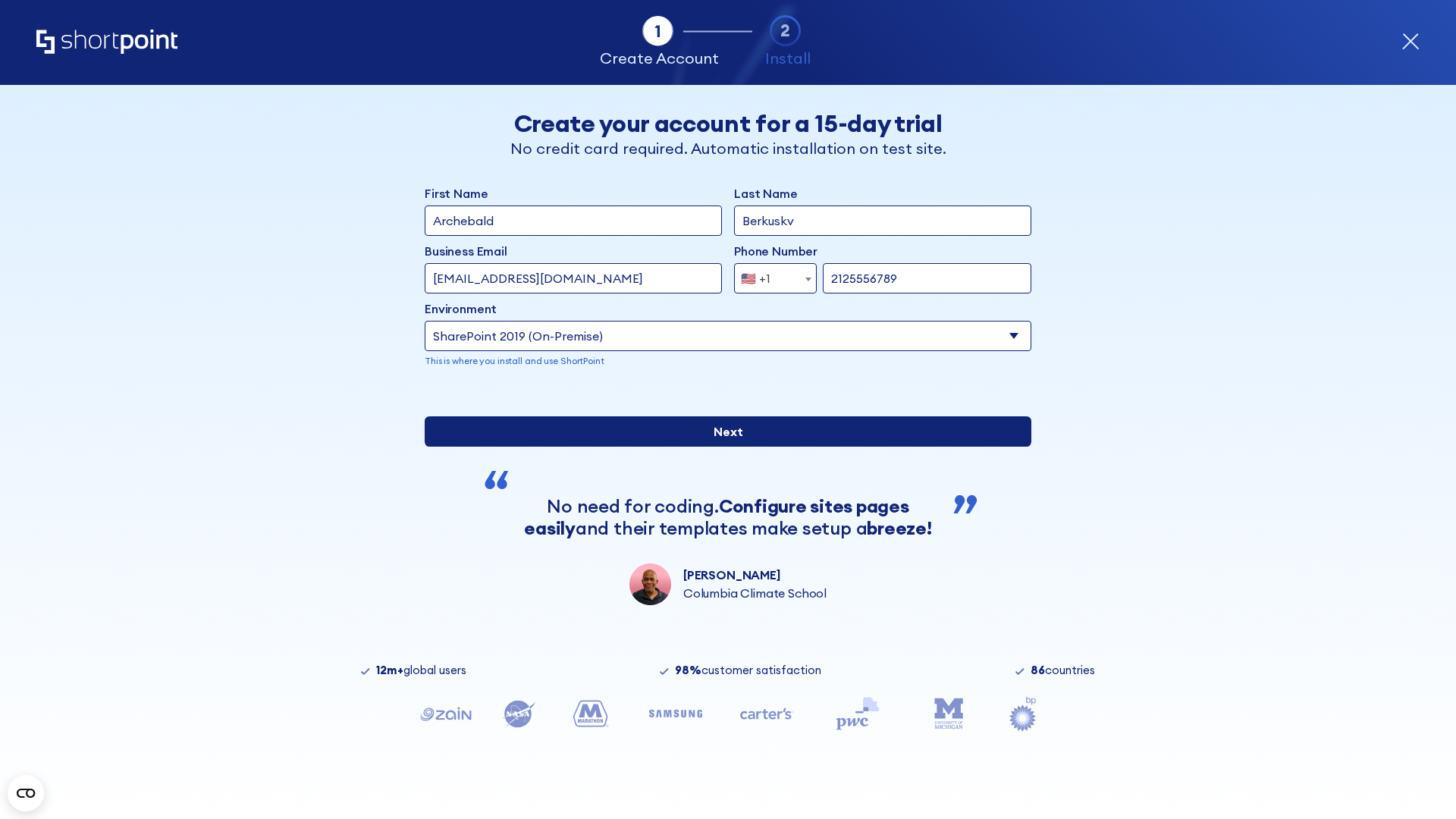
type input "[URL][DOMAIN_NAME]"
click at [722, 509] on div "First Name Archebald Last Name Berkuskv Business Email Invalid Email Address [E…" at bounding box center [727, 395] width 607 height 421
click at [722, 447] on input "Next" at bounding box center [727, 431] width 607 height 31
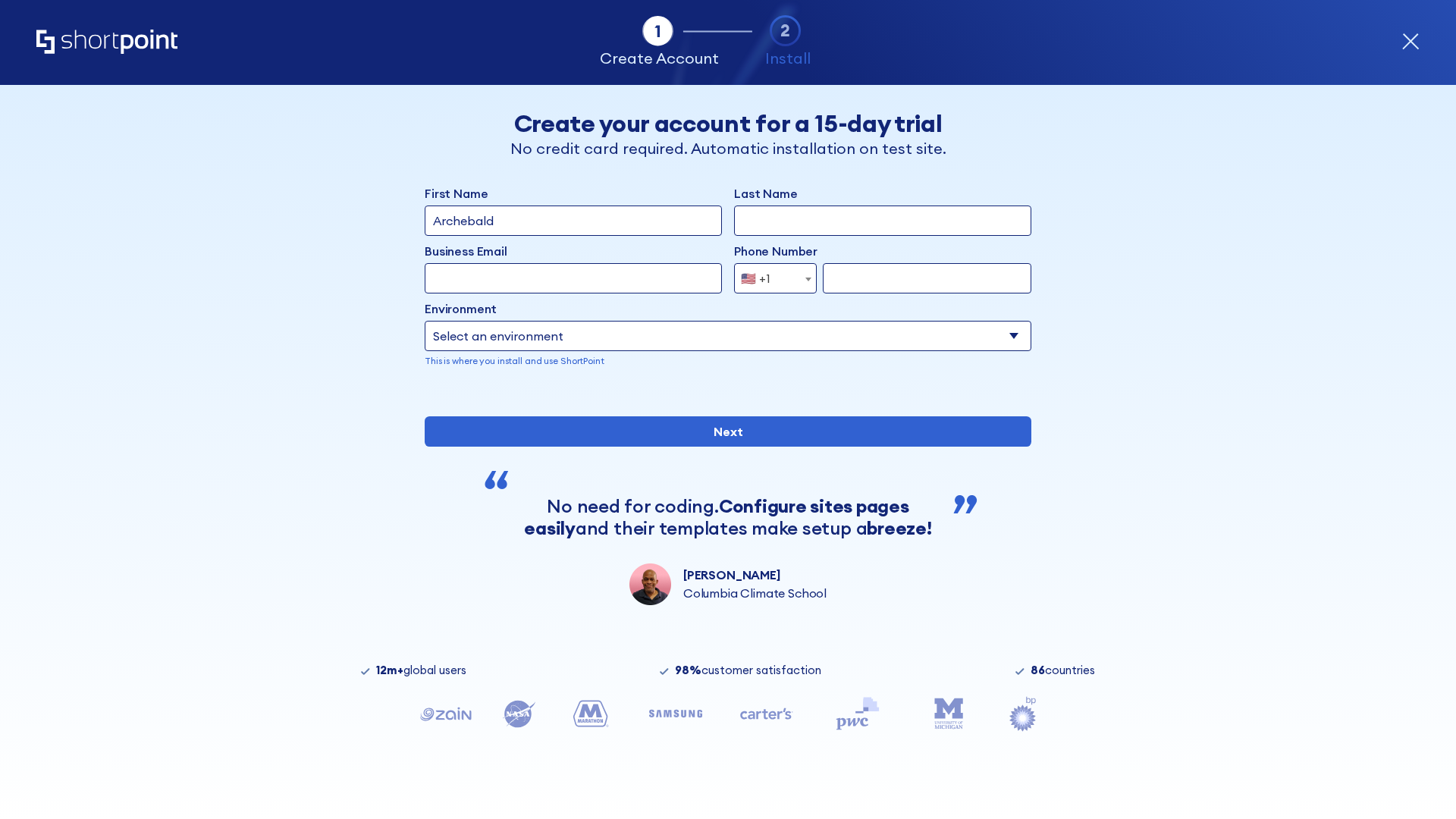
type input "Archebald"
type input "Berkuskv"
type input "[EMAIL_ADDRESS][DOMAIN_NAME]"
type input "2125556789"
select select "SharePoint 2019 (On-Premise)"
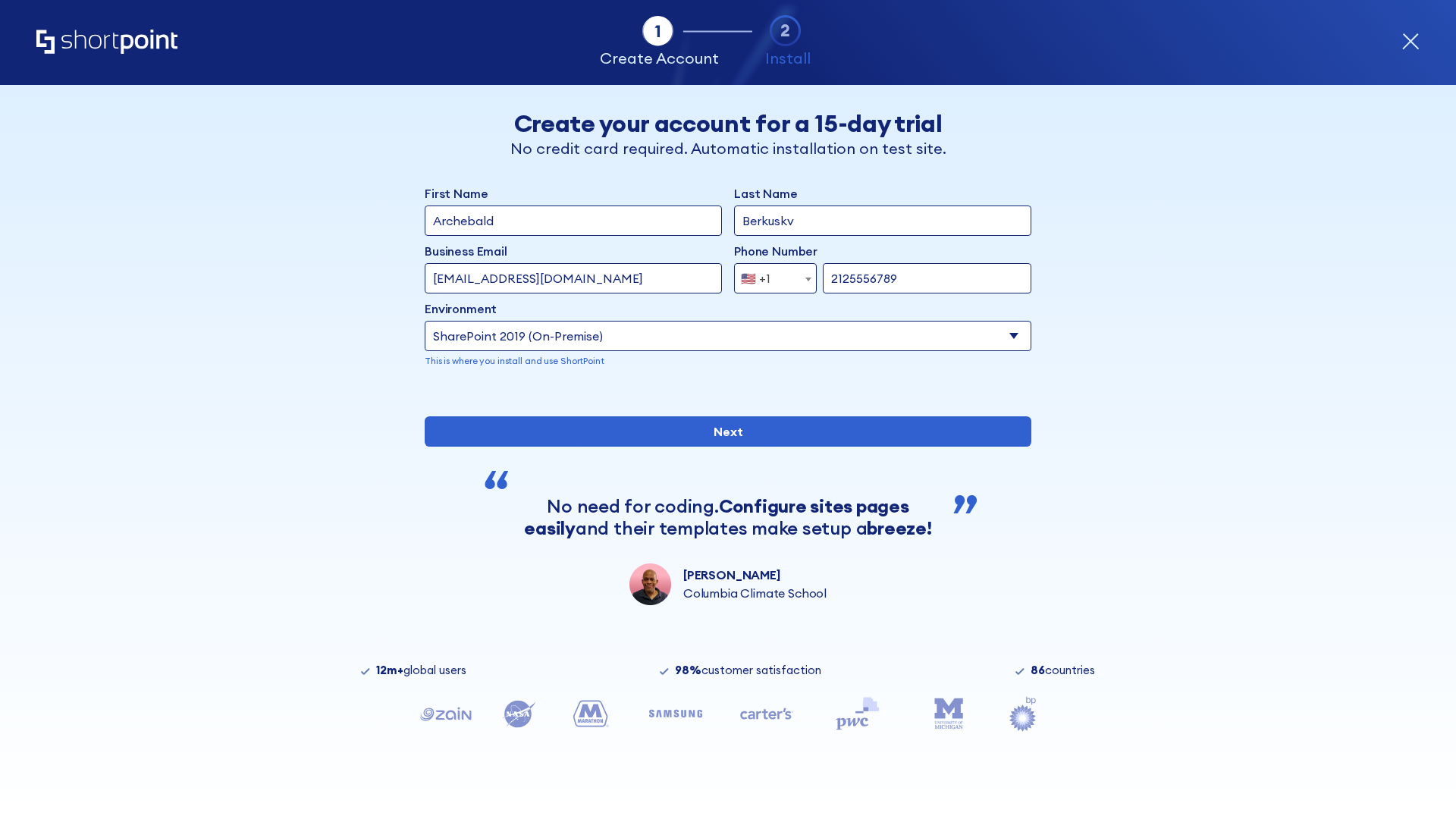
type input "2125556789"
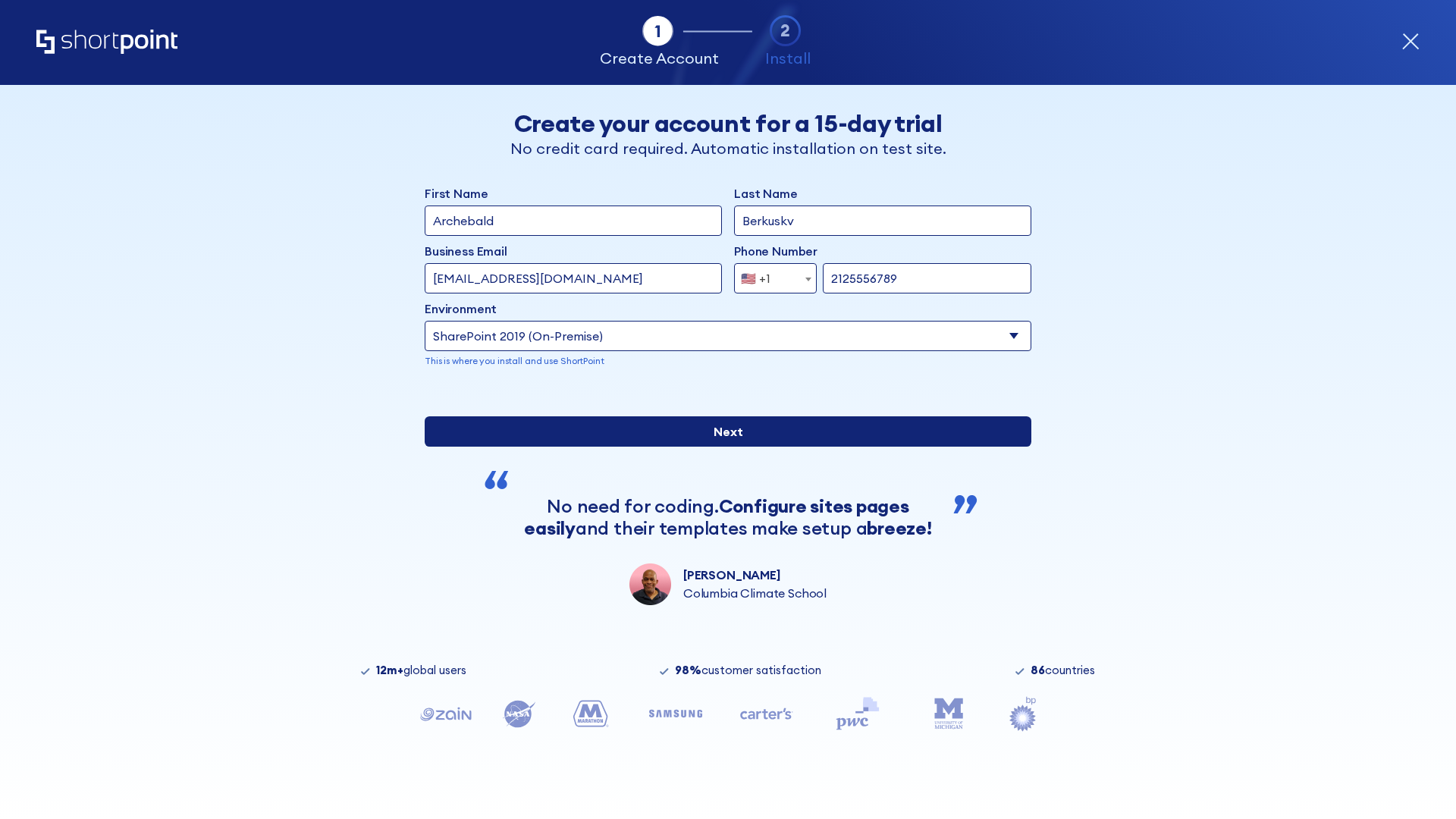
type input "[URL][DOMAIN_NAME]"
click at [722, 503] on div "First Name Archebald Last Name Berkuskv Business Email Invalid Email Address [E…" at bounding box center [727, 395] width 607 height 421
click at [722, 447] on input "Next" at bounding box center [727, 431] width 607 height 31
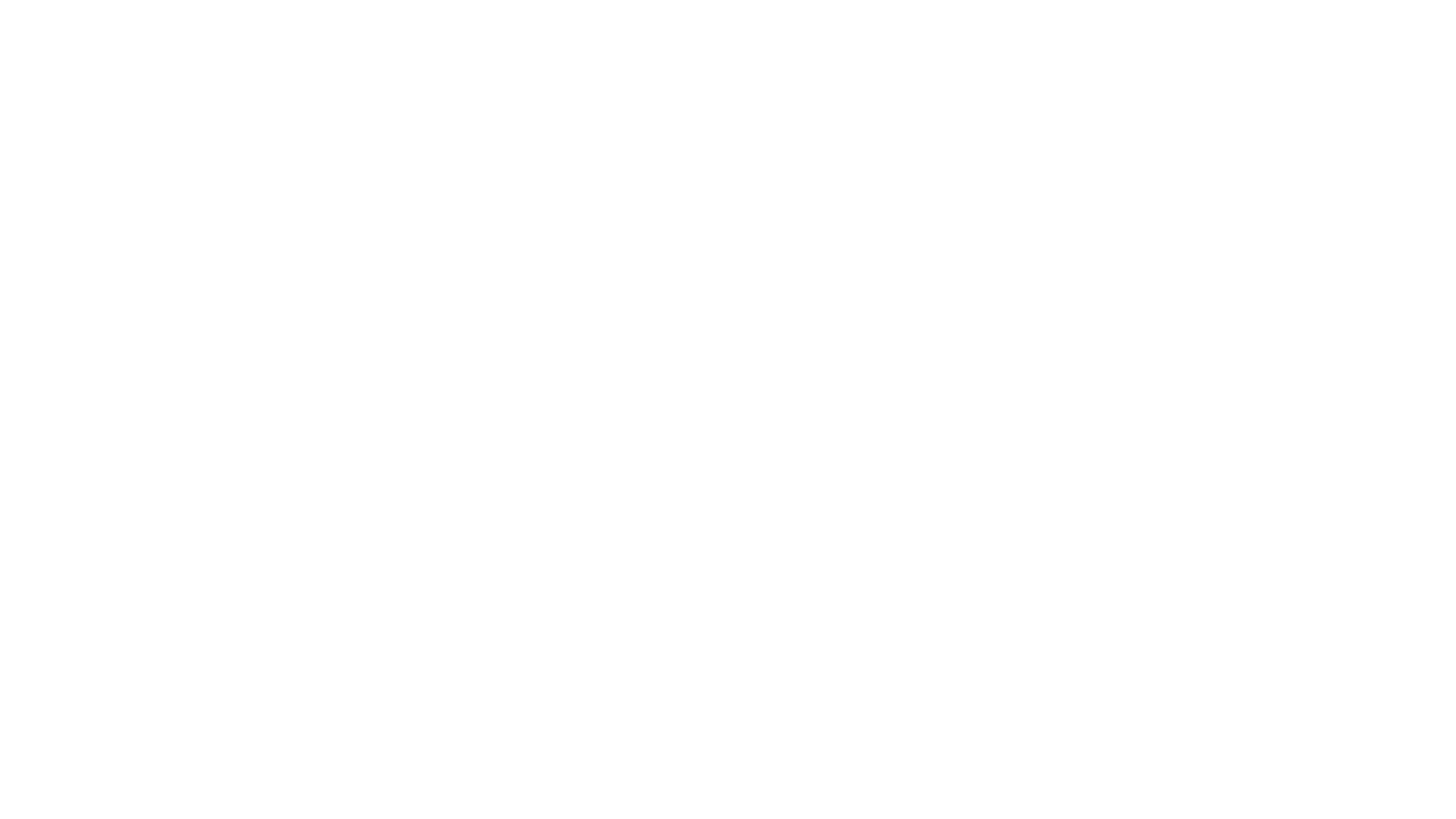
type input "Archebald"
type input "Berkuskv"
type input "[EMAIL_ADDRESS][DOMAIN_NAME]"
type input "2125556789"
select select "SharePoint 2019 (On-Premise)"
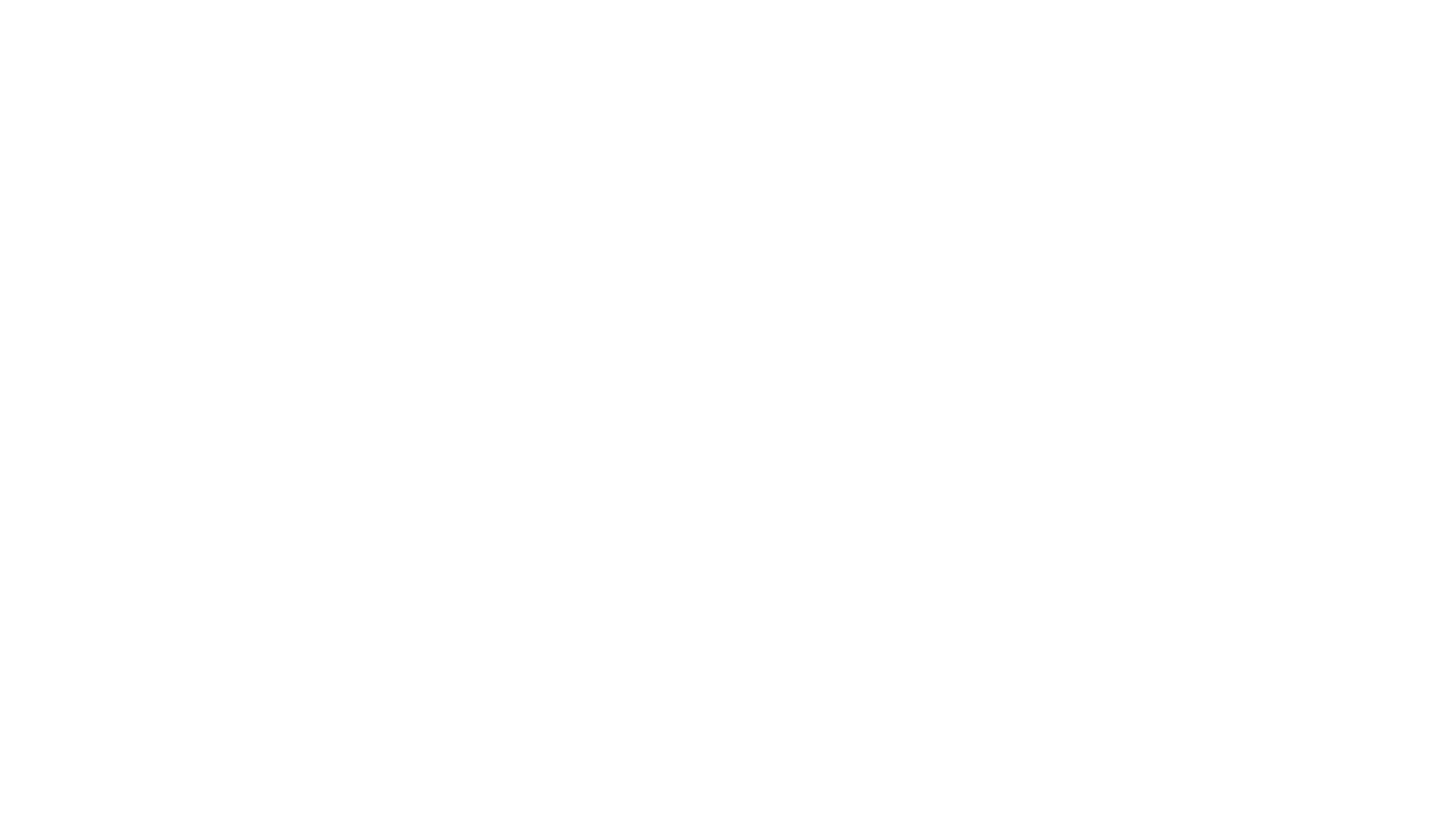
type input "2125556789"
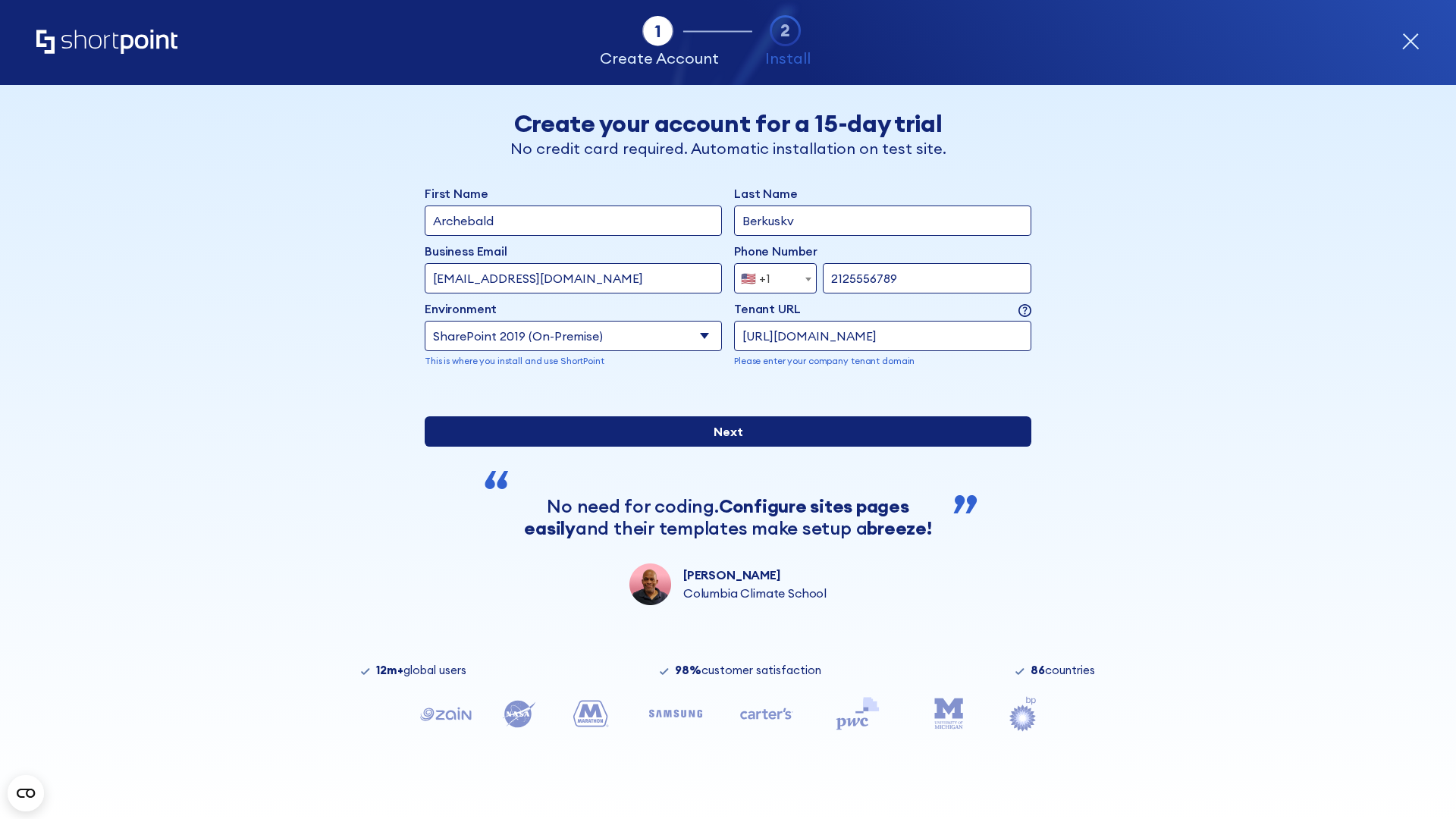
type input "[URL][DOMAIN_NAME]"
click at [722, 540] on div "First Name Archebald Last Name Berkuskv Business Email Invalid Email Address te…" at bounding box center [727, 395] width 607 height 421
click at [722, 447] on input "Next" at bounding box center [727, 431] width 607 height 31
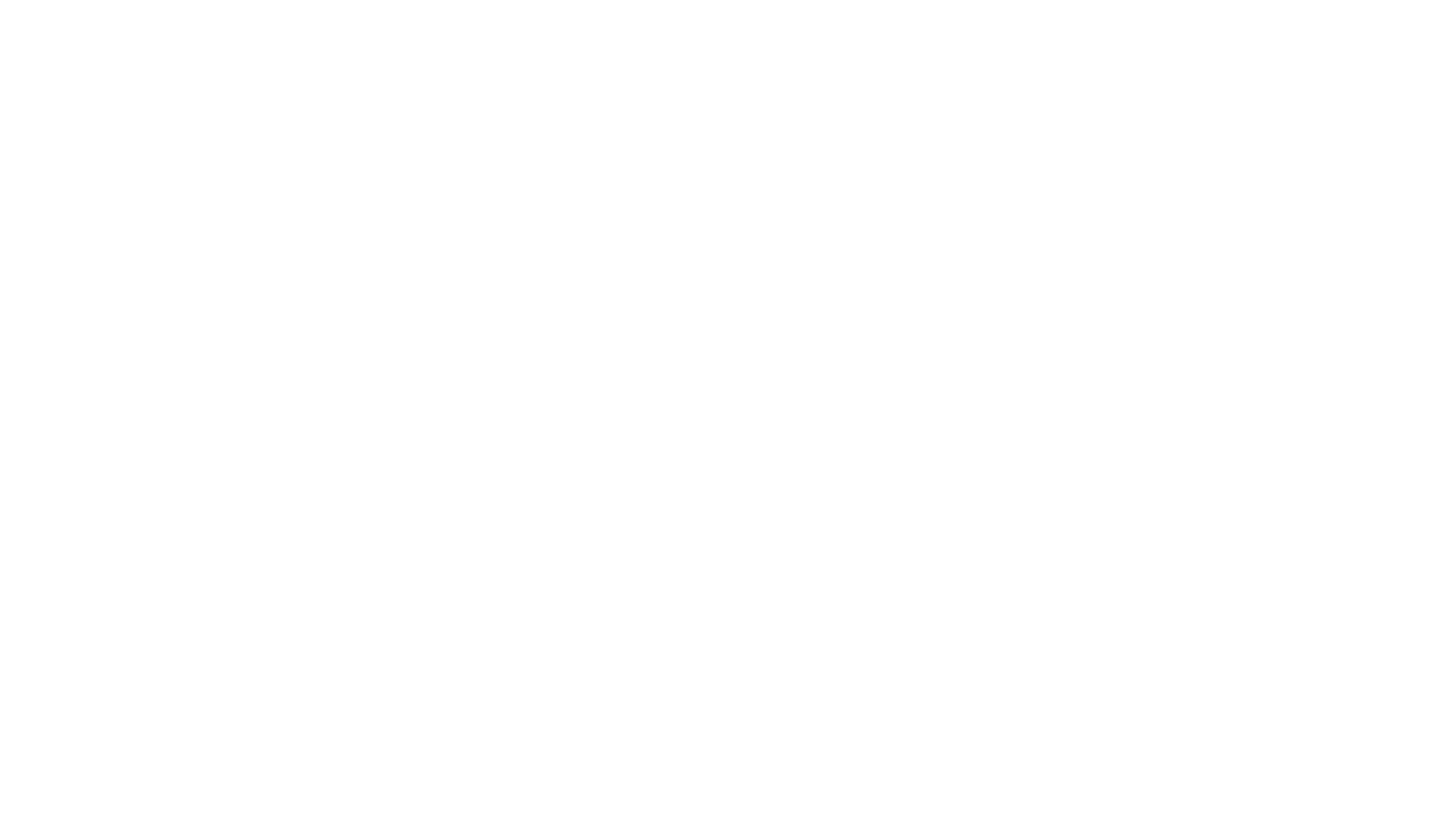
type input "Archebald"
type input "Berkuskv"
type input "[EMAIL_ADDRESS][DOMAIN_NAME]"
type input "2125556789"
select select "SharePoint 2019 (On-Premise)"
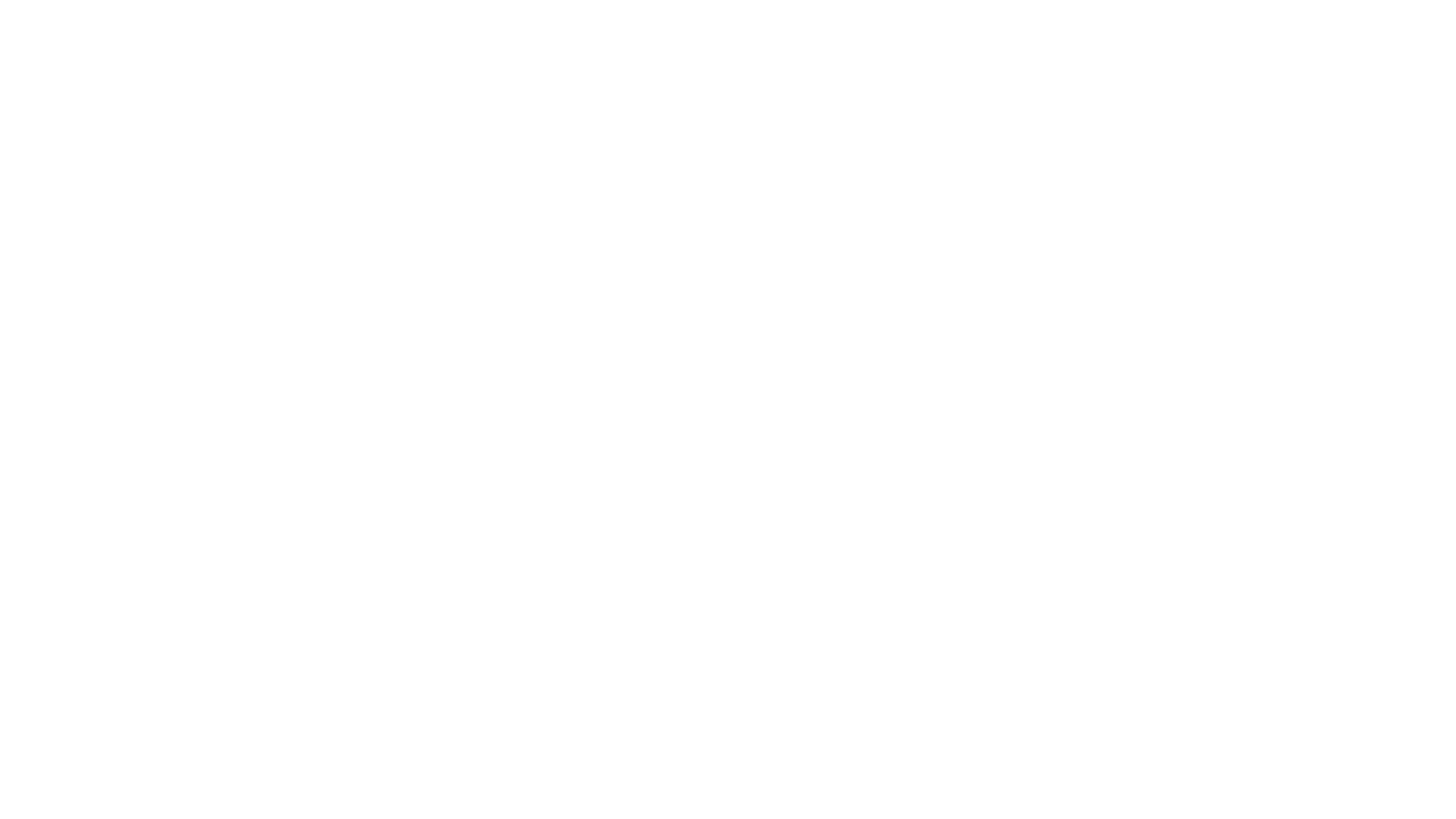
type input "2125556789"
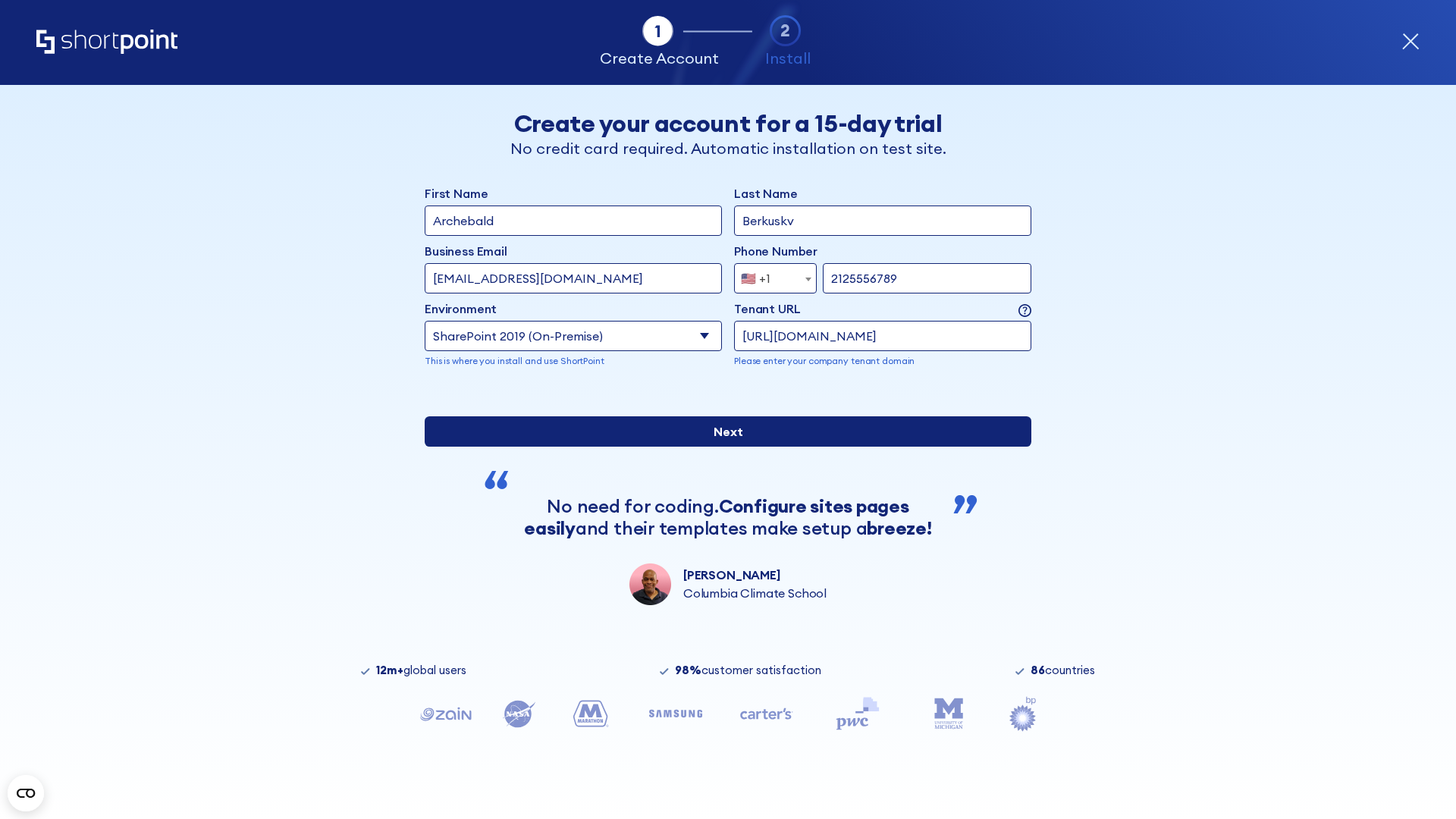
type input "[URL][DOMAIN_NAME]"
click at [722, 532] on div "First Name Archebald Last Name Berkuskv Business Email Invalid Email Address [E…" at bounding box center [727, 395] width 607 height 421
click at [722, 447] on input "Next" at bounding box center [727, 431] width 607 height 31
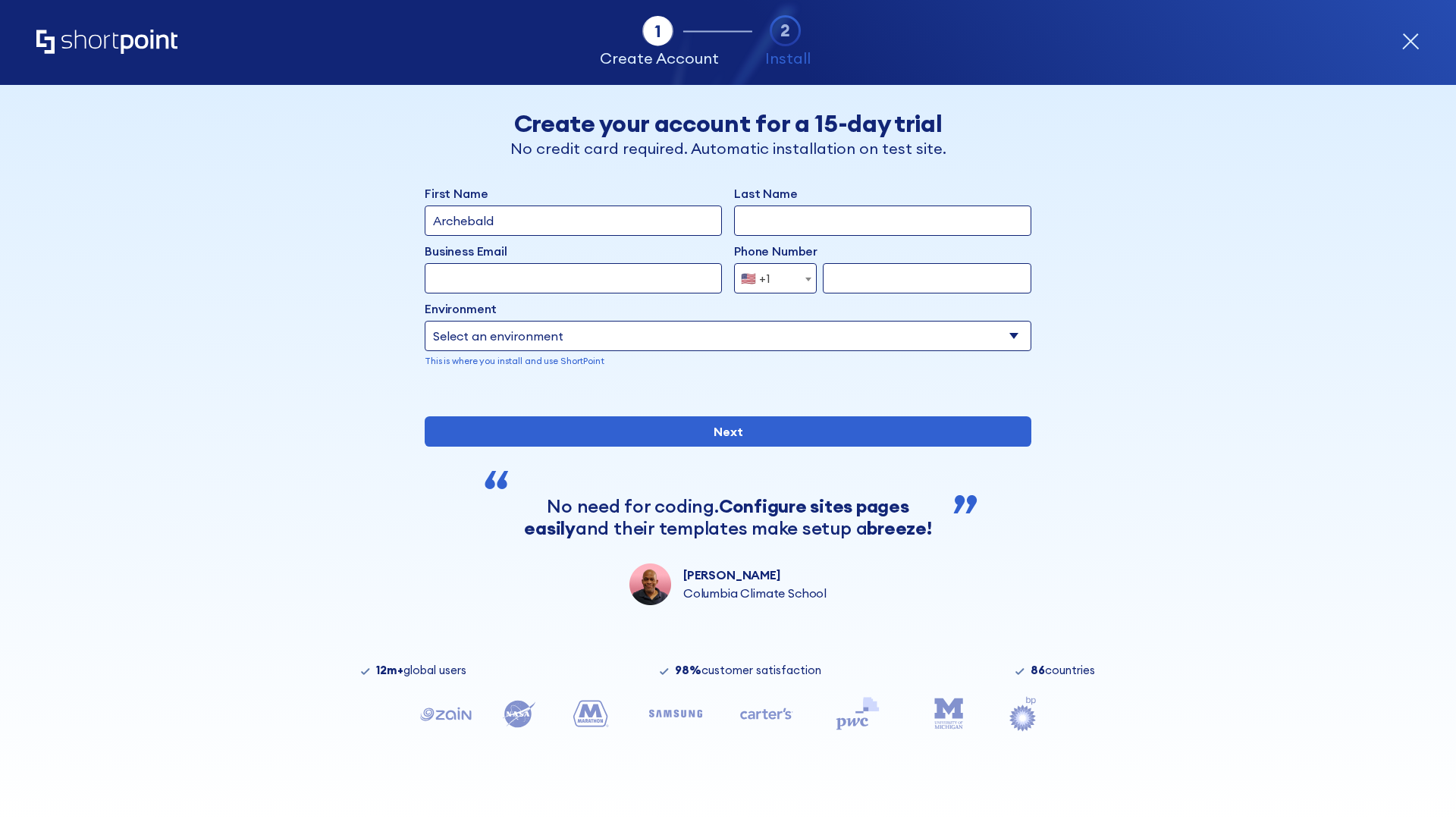
type input "Archebald"
type input "Berkuskv"
type input "[EMAIL_ADDRESS][DOMAIN_NAME]"
type input "2125556789"
select select "SharePoint 2019 (On-Premise)"
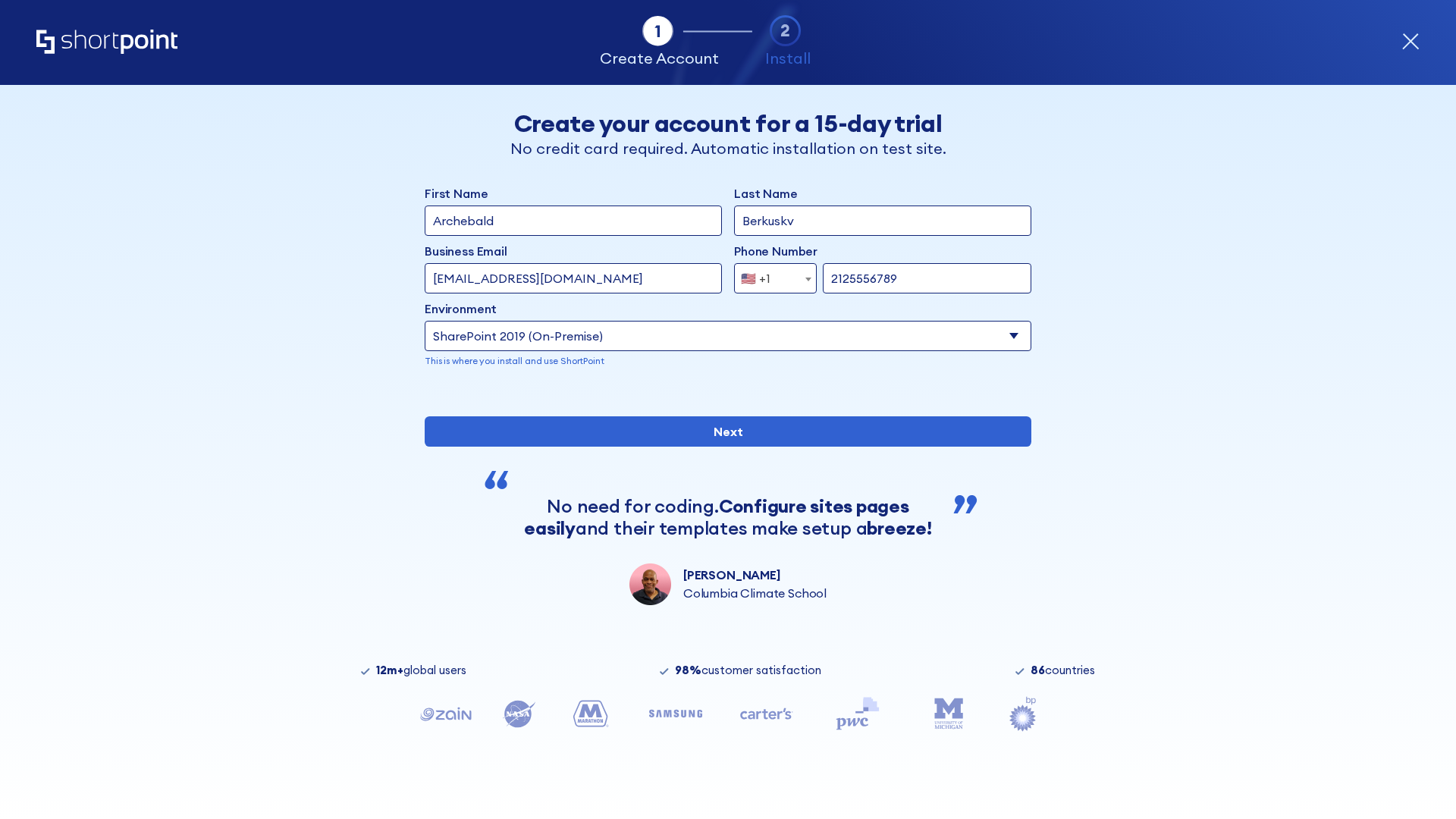
type input "2125556789"
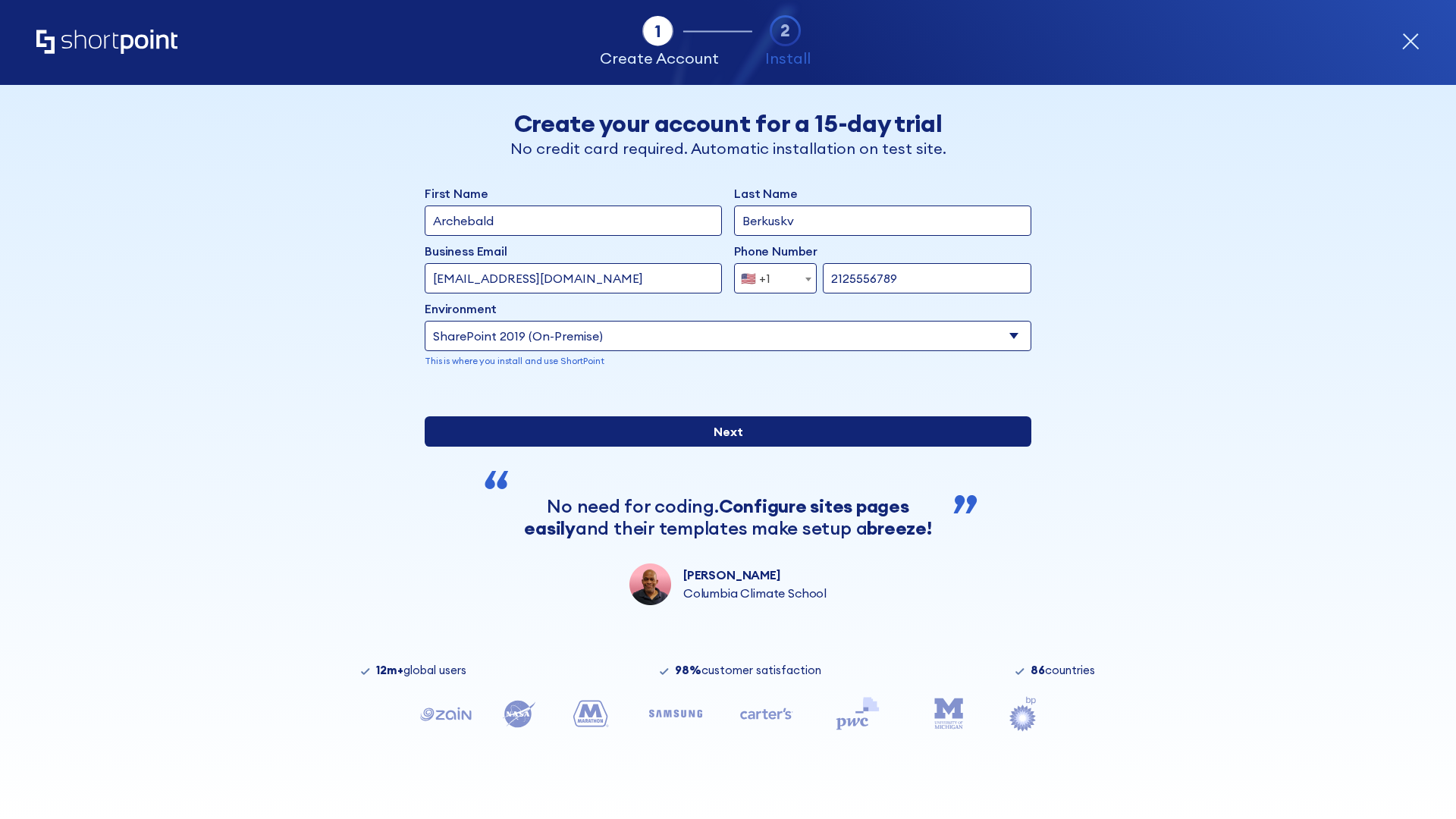
type input "[URL][DOMAIN_NAME]"
click at [722, 447] on input "Next" at bounding box center [727, 431] width 607 height 31
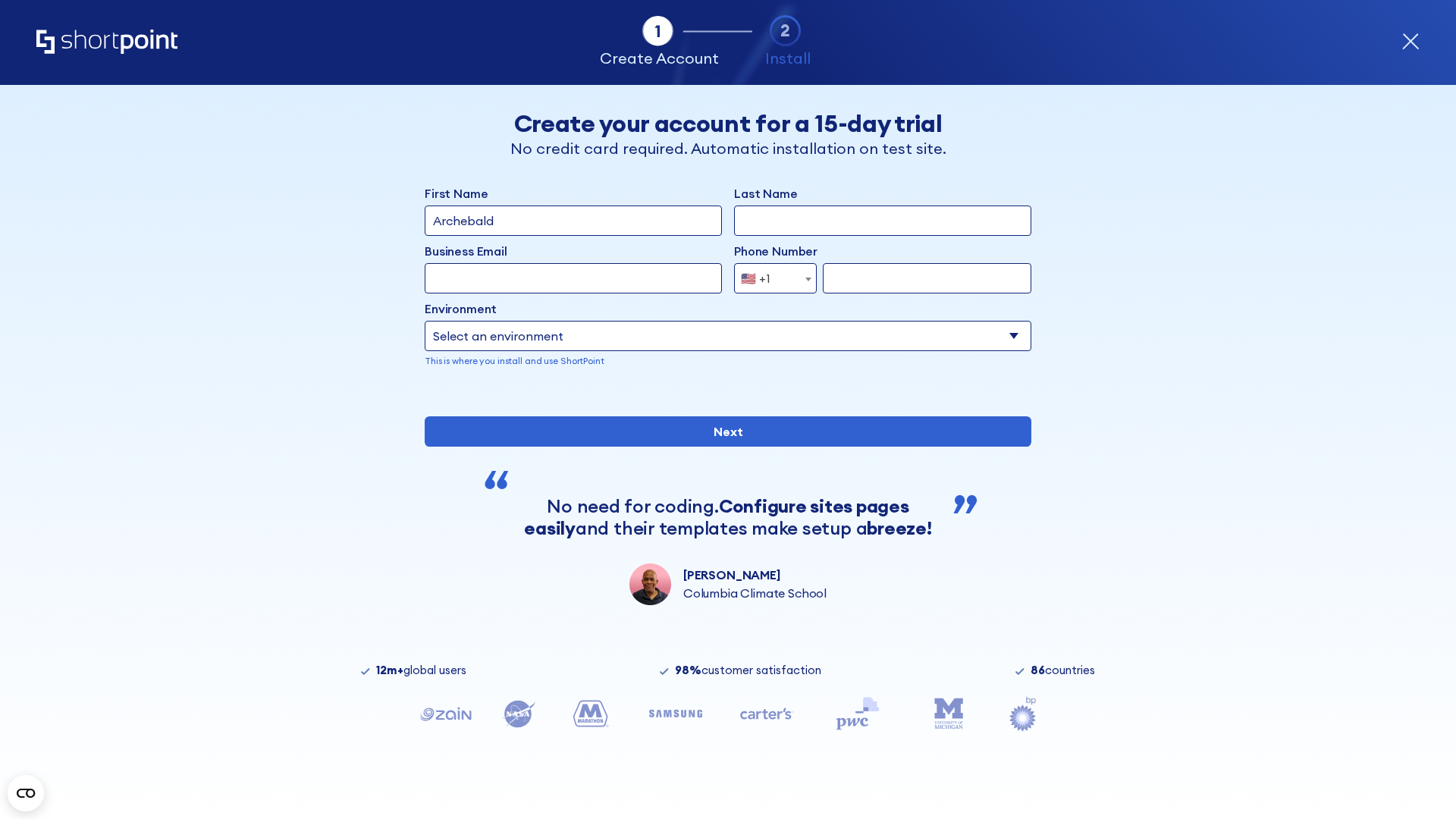
type input "Archebald"
type input "Berkuskv"
type input "[EMAIL_ADDRESS][DOMAIN_NAME]"
type input "2125556789"
select select "SharePoint 2016 (On-Premise)"
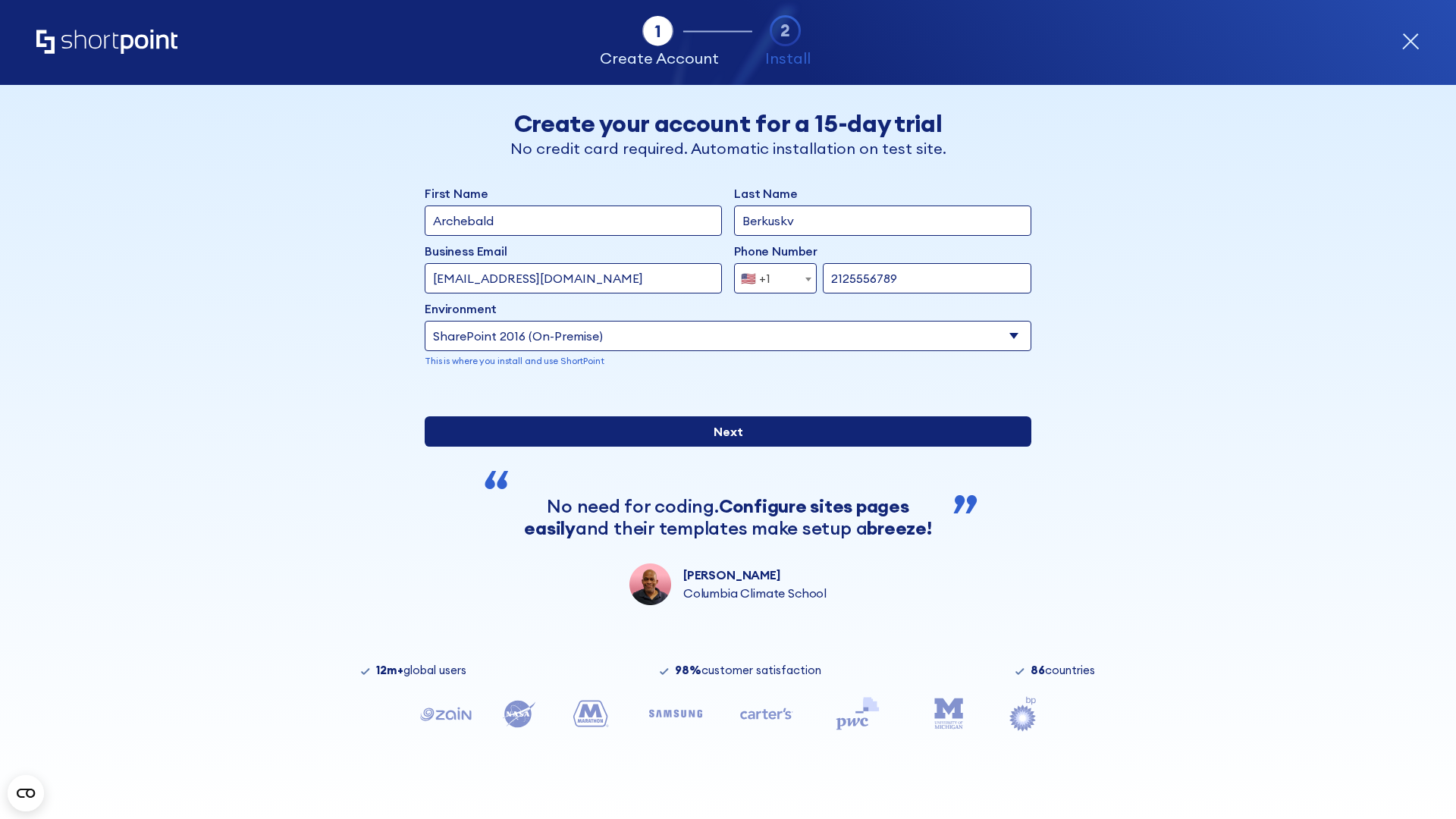
type input "2125556789"
click at [722, 510] on div "First Name Archebald Last Name Berkuskv Business Email Invalid Email Address te…" at bounding box center [727, 395] width 607 height 421
click at [722, 447] on input "Next" at bounding box center [727, 431] width 607 height 31
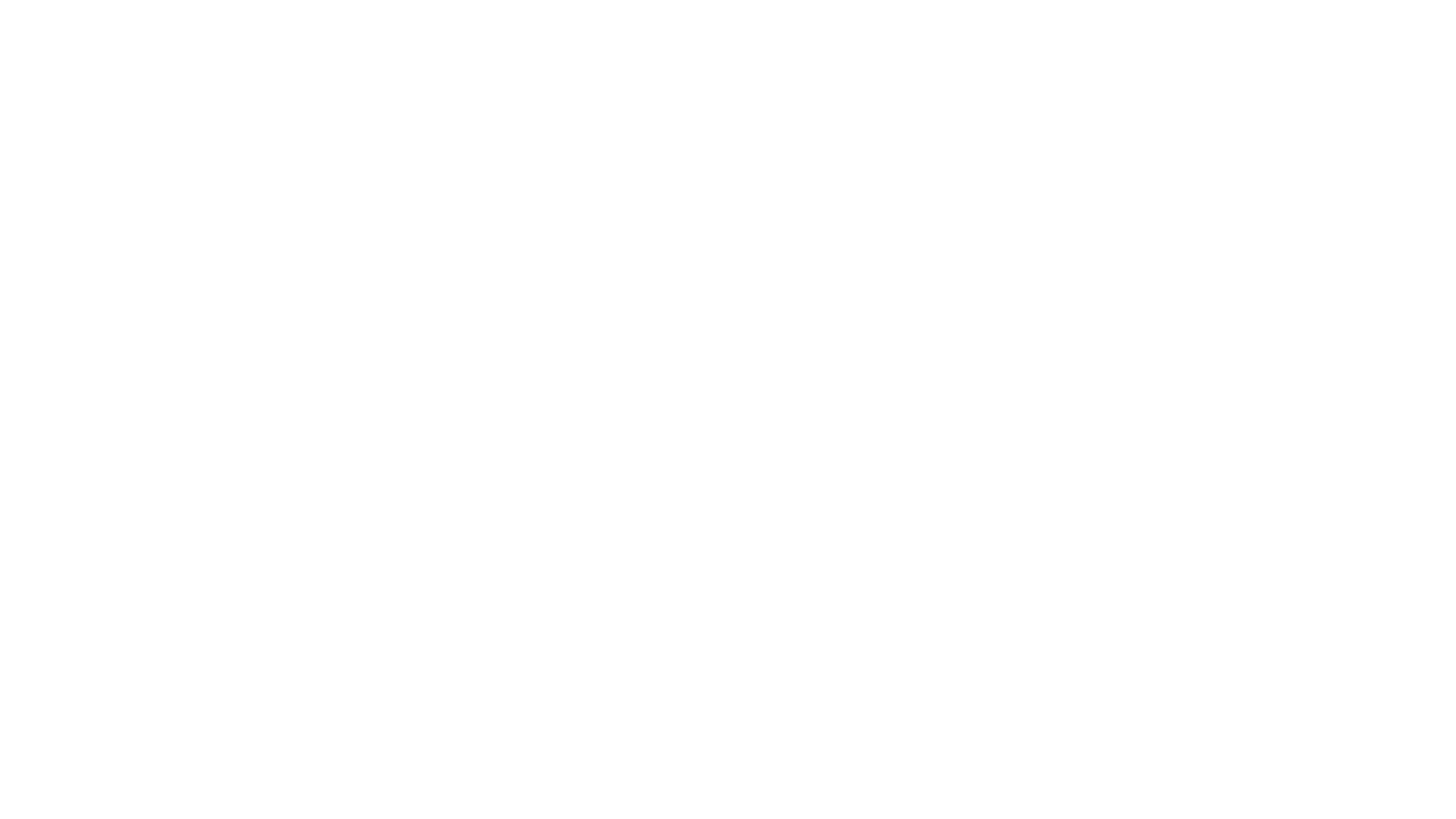
type input "Archebald"
type input "Berkuskv"
type input "[EMAIL_ADDRESS][DOMAIN_NAME]"
type input "2125556789"
select select "SharePoint 2013 (On-Premise)"
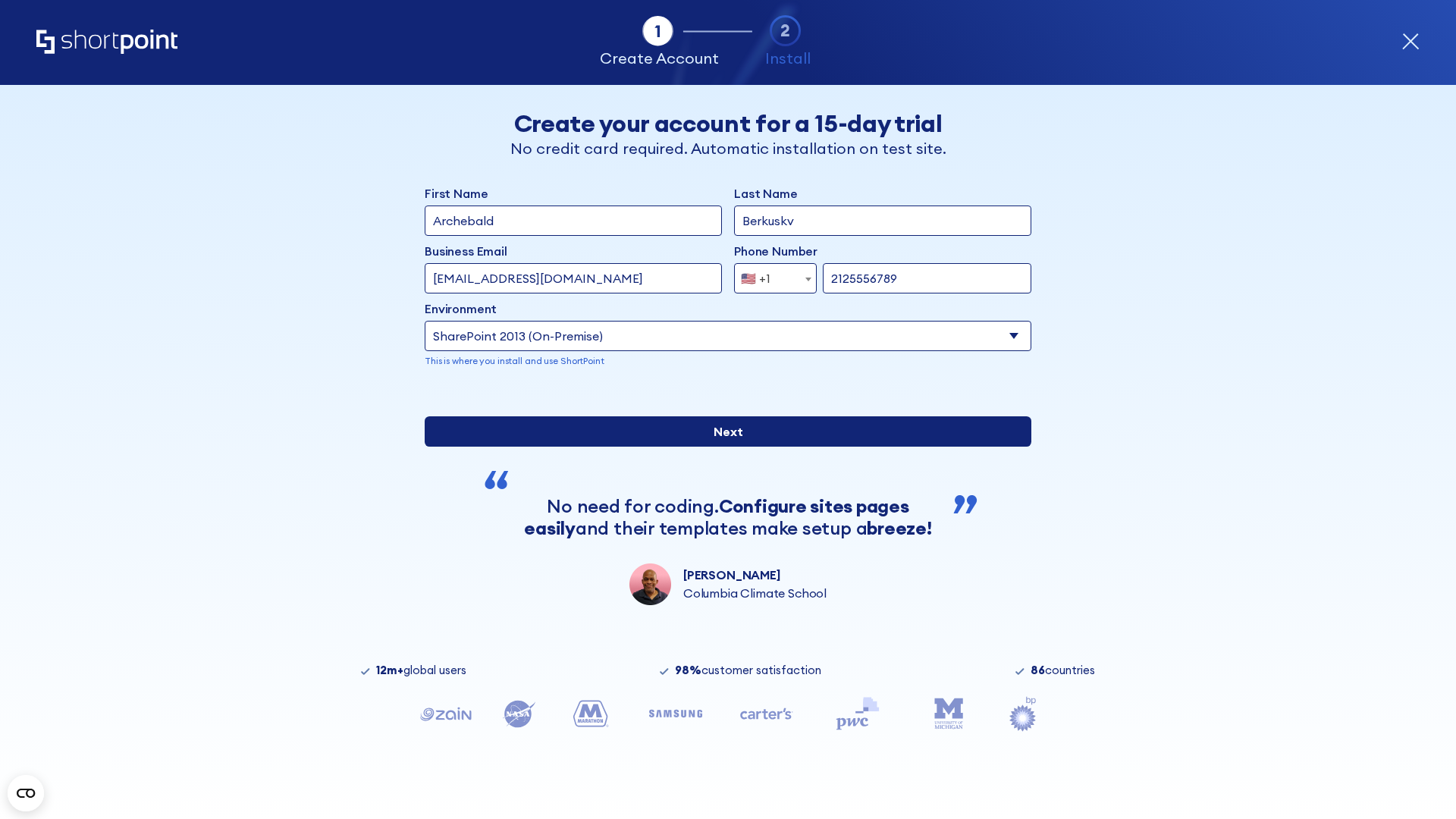
type input "2125556789"
click at [722, 532] on div "First Name Archebald Last Name Berkuskv Business Email Invalid Email Address te…" at bounding box center [727, 395] width 607 height 421
click at [722, 447] on input "Next" at bounding box center [727, 431] width 607 height 31
